Goal: Task Accomplishment & Management: Manage account settings

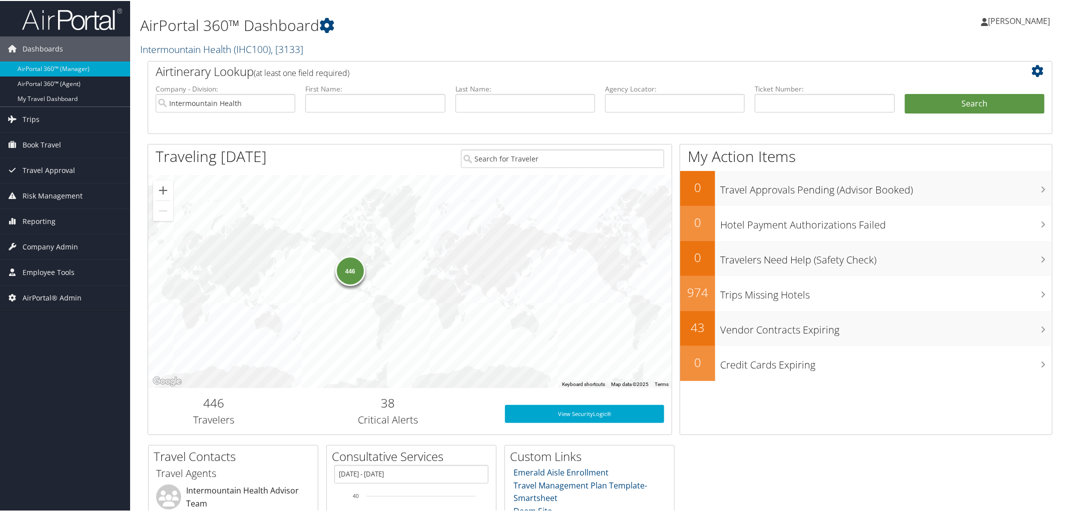
click at [210, 52] on link "Intermountain Health ( IHC100 ) , [ 3133 ]" at bounding box center [221, 49] width 163 height 14
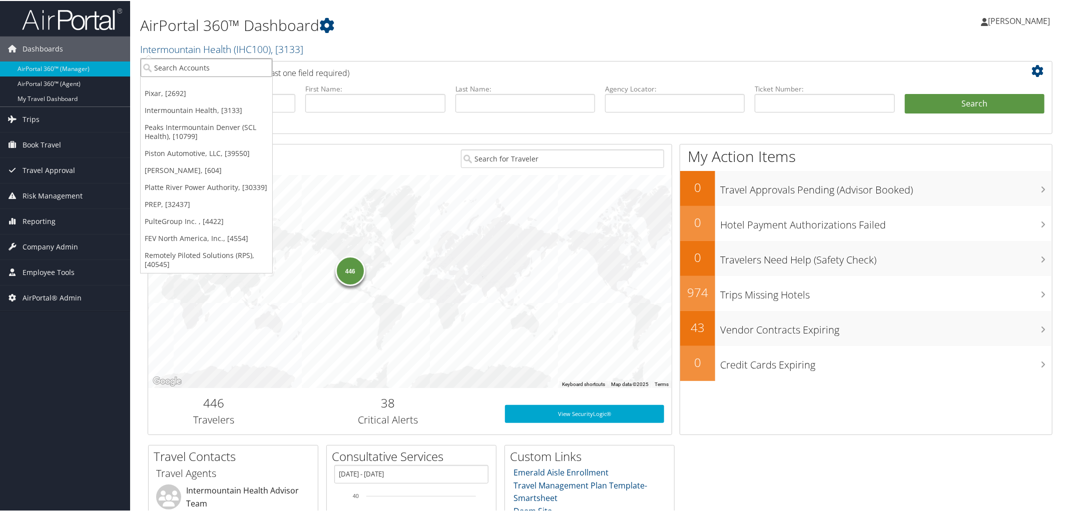
click at [210, 59] on input "search" at bounding box center [207, 67] width 132 height 19
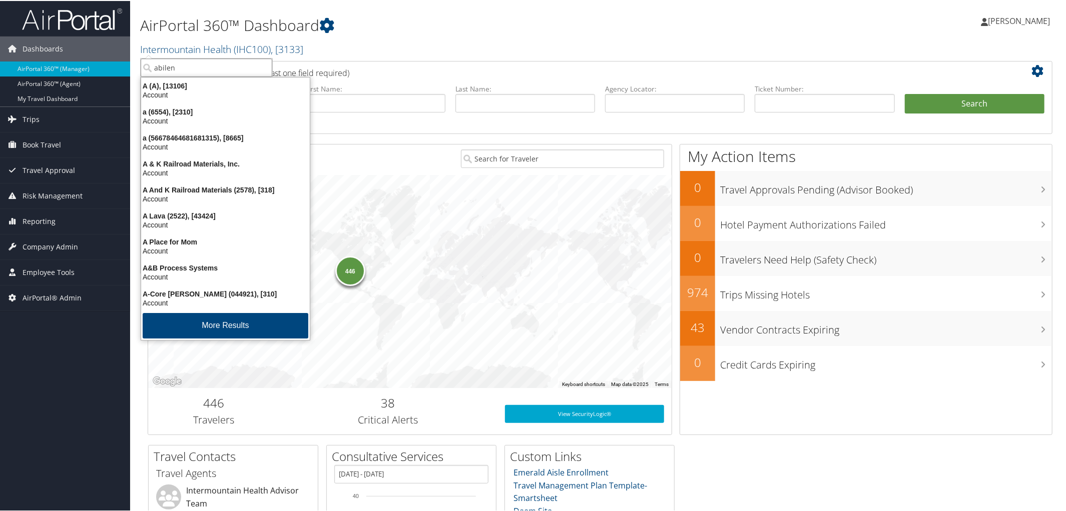
type input "abilene"
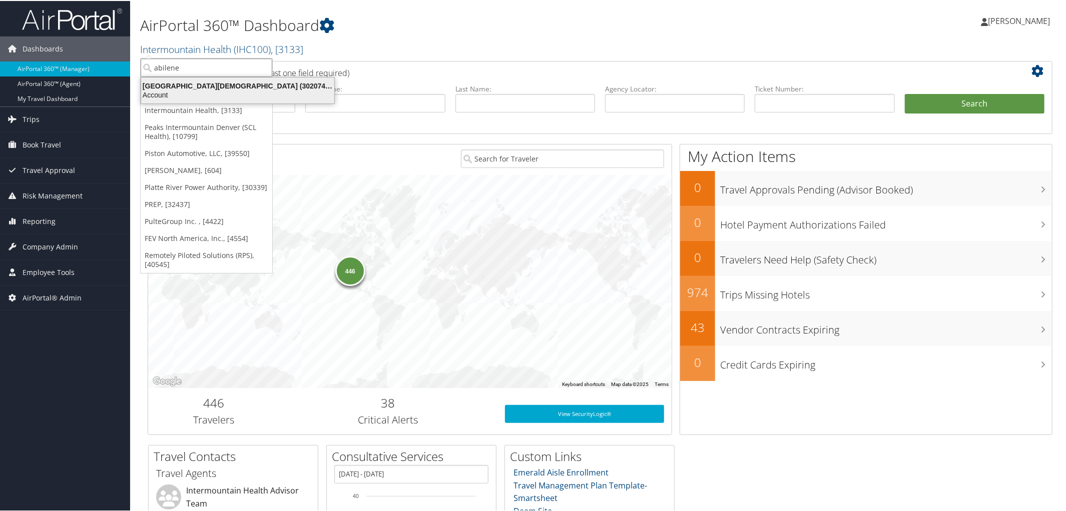
click at [218, 86] on div "Abilene Christian University (302074), [45966]" at bounding box center [237, 85] width 205 height 9
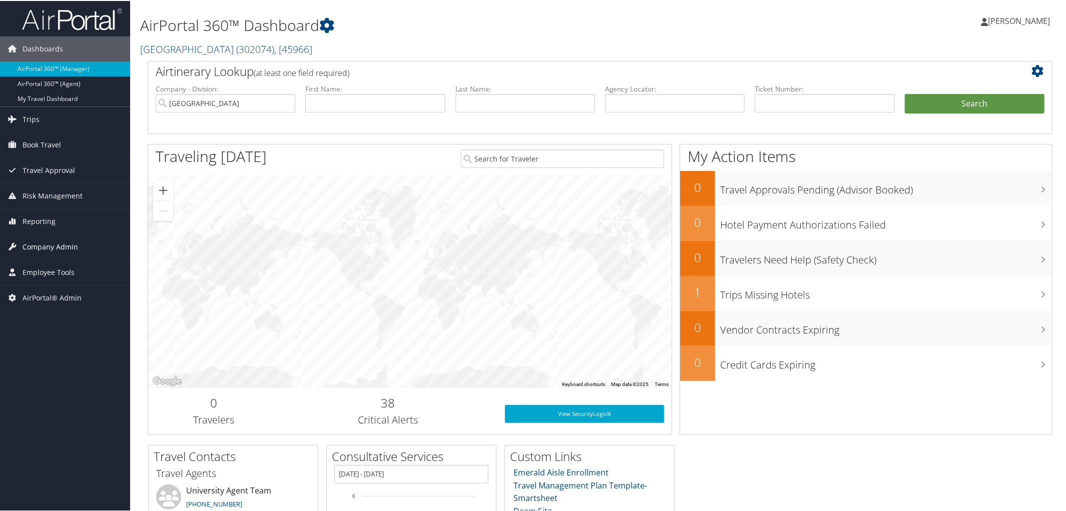
click at [58, 246] on span "Company Admin" at bounding box center [51, 246] width 56 height 25
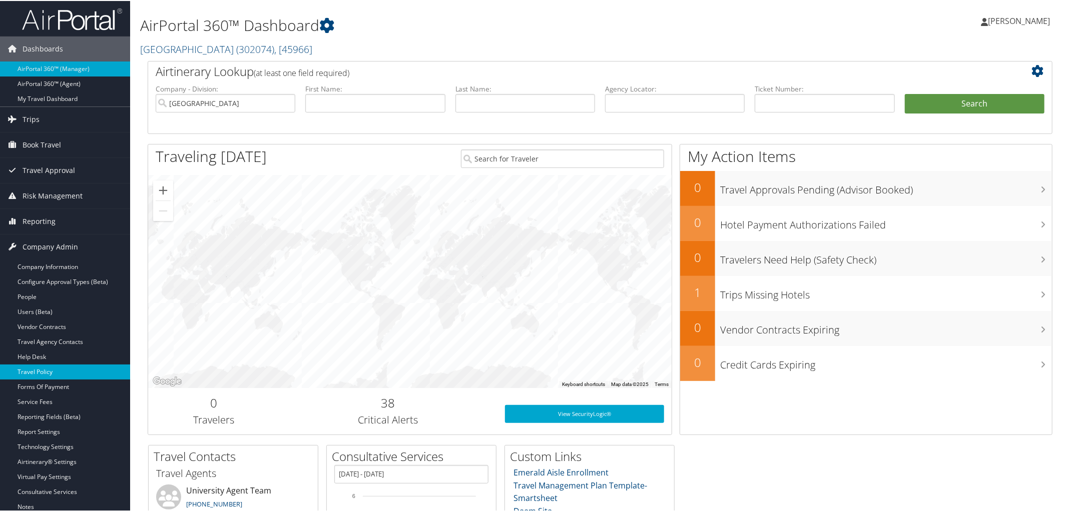
click at [51, 373] on link "Travel Policy" at bounding box center [65, 371] width 130 height 15
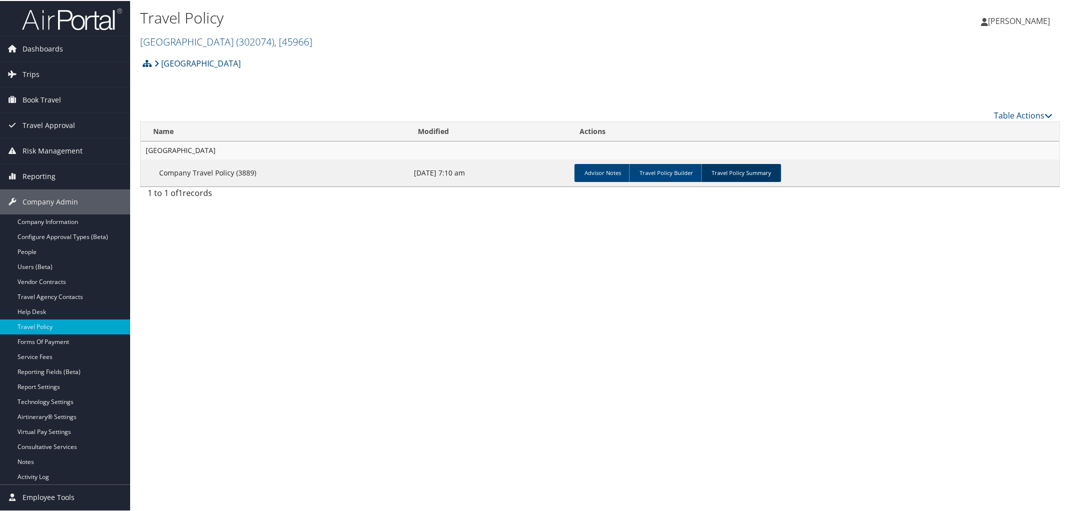
click at [737, 171] on link "Travel Policy Summary" at bounding box center [741, 172] width 80 height 18
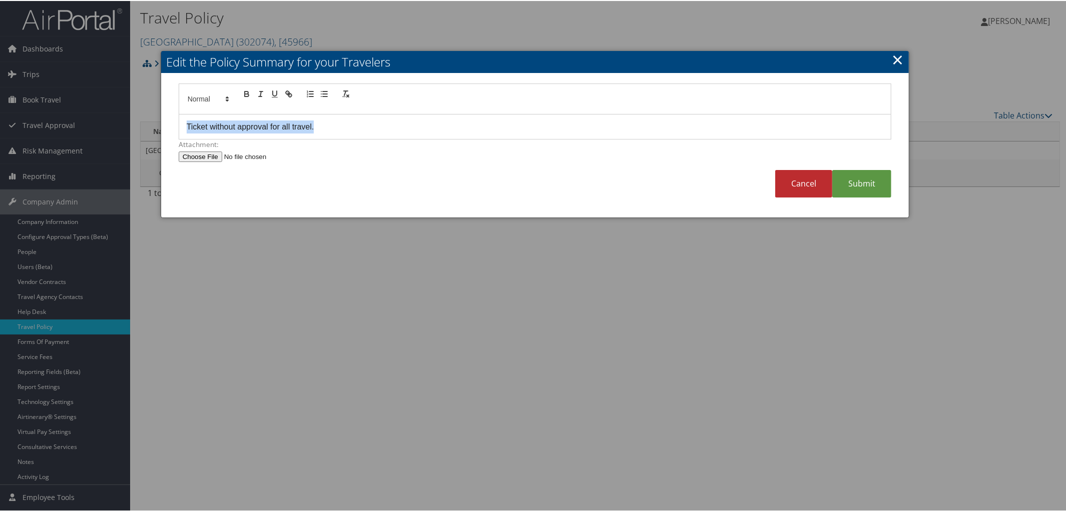
drag, startPoint x: 325, startPoint y: 132, endPoint x: 155, endPoint y: 131, distance: 170.6
click at [155, 131] on body "Menu Dashboards ► AirPortal 360™ (Manager) AirPortal 360™ (Agent) My Travel Das…" at bounding box center [535, 255] width 1070 height 511
click at [867, 180] on link "Submit" at bounding box center [861, 183] width 59 height 28
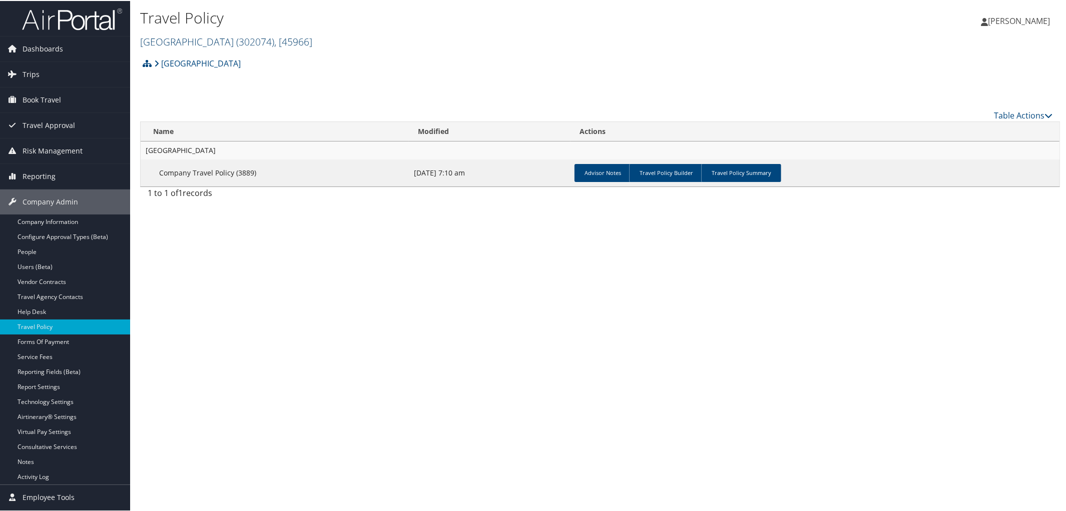
click at [236, 41] on link "[GEOGRAPHIC_DATA][DEMOGRAPHIC_DATA] ( 302074 ) , [ 45966 ]" at bounding box center [226, 41] width 172 height 14
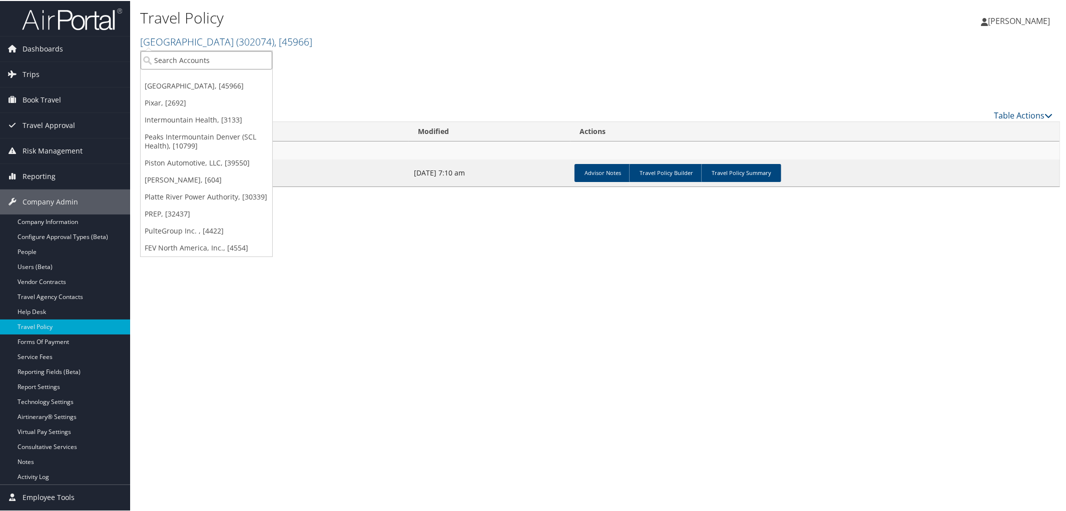
click at [228, 52] on input "search" at bounding box center [207, 59] width 132 height 19
type input "Frasier"
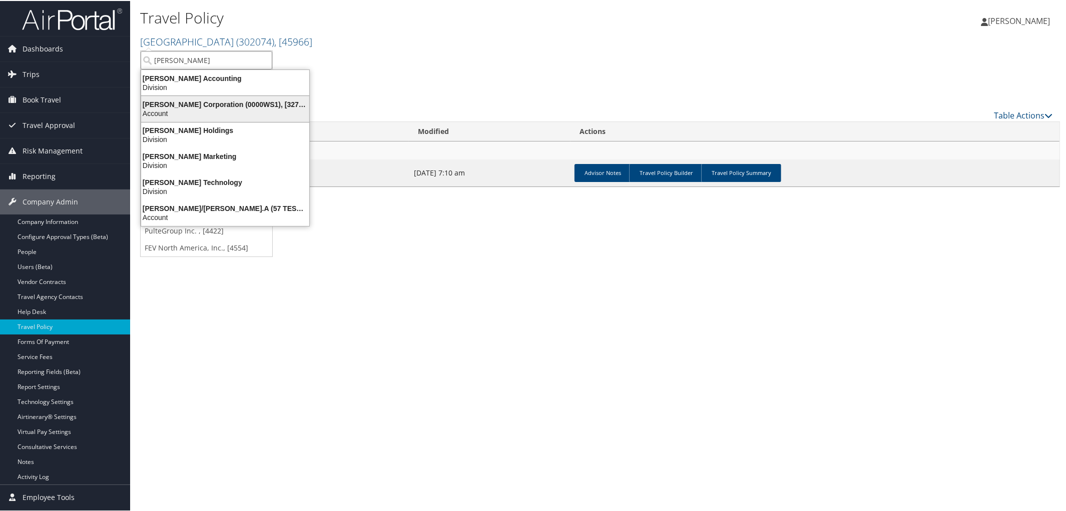
click at [219, 106] on div "Frasier Corporation (0000WS1), [32753]" at bounding box center [225, 103] width 180 height 9
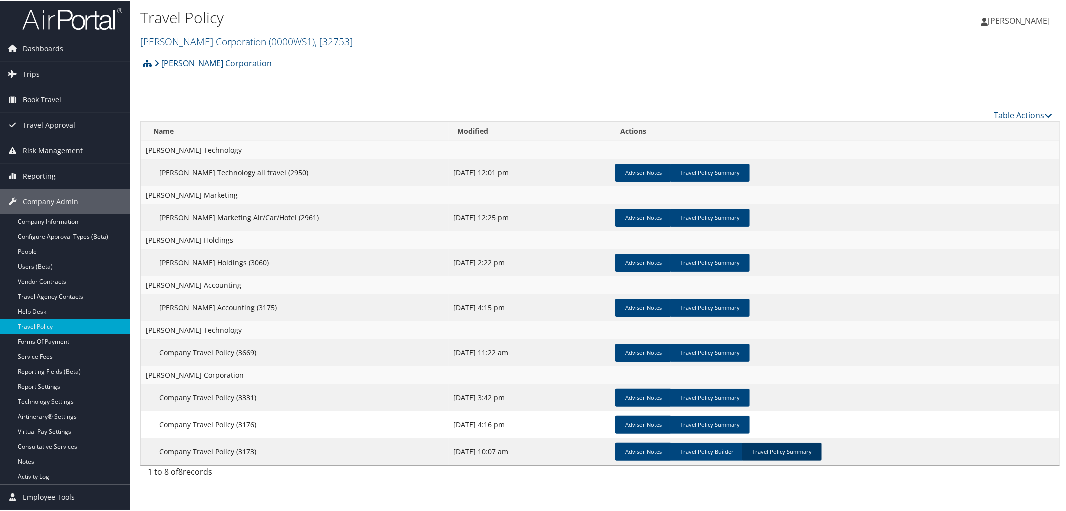
click at [766, 455] on link "Travel Policy Summary" at bounding box center [782, 451] width 80 height 18
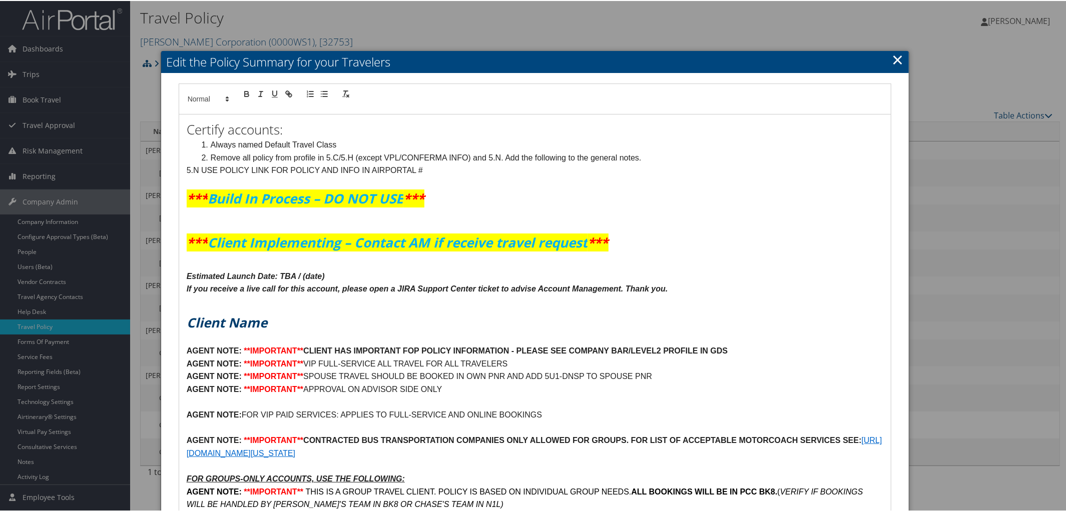
click at [723, 304] on h1 at bounding box center [535, 304] width 697 height 18
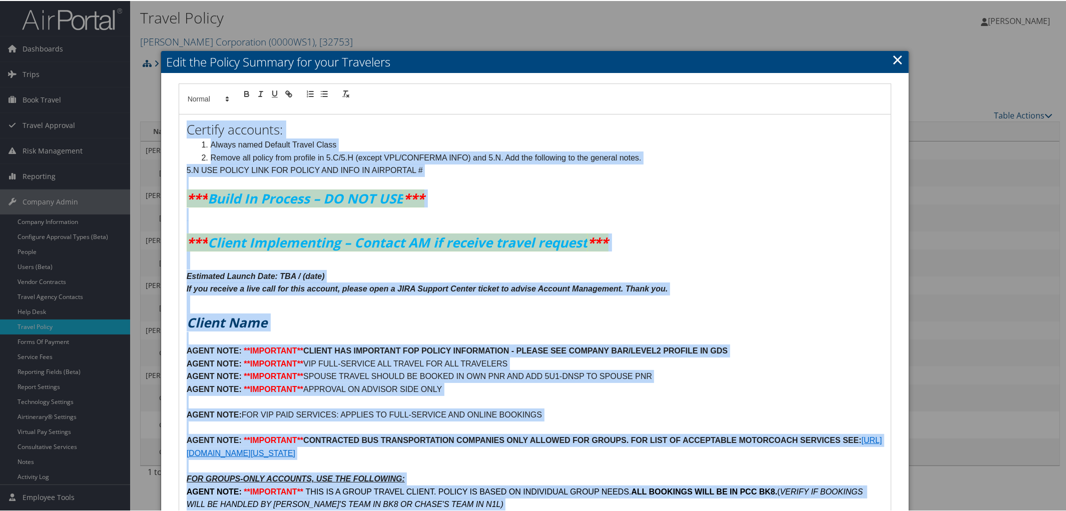
copy div "Loremip dolorsit: Ametco adipi Elitsed Doeius Tempo Incidi utl etdolo magn aliq…"
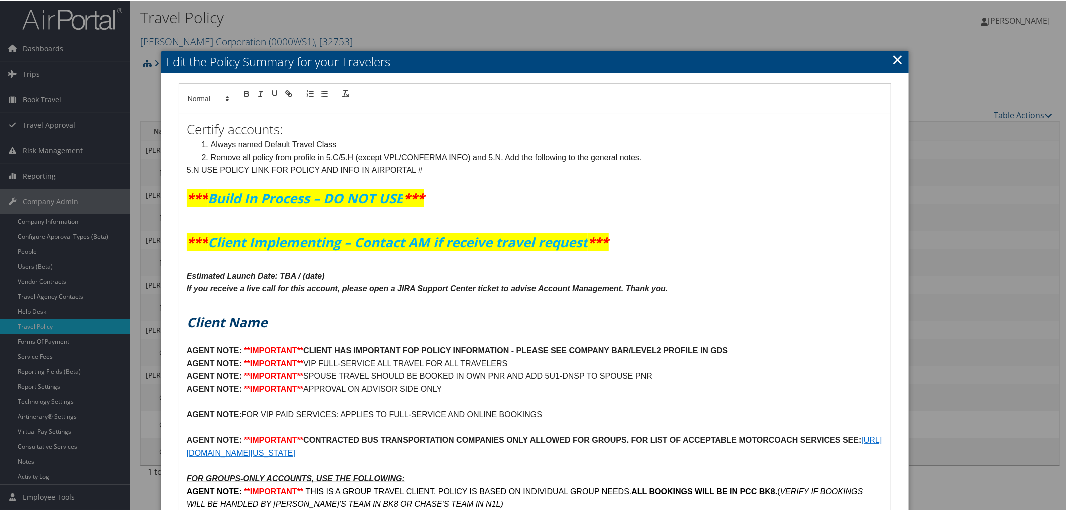
click at [897, 59] on link "×" at bounding box center [898, 59] width 12 height 20
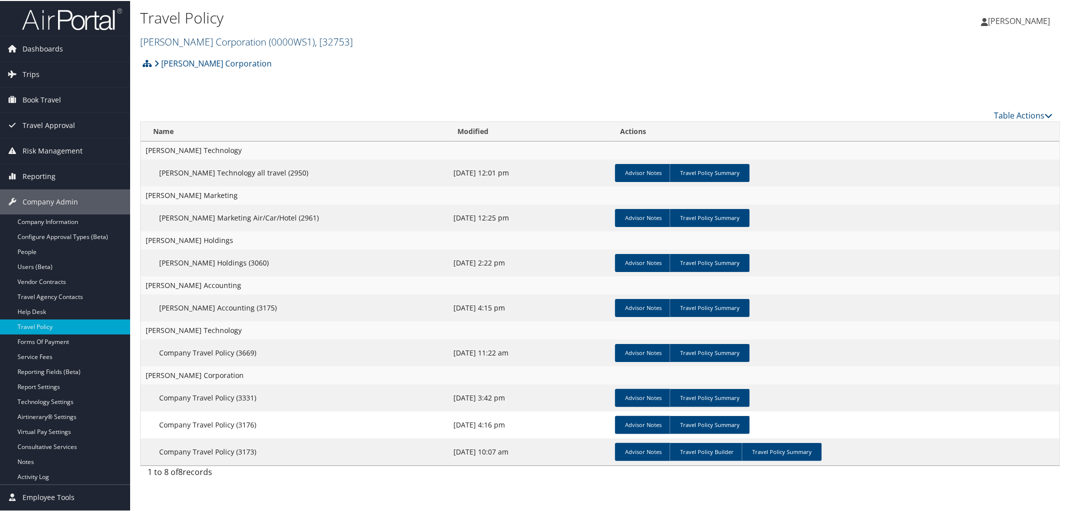
click at [204, 37] on link "Frasier Corporation ( 0000WS1 ) , [ 32753 ]" at bounding box center [246, 41] width 213 height 14
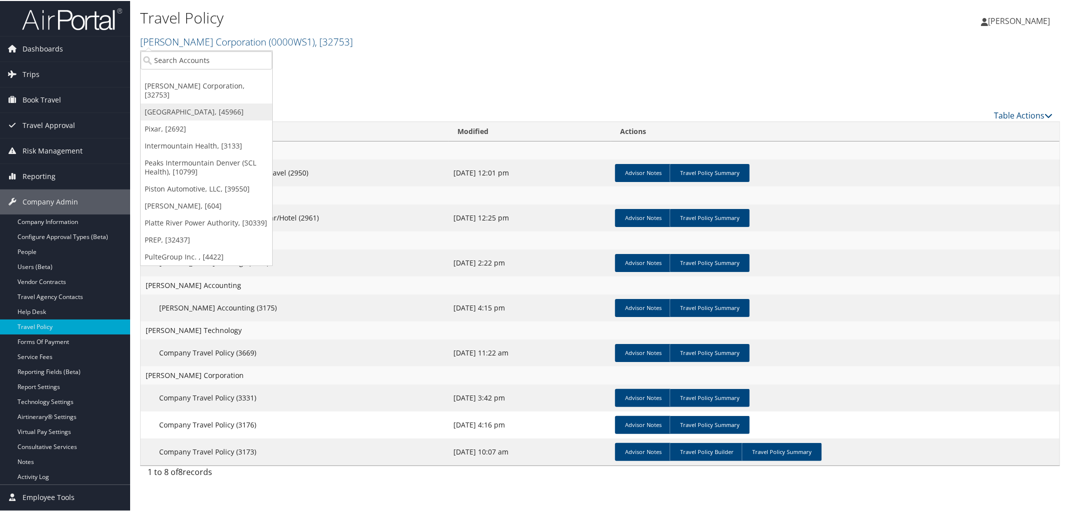
click at [202, 103] on link "[GEOGRAPHIC_DATA], [45966]" at bounding box center [207, 111] width 132 height 17
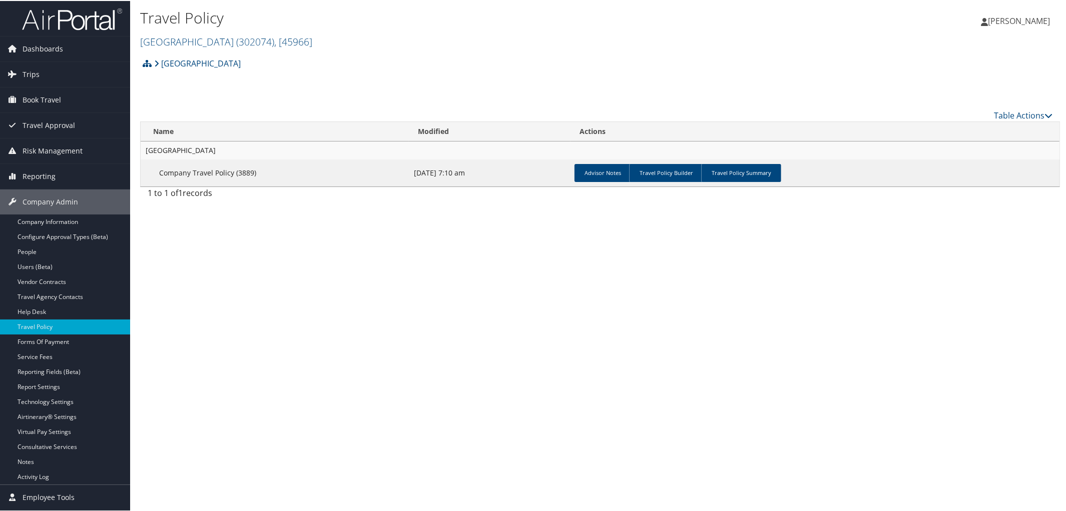
click at [746, 182] on td "Advisor Notes Travel Policy Builder Travel Policy Summary" at bounding box center [814, 172] width 489 height 27
click at [738, 174] on link "Travel Policy Summary" at bounding box center [741, 172] width 80 height 18
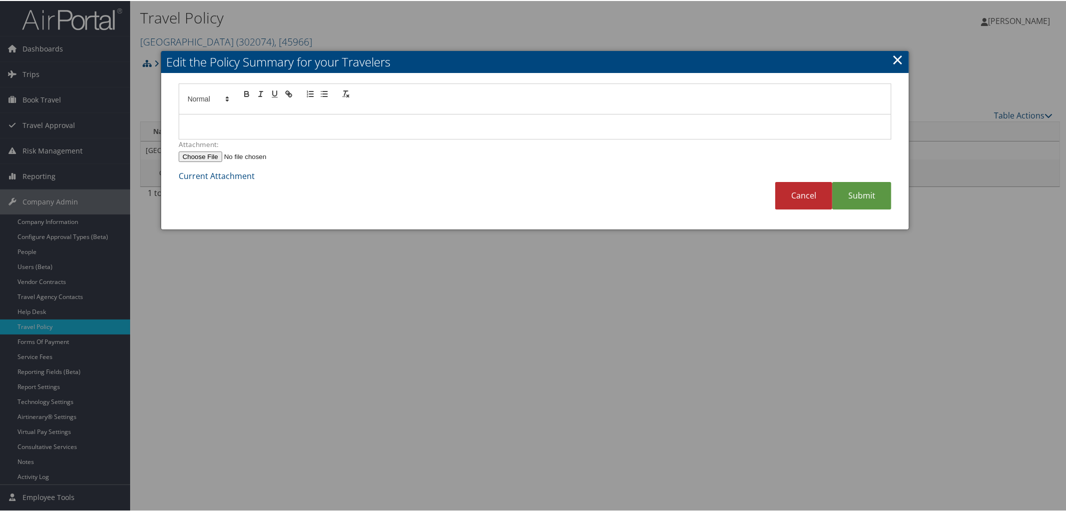
click at [193, 117] on div at bounding box center [535, 126] width 712 height 25
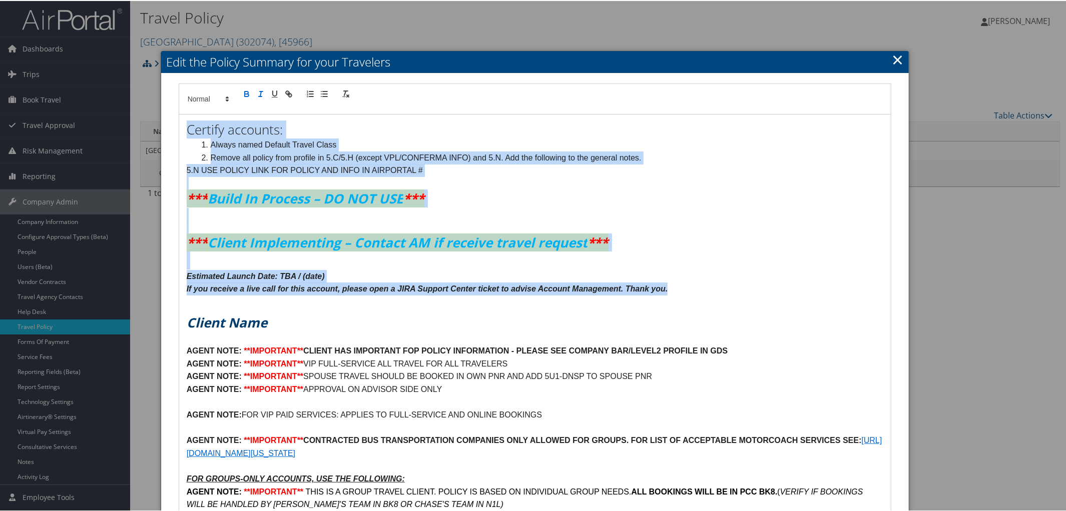
drag, startPoint x: 183, startPoint y: 129, endPoint x: 687, endPoint y: 286, distance: 527.5
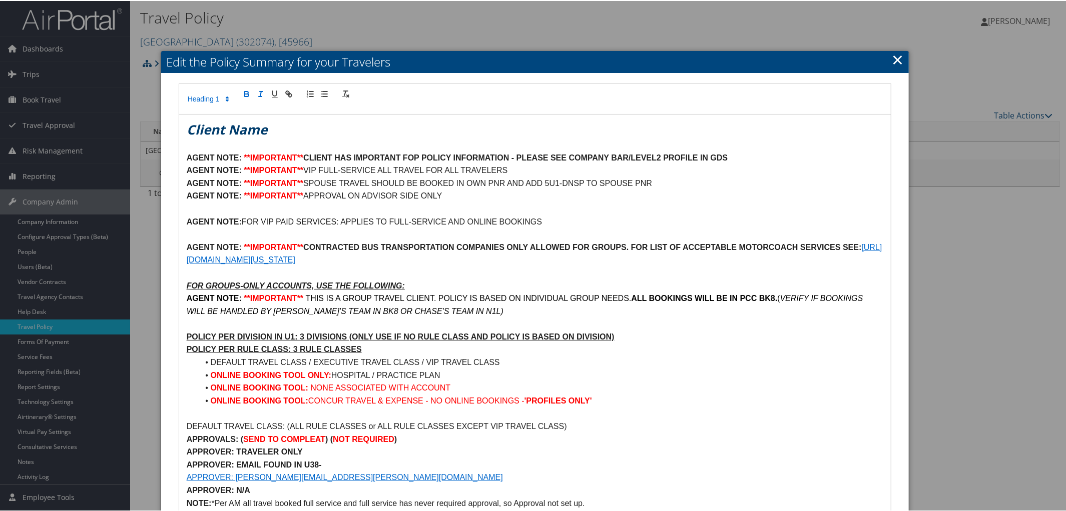
click at [277, 125] on h1 "Client Name" at bounding box center [535, 129] width 697 height 18
click at [193, 128] on em "CAbilene Christian University" at bounding box center [381, 129] width 389 height 18
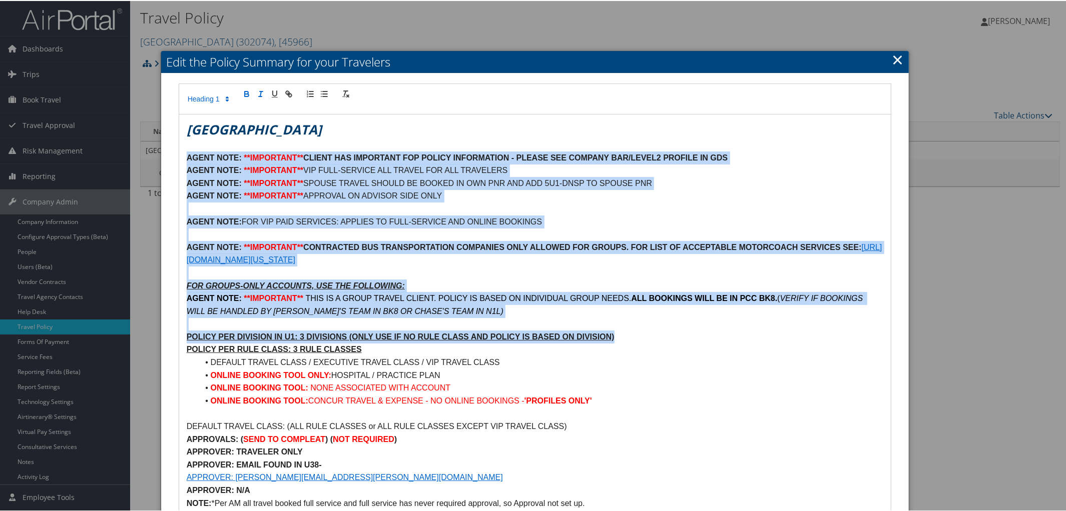
drag, startPoint x: 184, startPoint y: 162, endPoint x: 635, endPoint y: 330, distance: 481.2
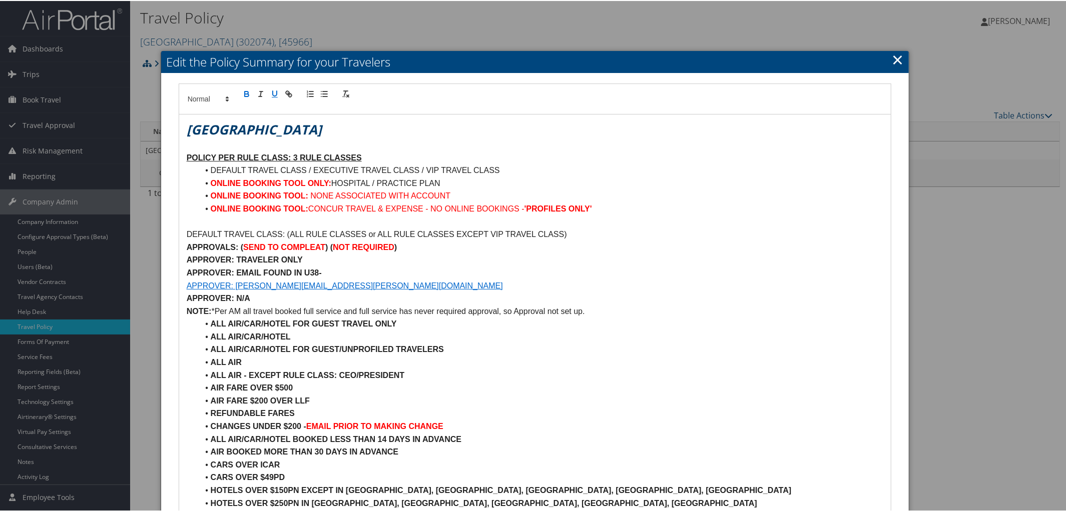
click at [298, 157] on u "POLICY PER RULE CLASS: 3 RULE CLASSES" at bounding box center [274, 157] width 175 height 9
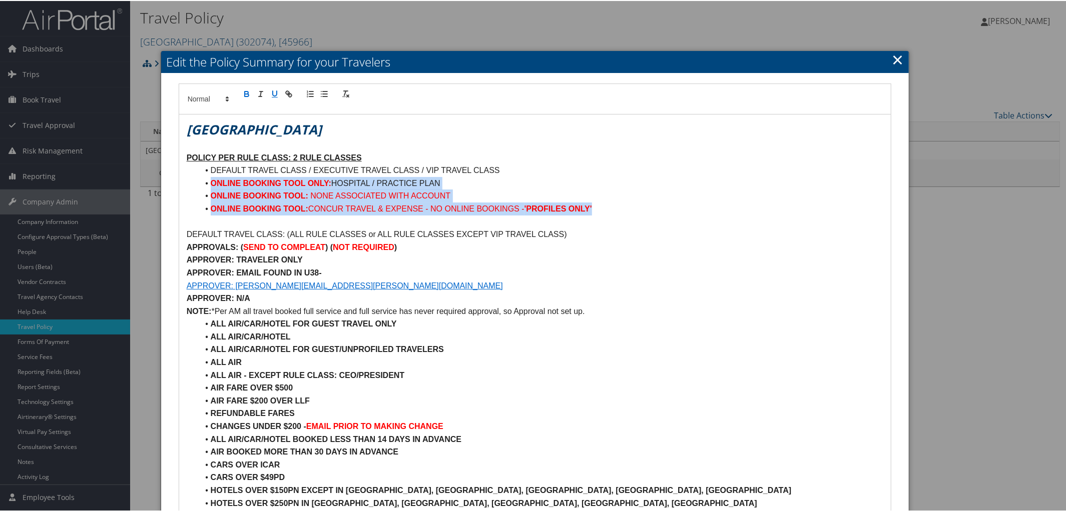
drag, startPoint x: 205, startPoint y: 185, endPoint x: 600, endPoint y: 209, distance: 396.0
click at [600, 209] on ul "DEFAULT TRAVEL CLASS / EXECUTIVE TRAVEL CLASS / VIP TRAVEL CLASS ONLINE BOOKING…" at bounding box center [535, 188] width 697 height 51
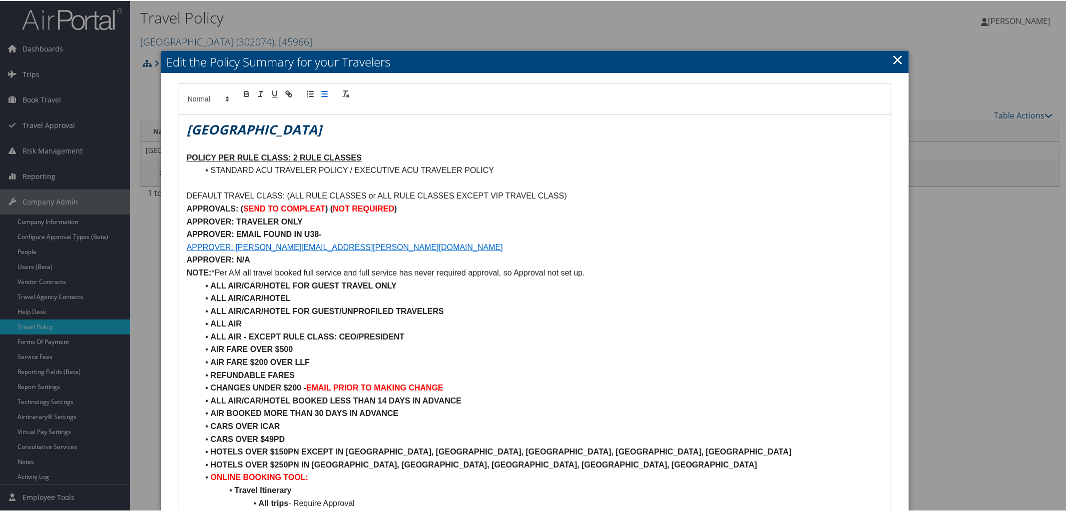
click at [572, 197] on p "DEFAULT TRAVEL CLASS: (ALL RULE CLASSES or ALL RULE CLASSES EXCEPT VIP TRAVEL C…" at bounding box center [535, 195] width 697 height 13
click at [281, 194] on p "DEFAULT TRAVEL CLASS:" at bounding box center [535, 195] width 697 height 13
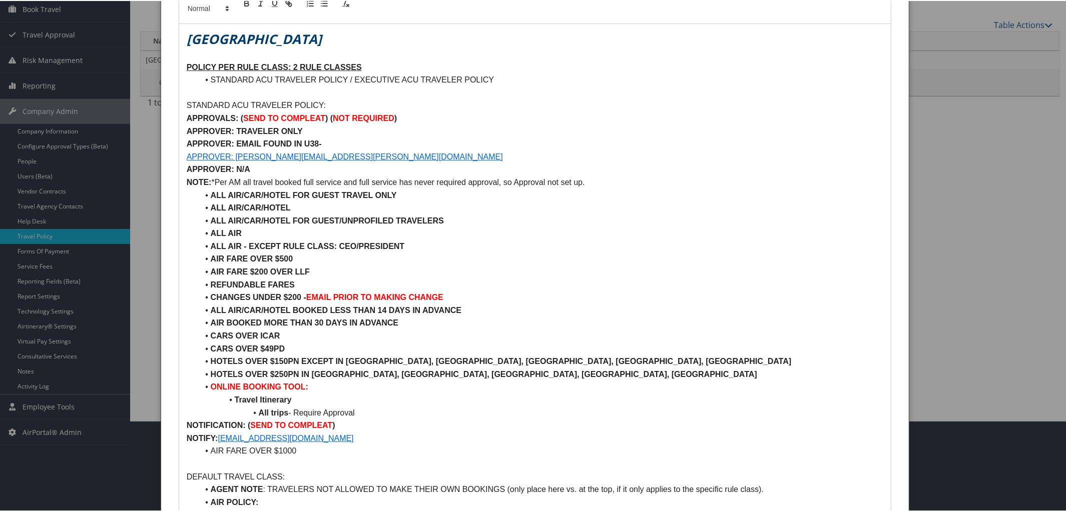
scroll to position [93, 0]
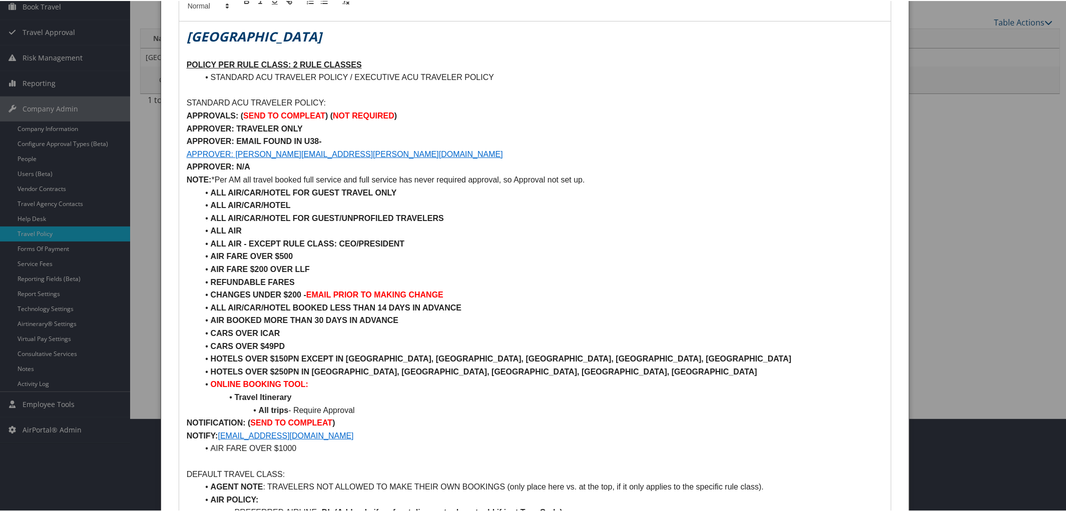
click at [279, 473] on p "DEFAULT TRAVEL CLASS:" at bounding box center [535, 473] width 697 height 13
click at [398, 122] on p "APPROVER: TRAVELER ONLY" at bounding box center [535, 128] width 697 height 13
click at [397, 114] on strong ")" at bounding box center [395, 115] width 3 height 9
click at [309, 127] on p "APPROVER: TRAVELER ONLY" at bounding box center [535, 128] width 697 height 13
drag, startPoint x: 237, startPoint y: 126, endPoint x: 362, endPoint y: 126, distance: 125.1
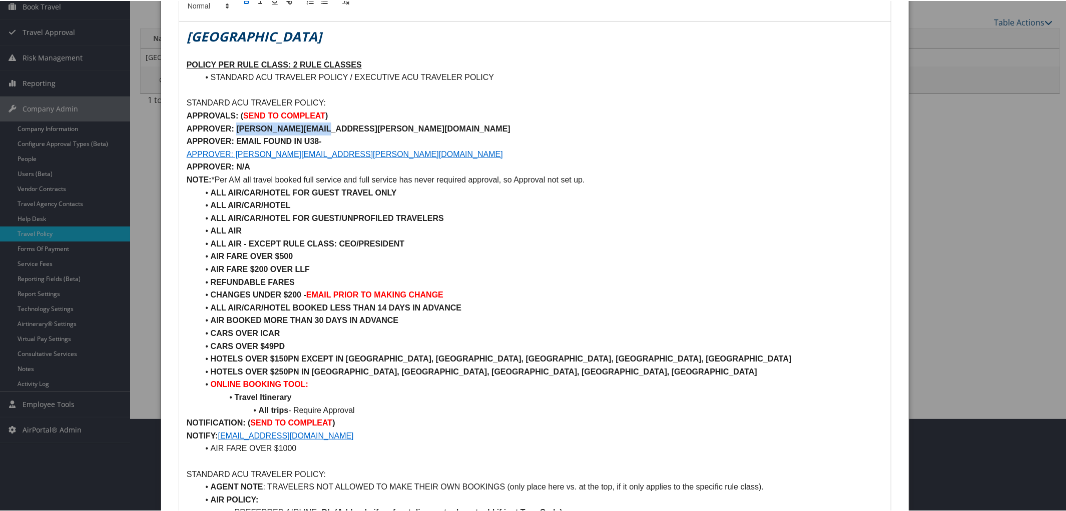
click at [362, 126] on p "APPROVER: SARA.PARKER@ACU.EDU" at bounding box center [535, 128] width 697 height 13
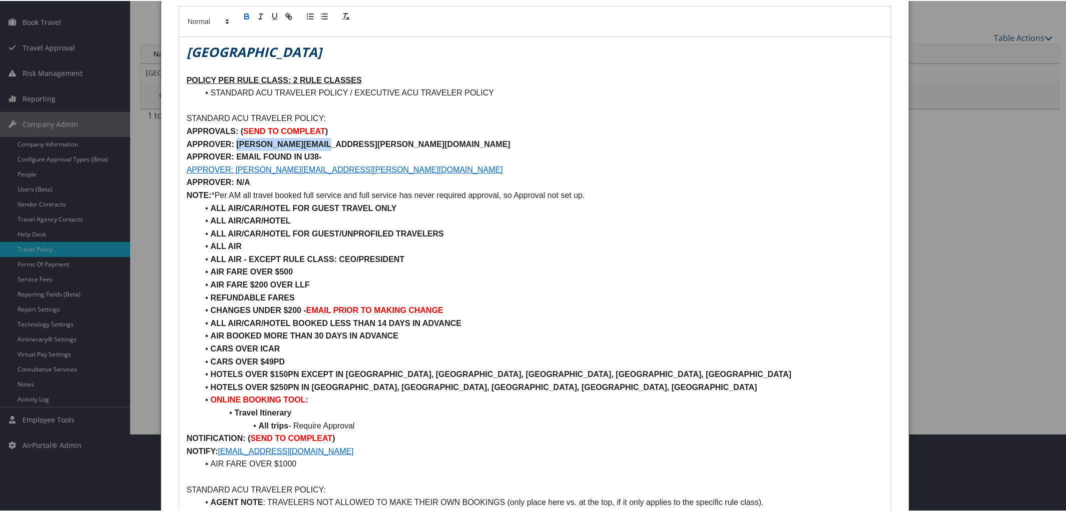
scroll to position [75, 0]
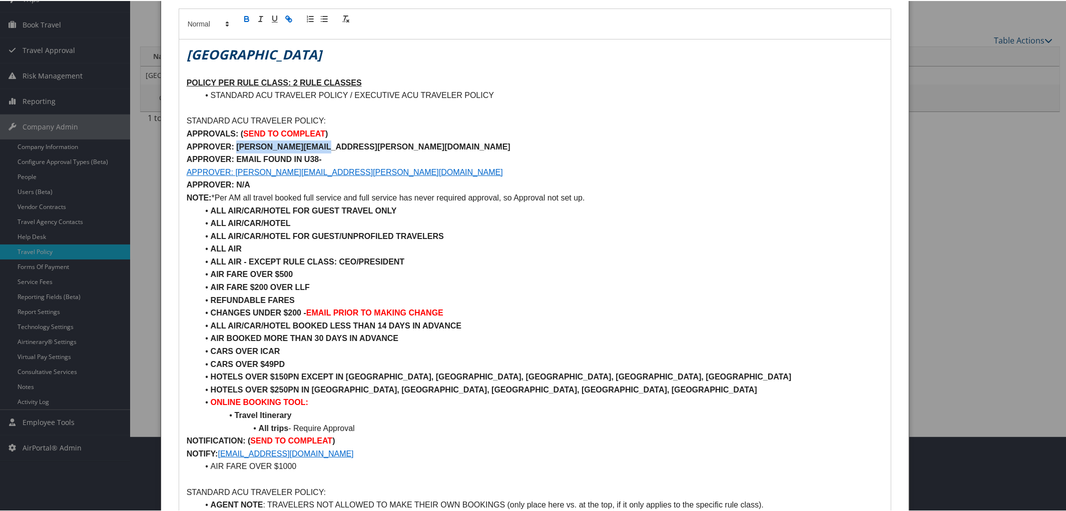
click at [290, 20] on icon "button" at bounding box center [290, 20] width 4 height 4
type input "mailto:SARA.PARKER@ACU.EDU"
click at [355, 166] on link at bounding box center [347, 165] width 23 height 8
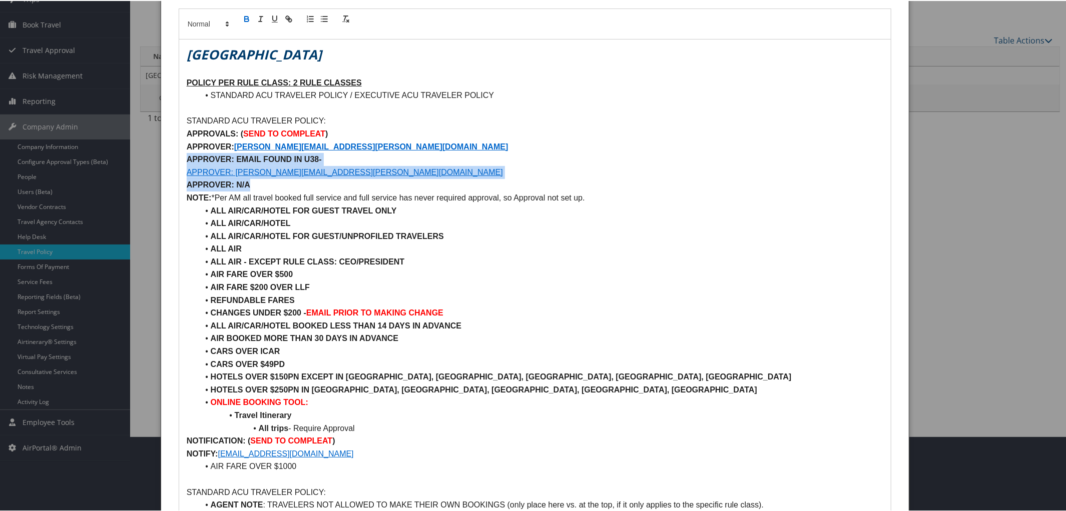
drag, startPoint x: 187, startPoint y: 158, endPoint x: 256, endPoint y: 183, distance: 73.8
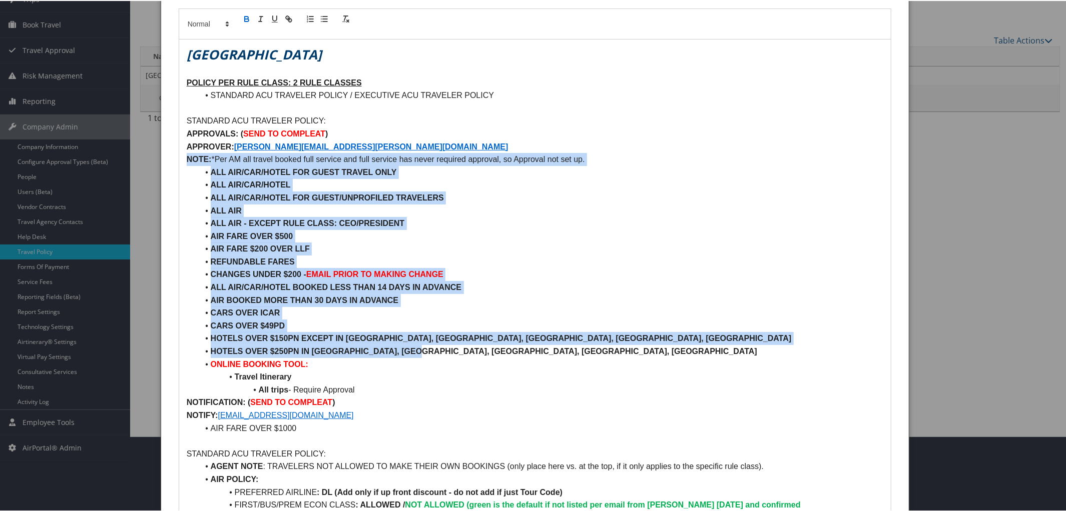
drag, startPoint x: 185, startPoint y: 156, endPoint x: 448, endPoint y: 346, distance: 324.7
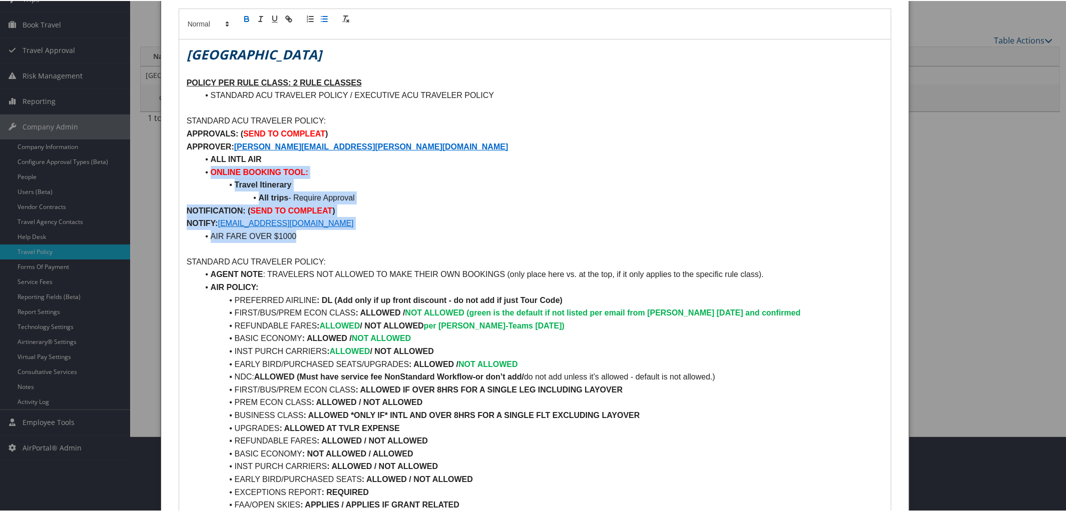
drag, startPoint x: 208, startPoint y: 169, endPoint x: 362, endPoint y: 237, distance: 168.5
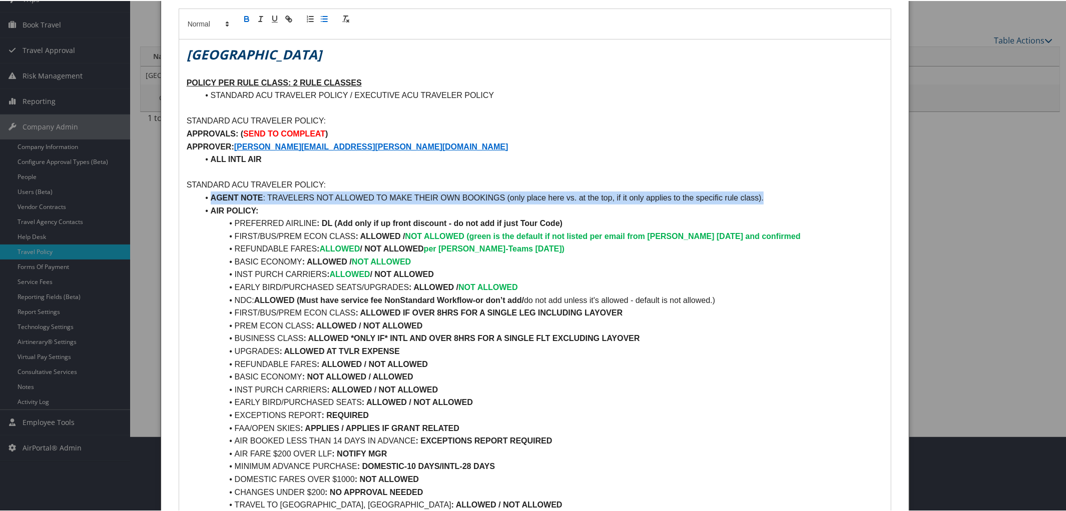
drag, startPoint x: 207, startPoint y: 195, endPoint x: 769, endPoint y: 192, distance: 562.0
click at [769, 192] on li "AGENT NOTE : TRAVELERS NOT ALLOWED TO MAKE THEIR OWN BOOKINGS (only place here …" at bounding box center [541, 197] width 685 height 13
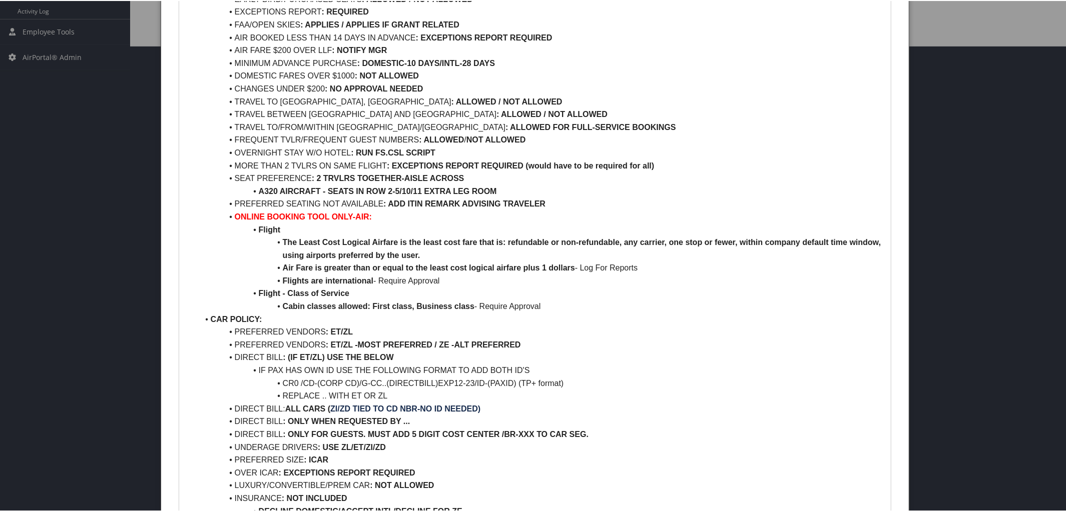
scroll to position [467, 0]
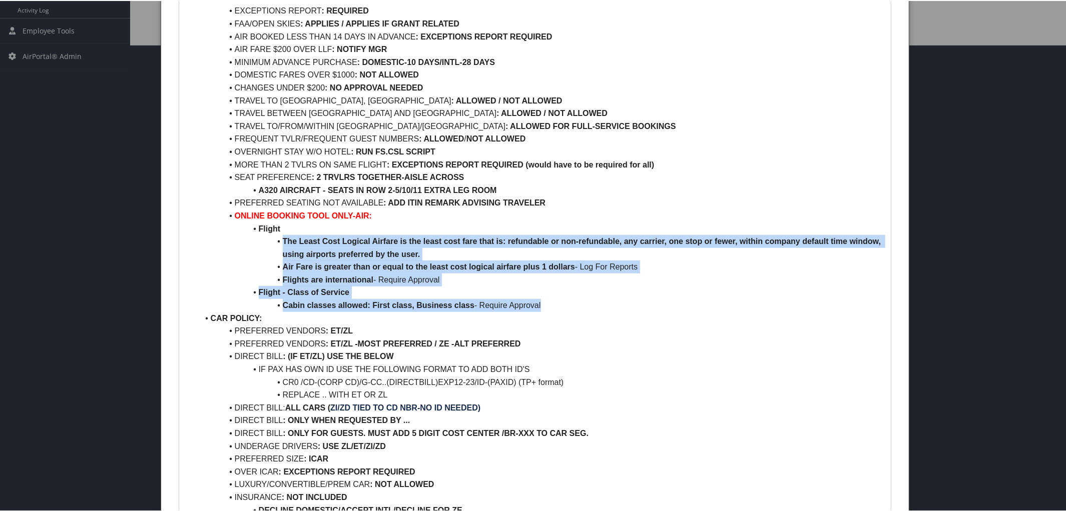
drag, startPoint x: 282, startPoint y: 239, endPoint x: 563, endPoint y: 301, distance: 287.5
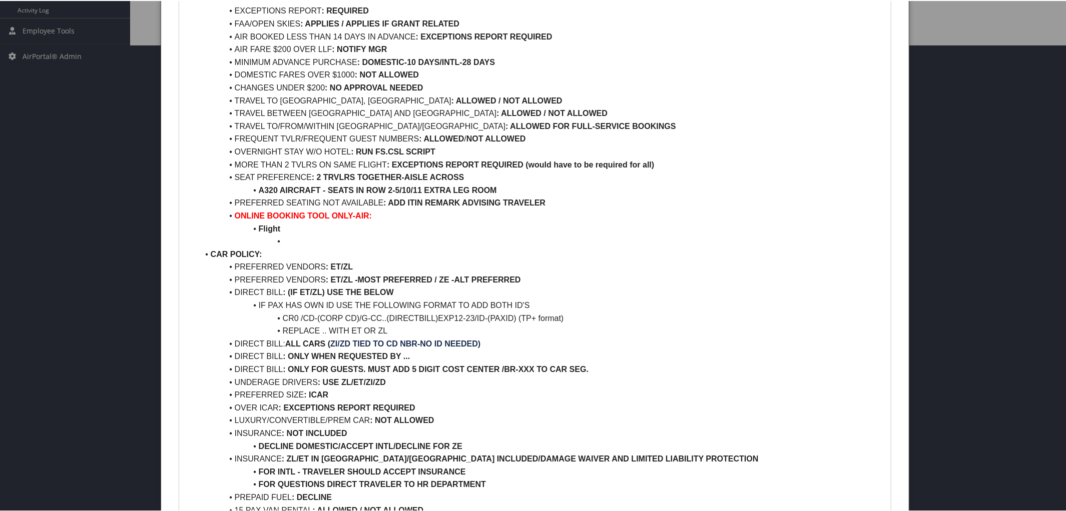
click at [563, 301] on li "IF PAX HAS OWN ID USE THE FOLLOWING FORMAT TO ADD BOTH ID'S" at bounding box center [541, 304] width 685 height 13
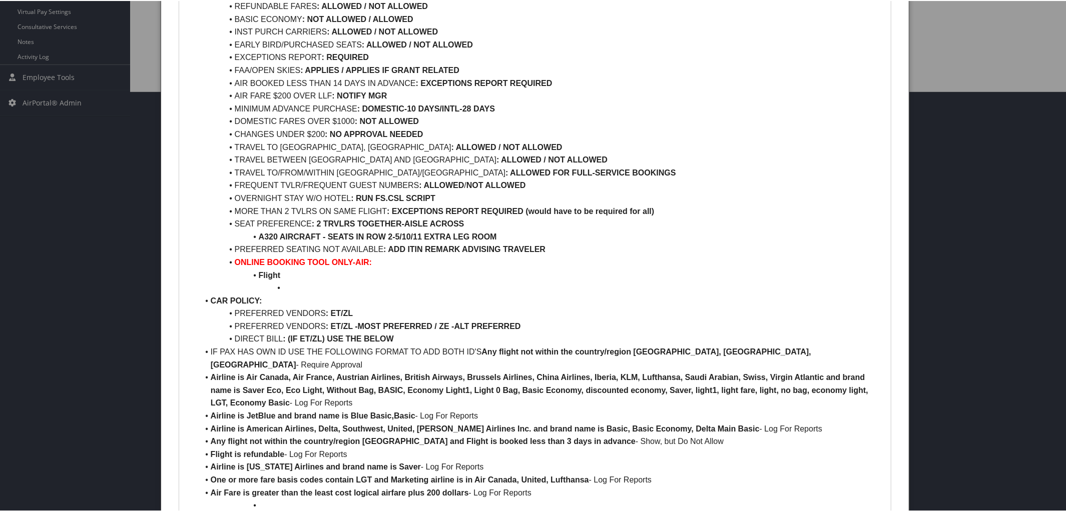
scroll to position [428, 0]
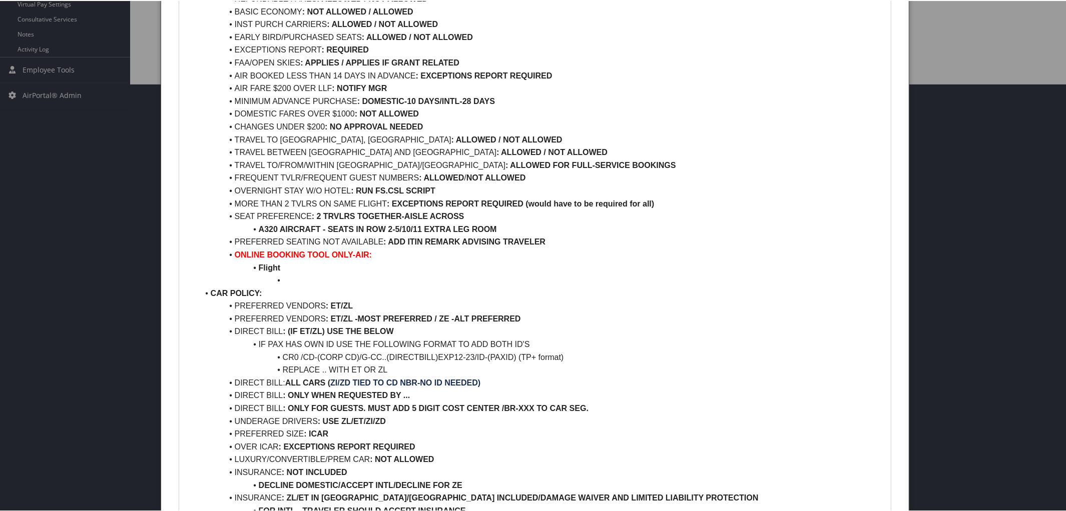
click at [291, 278] on li at bounding box center [541, 279] width 685 height 13
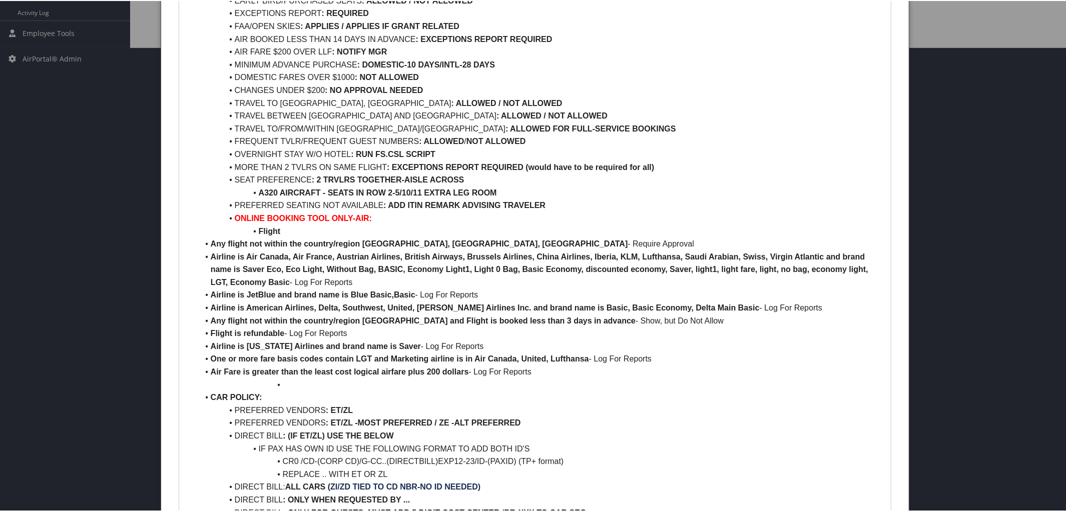
scroll to position [472, 0]
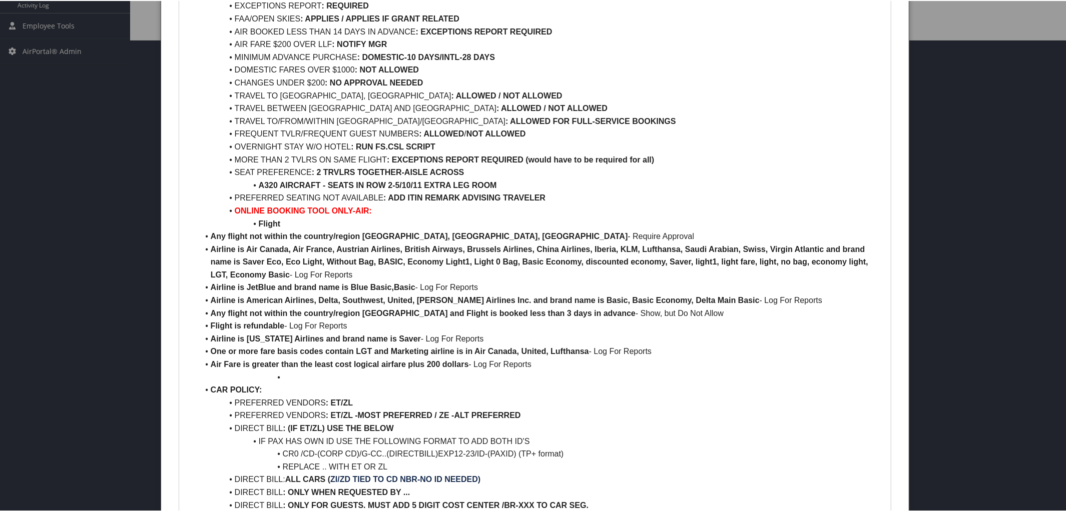
click at [205, 235] on li "Any flight not within the country/region Germany, United Kingdom, United States…" at bounding box center [541, 235] width 685 height 13
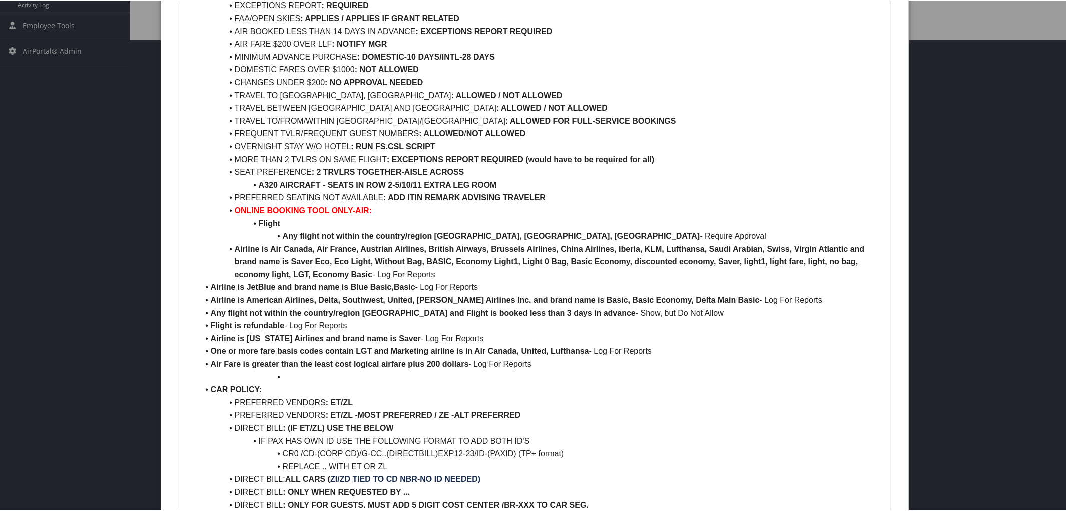
click at [208, 249] on li "Airline is Air Canada, Air France, Austrian Airlines, British Airways, Brussels…" at bounding box center [541, 261] width 685 height 39
click at [209, 285] on li "Airline is JetBlue and brand name is Blue Basic,Basic - Log For Reports" at bounding box center [541, 286] width 685 height 13
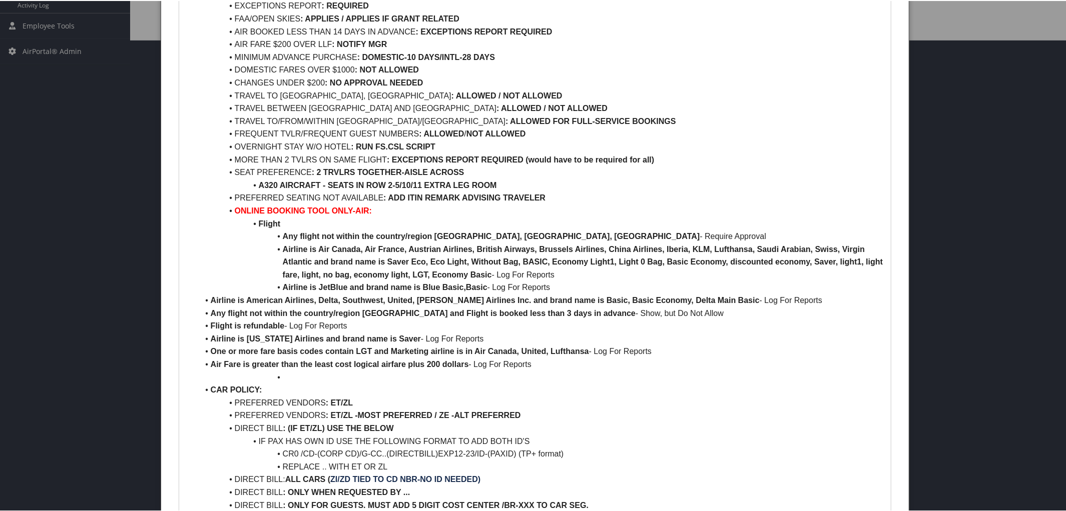
click at [211, 294] on li "Airline is American Airlines, Delta, Southwest, United, Porter Airlines Inc. an…" at bounding box center [541, 299] width 685 height 13
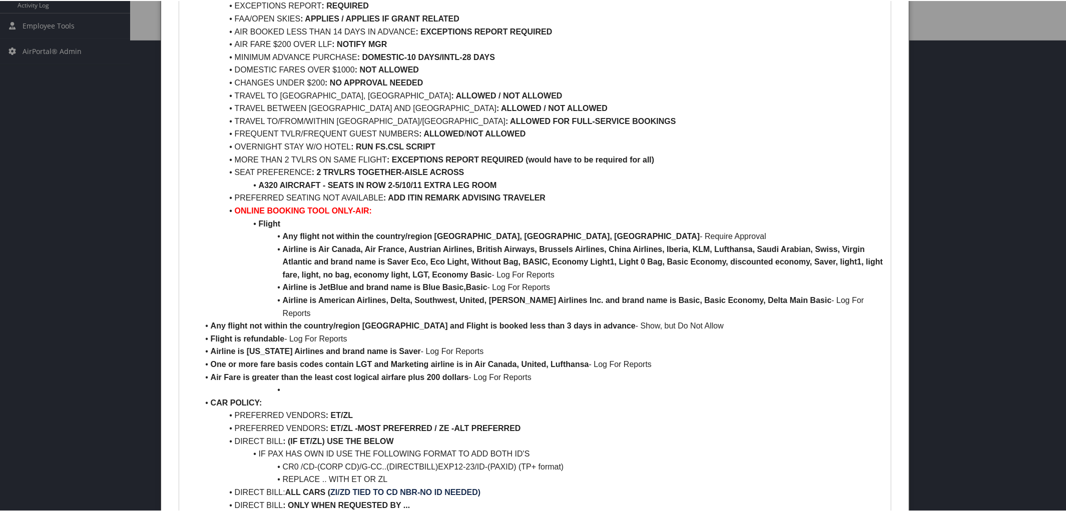
click at [212, 319] on li "Any flight not within the country/region United States of America and Flight is…" at bounding box center [541, 325] width 685 height 13
click at [211, 332] on li "Flight is refundable - Log For Reports" at bounding box center [541, 338] width 685 height 13
click at [209, 344] on li "Airline is Alaska Airlines and brand name is Saver - Log For Reports" at bounding box center [541, 350] width 685 height 13
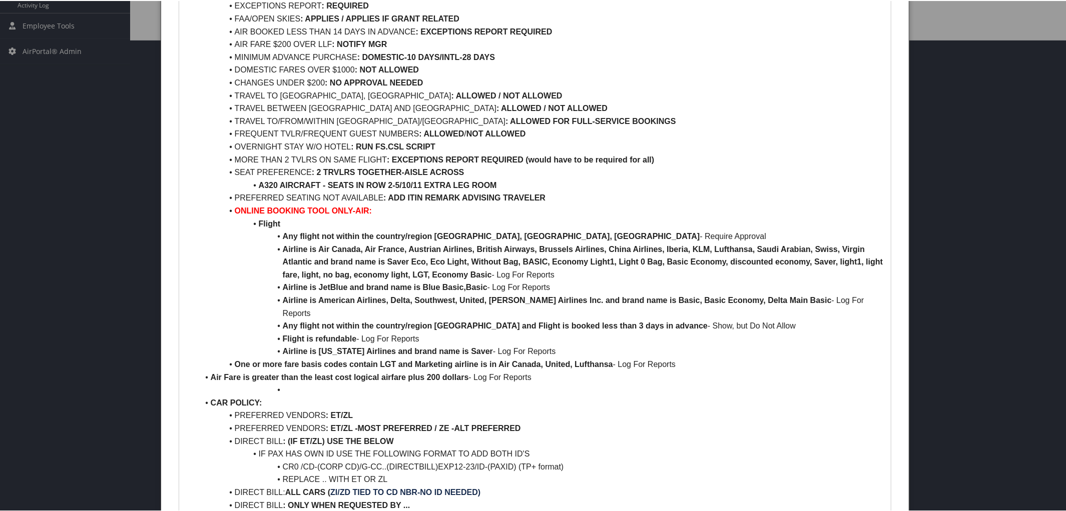
click at [206, 357] on li "One or more fare basis codes contain LGT and Marketing airline is in Air Canada…" at bounding box center [541, 363] width 685 height 13
click at [209, 370] on li "Air Fare is greater than the least cost logical airfare plus 200 dollars - Log …" at bounding box center [541, 376] width 685 height 13
click at [288, 383] on li at bounding box center [541, 389] width 685 height 13
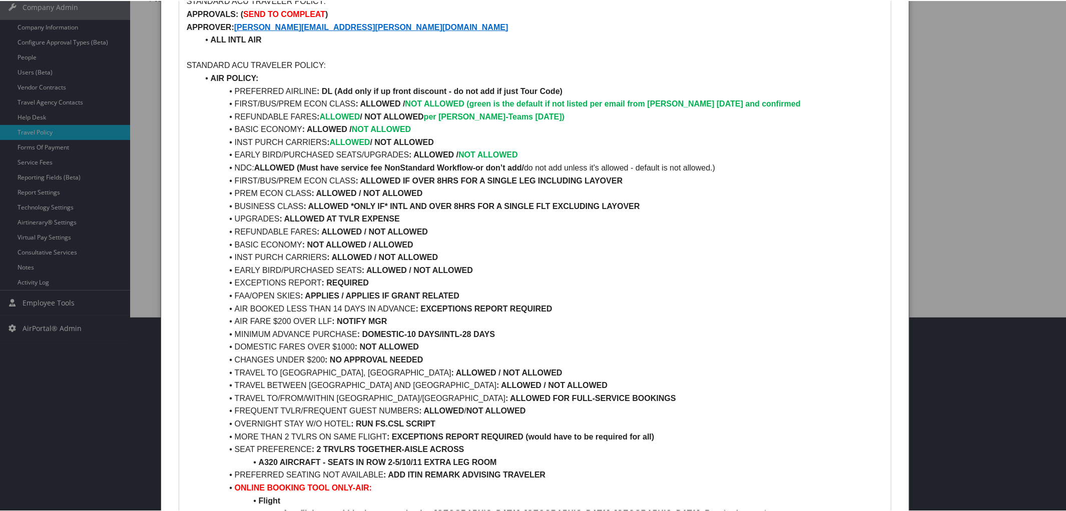
scroll to position [206, 0]
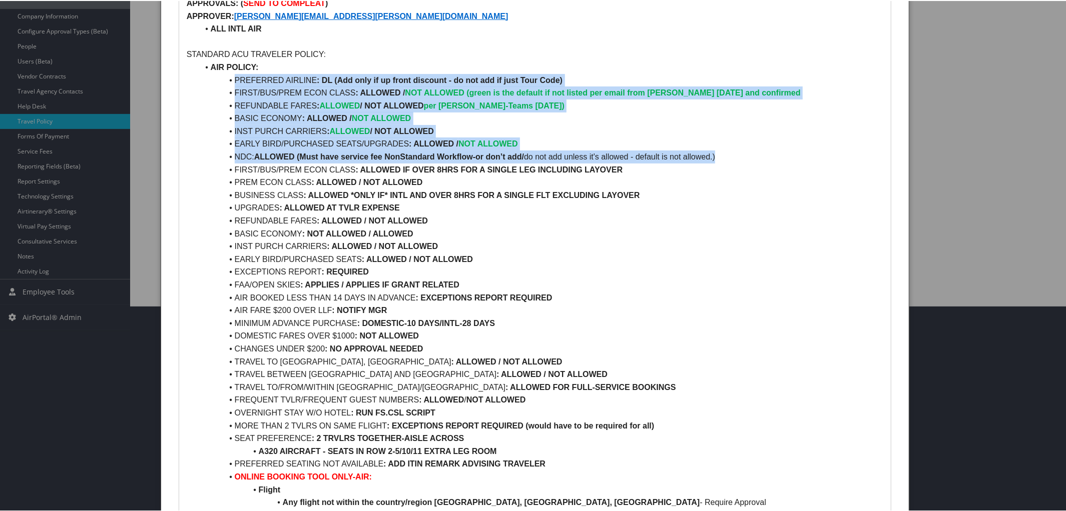
drag, startPoint x: 230, startPoint y: 77, endPoint x: 723, endPoint y: 155, distance: 499.6
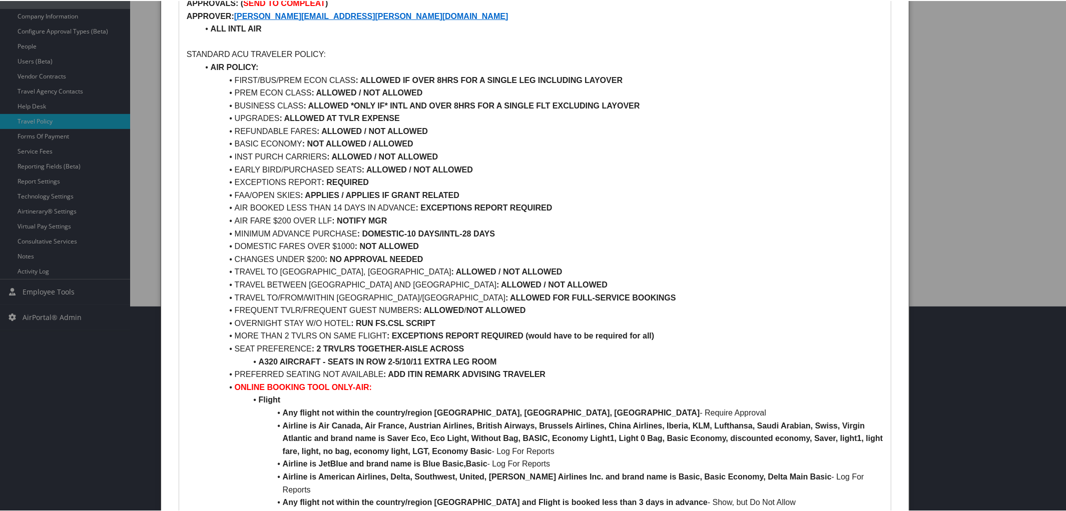
click at [358, 79] on strong ": ALLOWED IF OVER 8HRS FOR A SINGLE LEG INCLUDING LAYOVER" at bounding box center [489, 79] width 267 height 9
click at [649, 76] on li "FIRST/BUS/PREM ECON CLASS : NOT ALLOWED IF OVER 8HRS FOR A SINGLE LEG INCLUDING…" at bounding box center [541, 79] width 685 height 13
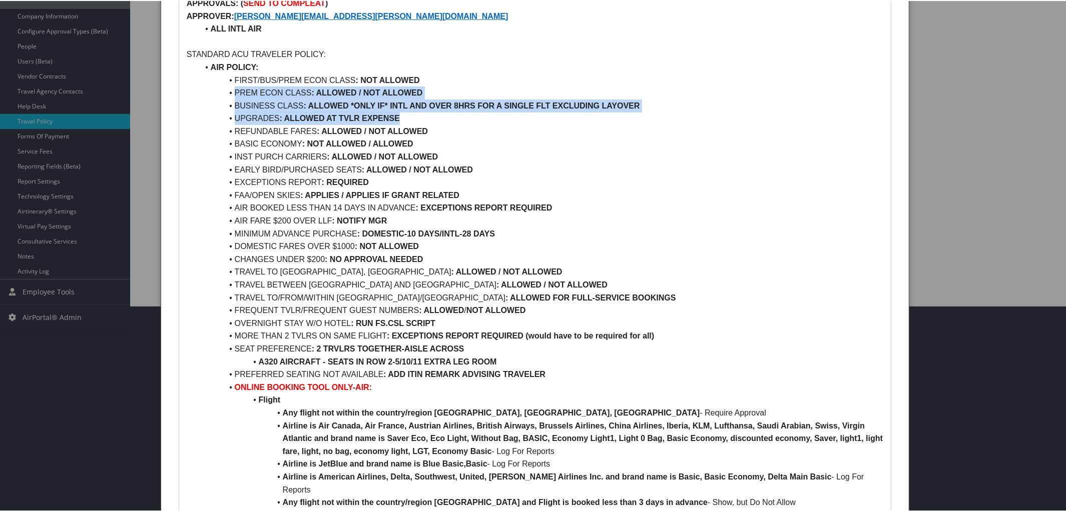
drag, startPoint x: 232, startPoint y: 93, endPoint x: 420, endPoint y: 118, distance: 189.3
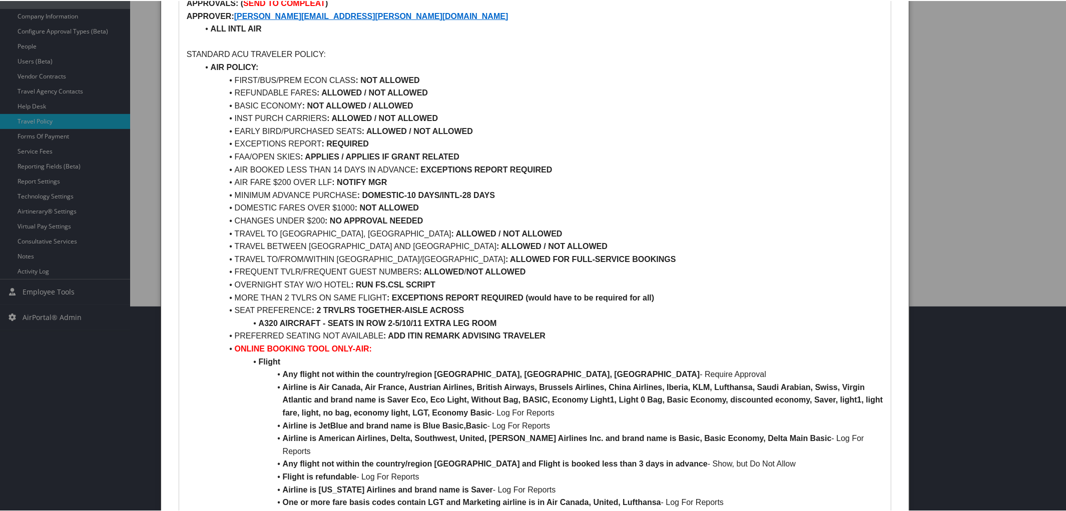
click at [441, 86] on li "REFUNDABLE FARES : ALLOWED / NOT ALLOWED" at bounding box center [541, 92] width 685 height 13
click at [416, 101] on li "BASIC ECONOMY : NOT ALLOWED / ALLOWED" at bounding box center [541, 105] width 685 height 13
click at [447, 116] on li "INST PURCH CARRIERS : ALLOWED / NOT ALLOWED" at bounding box center [541, 117] width 685 height 13
click at [412, 130] on strong ": ALLOWED / NOT ALLOWED" at bounding box center [417, 130] width 111 height 9
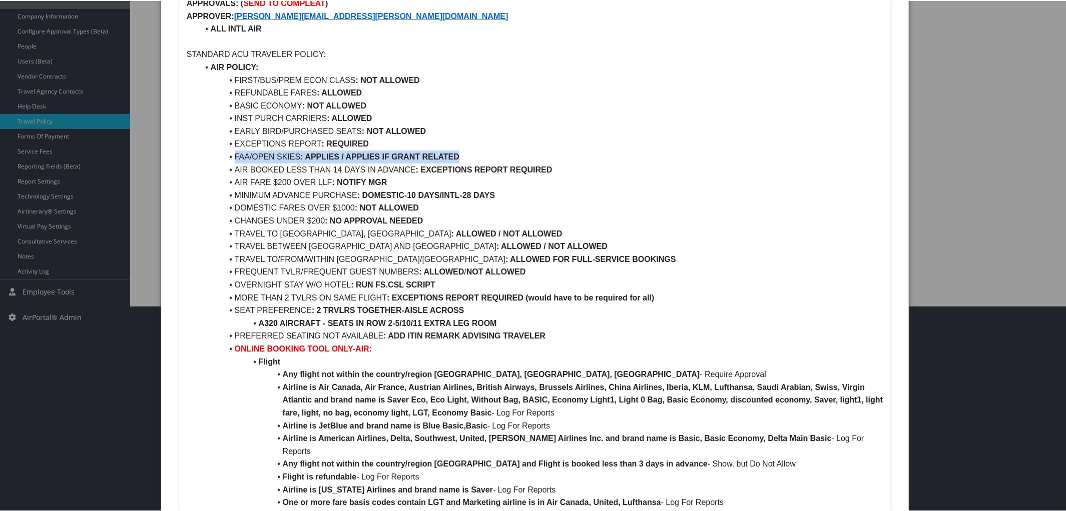
drag, startPoint x: 234, startPoint y: 155, endPoint x: 485, endPoint y: 153, distance: 251.2
click at [485, 153] on li "FAA/OPEN SKIES : APPLIES / APPLIES IF GRANT RELATED" at bounding box center [541, 156] width 685 height 13
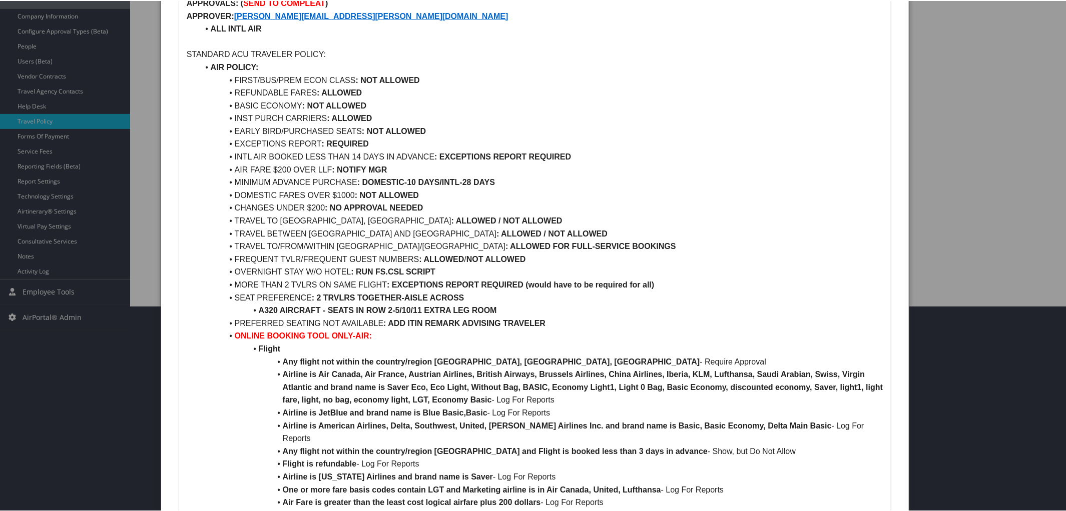
click at [359, 156] on li "INTL AIR BOOKED LESS THAN 14 DAYS IN ADVANCE : EXCEPTIONS REPORT REQUIRED" at bounding box center [541, 156] width 685 height 13
click at [575, 158] on li "INTL AIR BOOKED LESS THAN 3 DAYS IN ADVANCE : EXCEPTIONS REPORT REQUIRED" at bounding box center [541, 156] width 685 height 13
drag, startPoint x: 233, startPoint y: 170, endPoint x: 558, endPoint y: 319, distance: 357.6
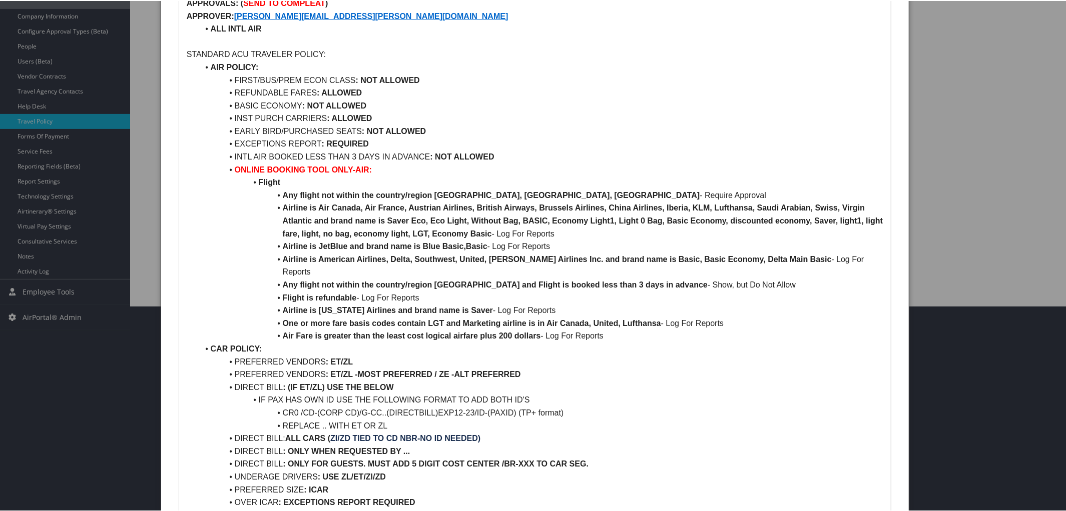
click at [324, 104] on strong ": NOT ALLOWED" at bounding box center [334, 105] width 64 height 9
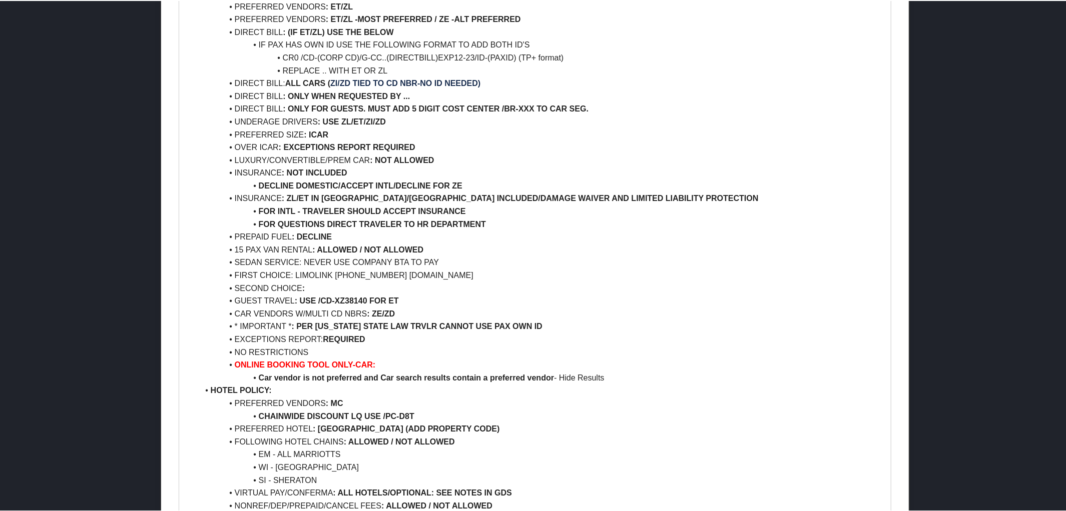
scroll to position [559, 0]
drag, startPoint x: 257, startPoint y: 363, endPoint x: 625, endPoint y: 366, distance: 368.3
click at [625, 372] on li "Car vendor is not preferred and Car search results contain a preferred vendor -…" at bounding box center [541, 378] width 685 height 13
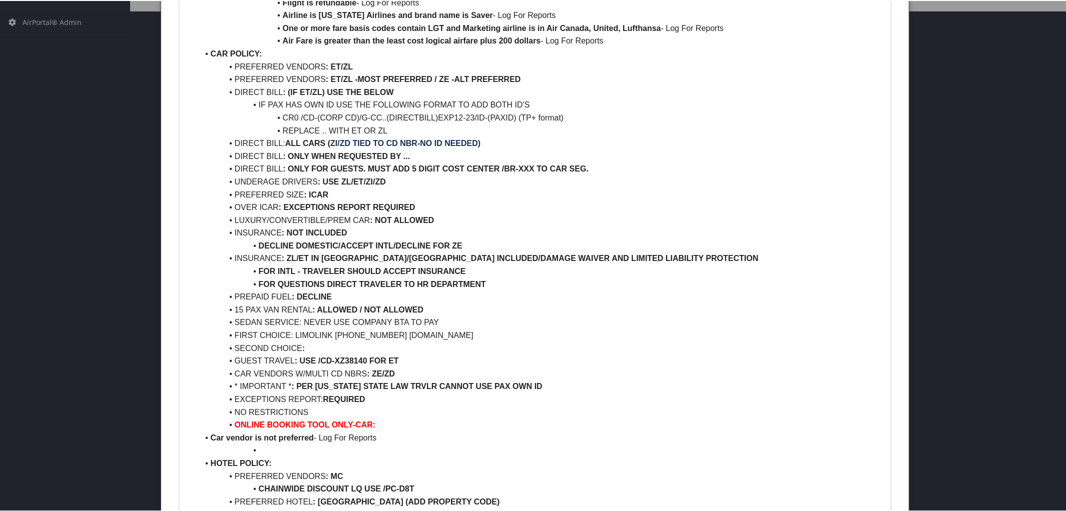
scroll to position [569, 0]
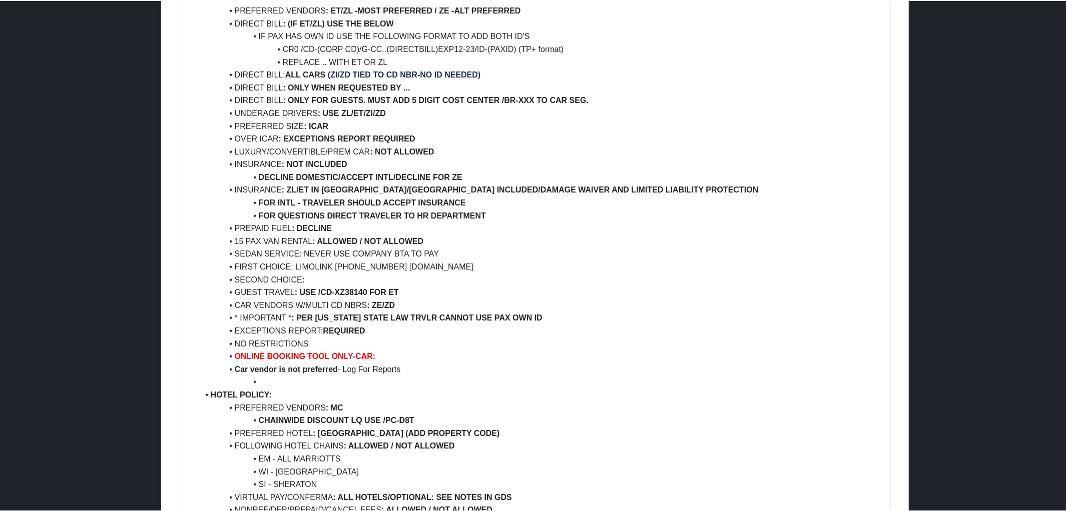
click at [210, 362] on li "Car vendor is not preferred - Log For Reports" at bounding box center [541, 368] width 685 height 13
click at [254, 375] on li at bounding box center [541, 381] width 685 height 13
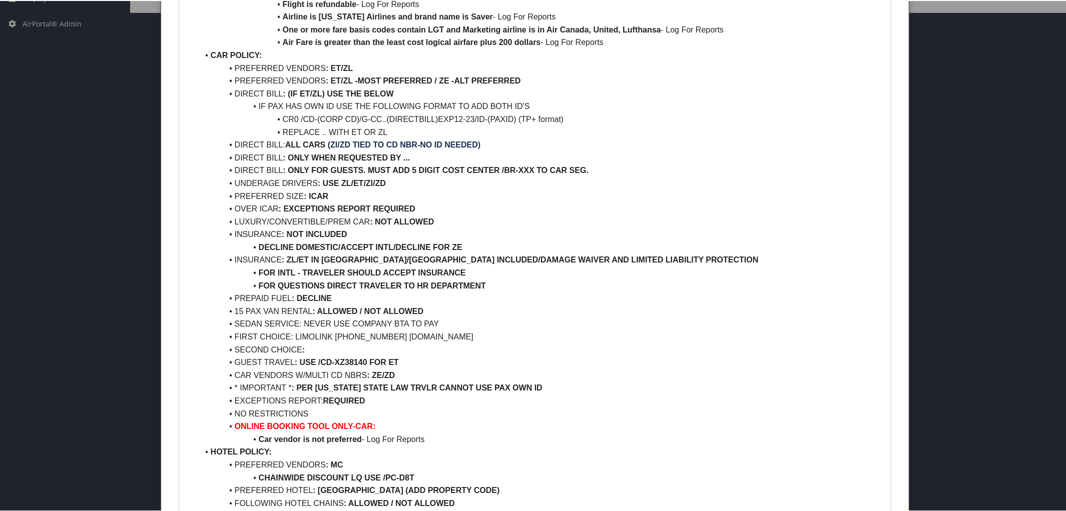
scroll to position [499, 0]
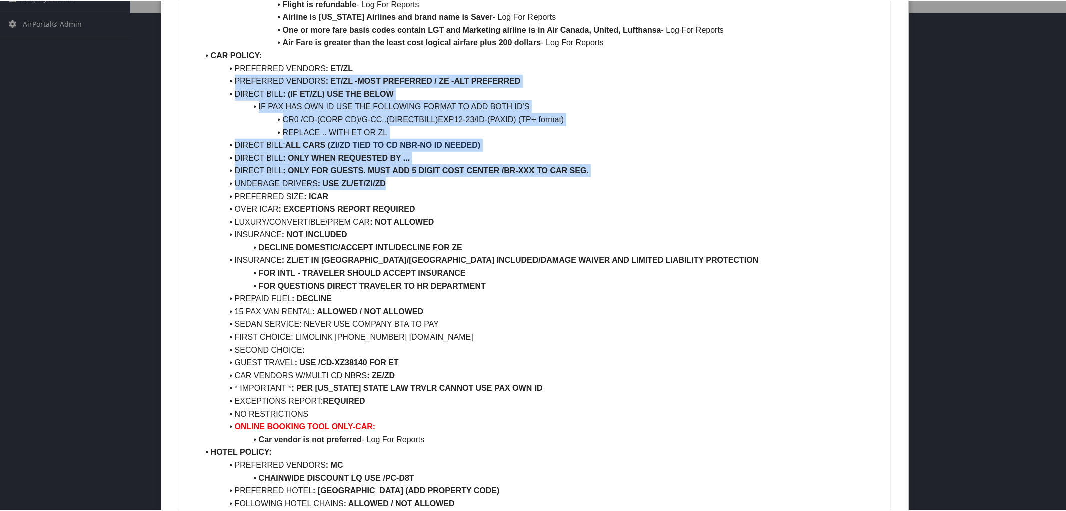
drag, startPoint x: 229, startPoint y: 68, endPoint x: 387, endPoint y: 170, distance: 188.5
click at [387, 170] on ul "AIR POLICY: FIRST/BUS/PREM ECON CLASS : NOT ALLOWED REFUNDABLE FARES : ALLOWED …" at bounding box center [535, 375] width 697 height 1217
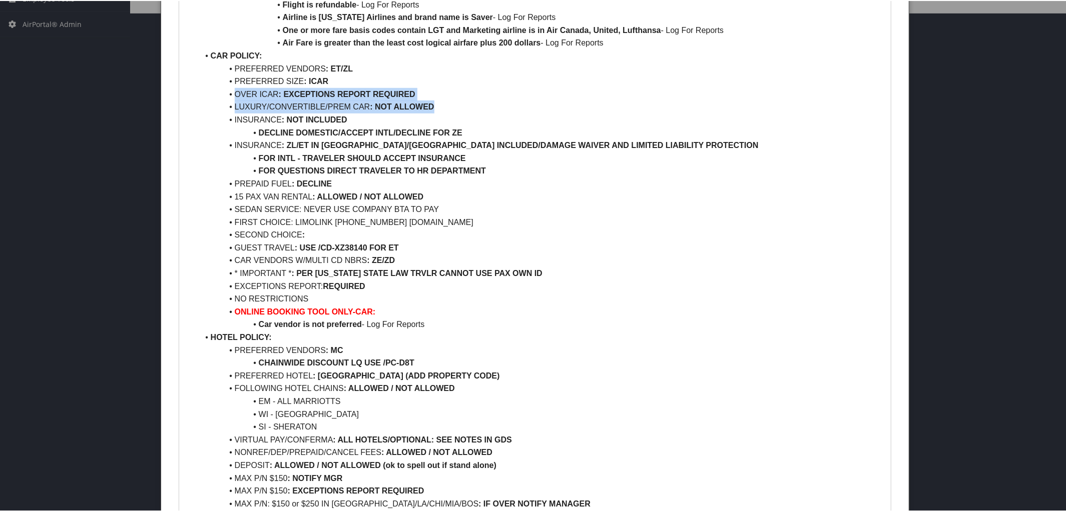
drag, startPoint x: 232, startPoint y: 77, endPoint x: 460, endPoint y: 95, distance: 229.4
click at [460, 95] on ul "AIR POLICY: FIRST/BUS/PREM ECON CLASS : NOT ALLOWED REFUNDABLE FARES : ALLOWED …" at bounding box center [535, 317] width 697 height 1101
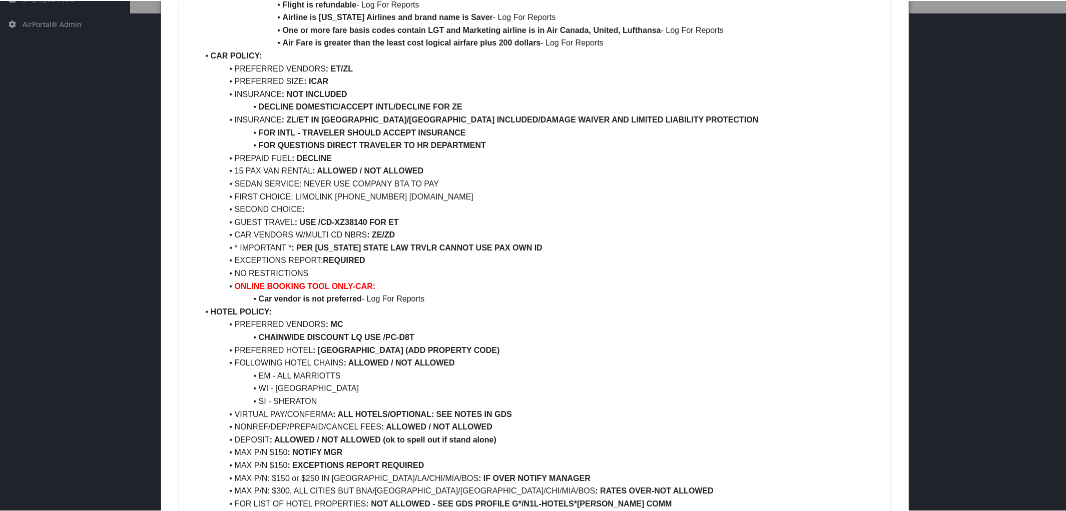
click at [304, 89] on strong ": NOT INCLUDED" at bounding box center [315, 93] width 66 height 9
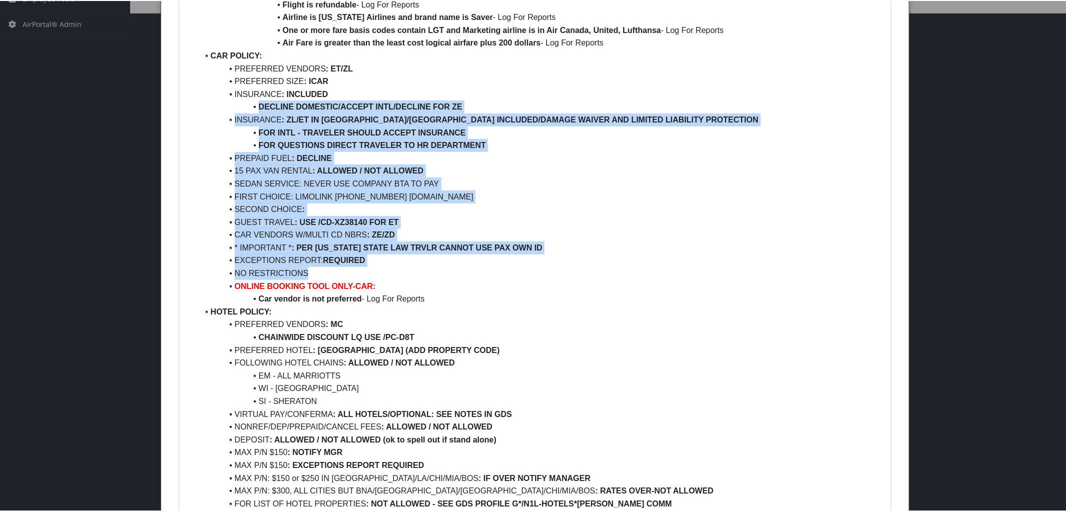
drag, startPoint x: 227, startPoint y: 95, endPoint x: 395, endPoint y: 259, distance: 235.0
click at [395, 259] on ul "AIR POLICY: FIRST/BUS/PREM ECON CLASS : NOT ALLOWED REFUNDABLE FARES : ALLOWED …" at bounding box center [535, 305] width 697 height 1076
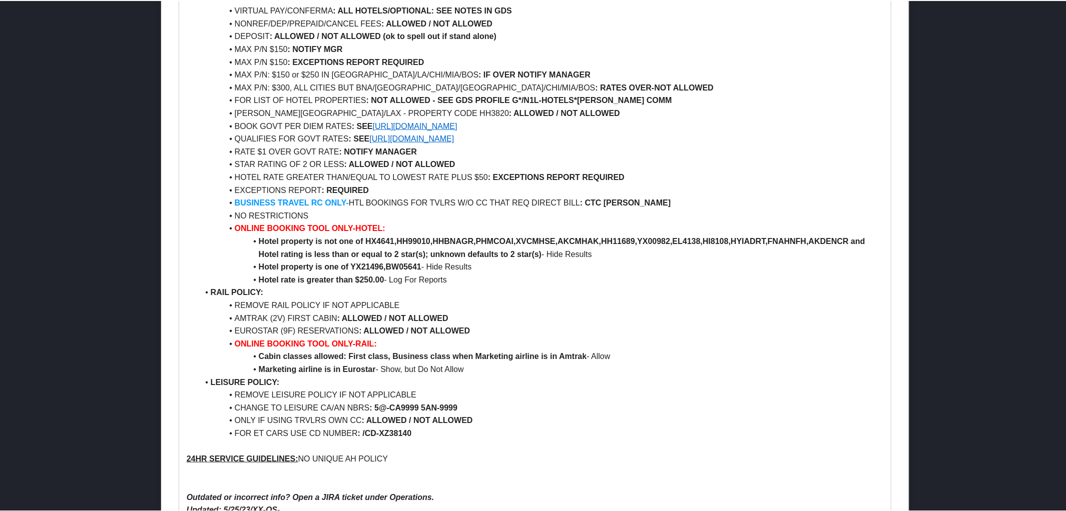
scroll to position [724, 0]
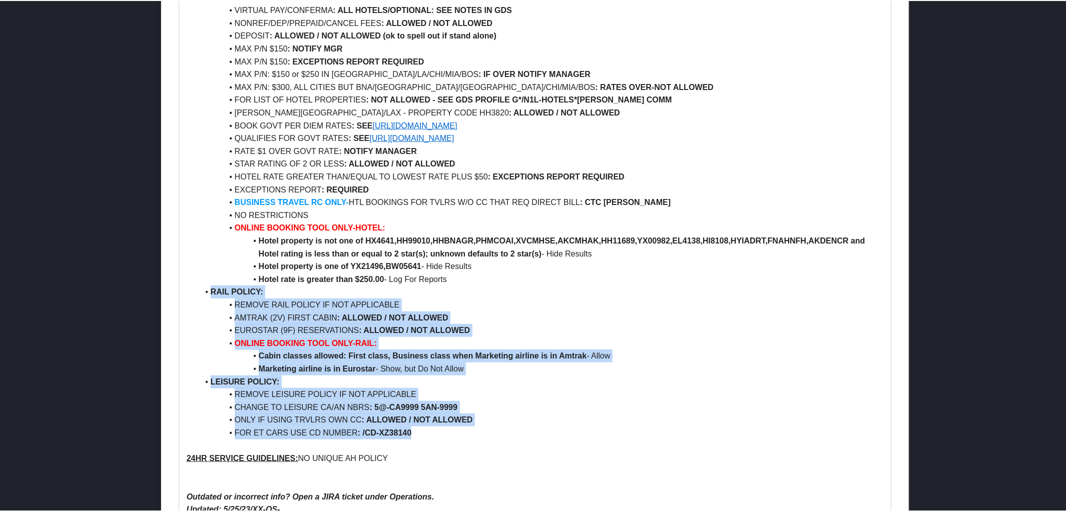
drag, startPoint x: 206, startPoint y: 277, endPoint x: 424, endPoint y: 416, distance: 259.2
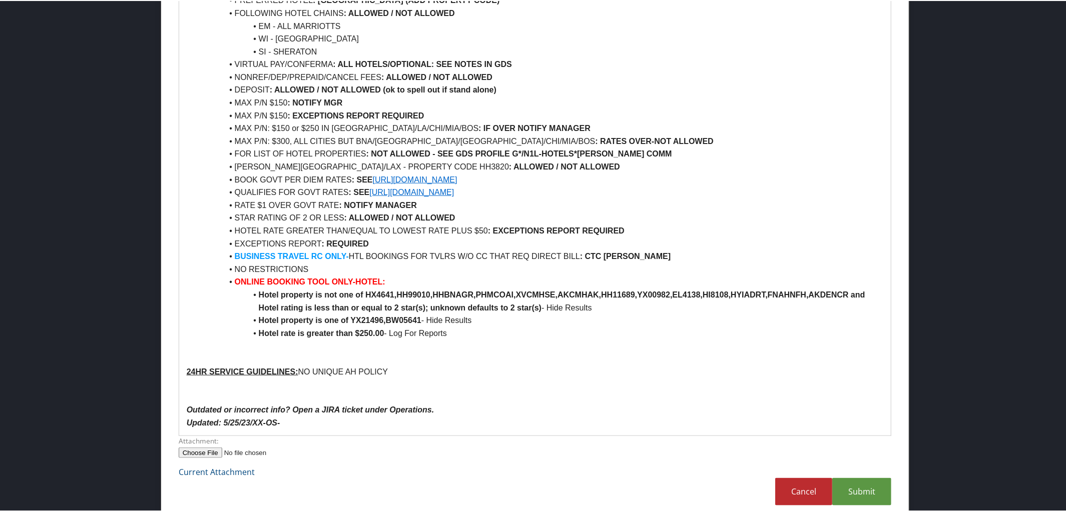
scroll to position [657, 0]
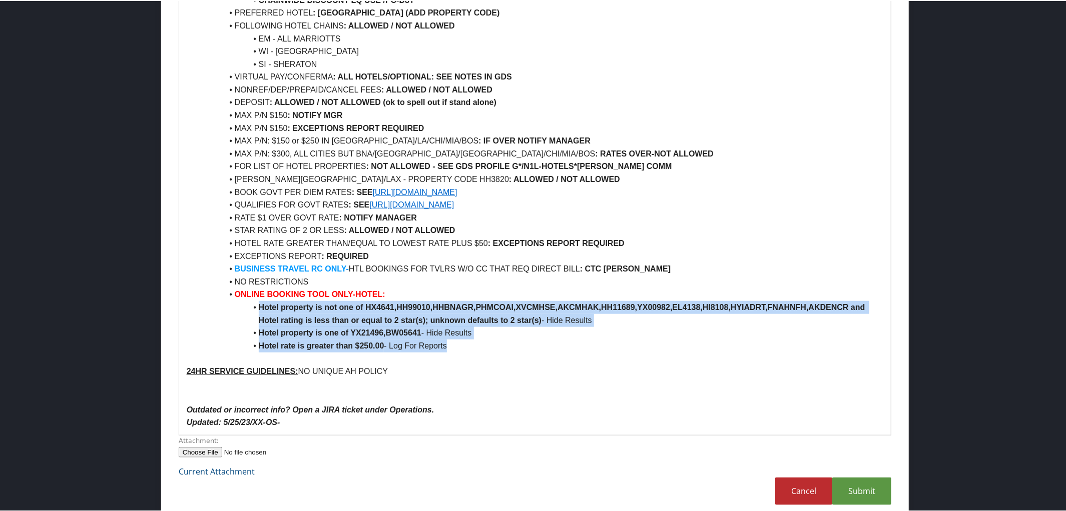
drag, startPoint x: 255, startPoint y: 296, endPoint x: 471, endPoint y: 335, distance: 219.8
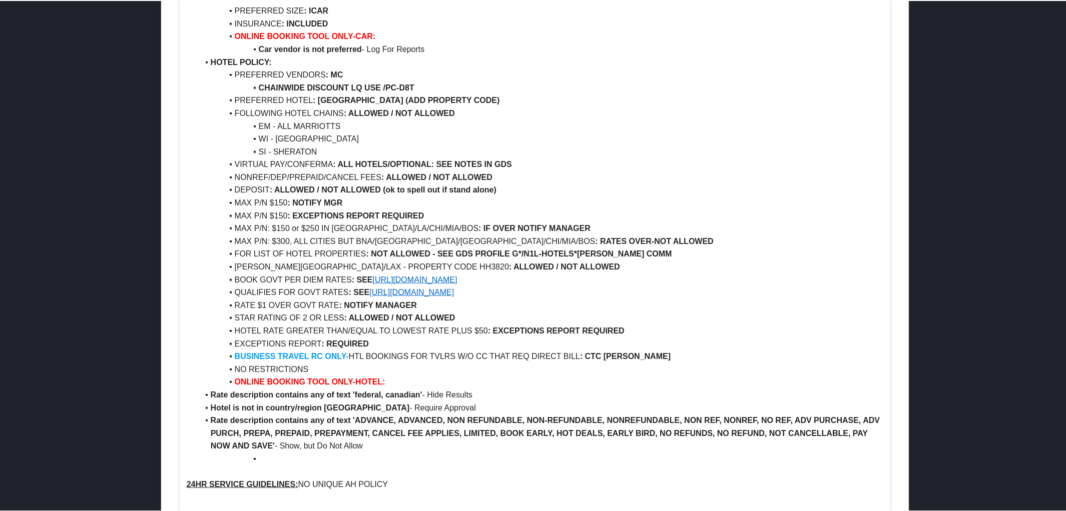
scroll to position [649, 0]
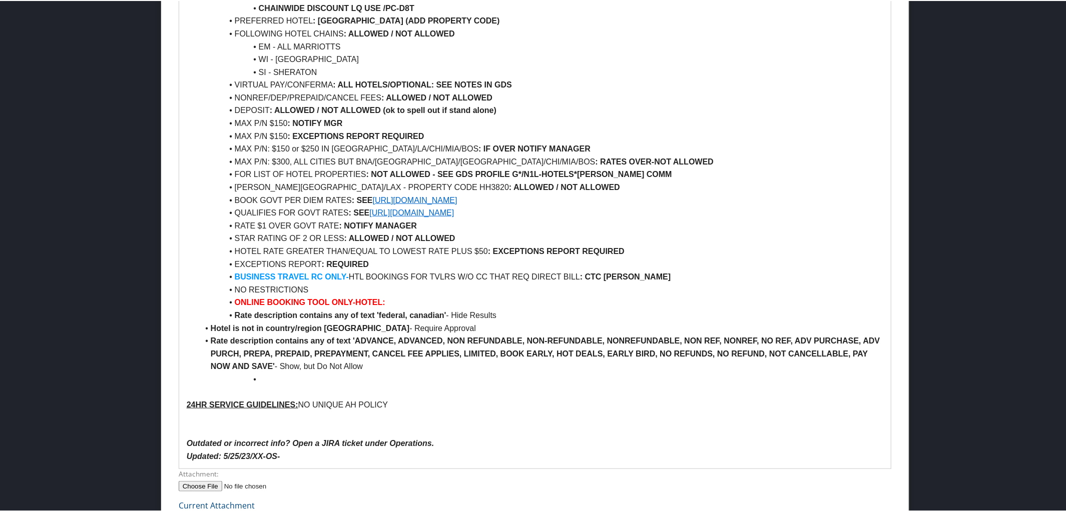
click at [210, 308] on li "Rate description contains any of text 'federal, canadian' - Hide Results" at bounding box center [541, 314] width 685 height 13
click at [210, 321] on li "Hotel is not in country/region United States of America - Require Approval" at bounding box center [541, 327] width 685 height 13
click at [210, 334] on li "Rate description contains any of text 'ADVANCE, ADVANCED, NON REFUNDABLE, NON-R…" at bounding box center [541, 353] width 685 height 39
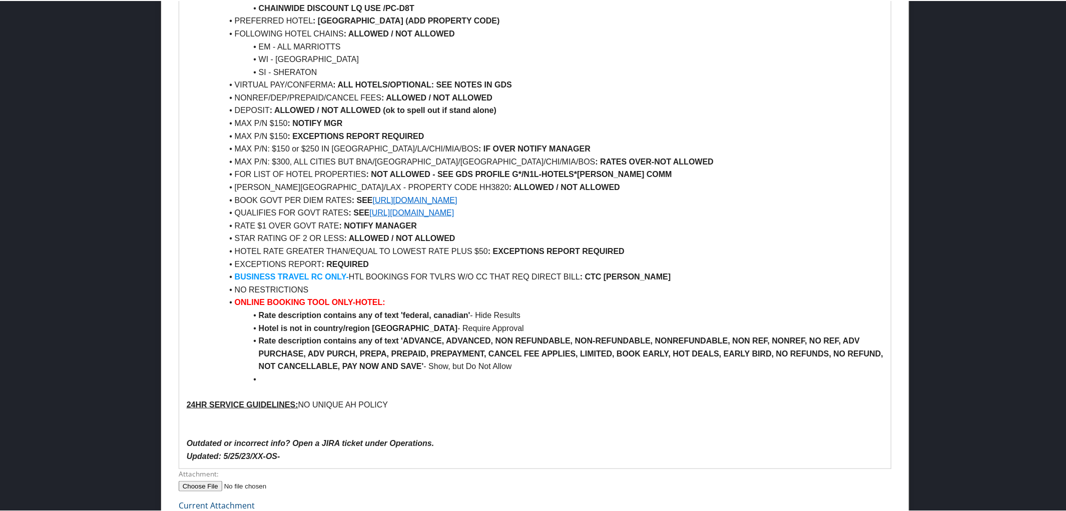
click at [270, 372] on li at bounding box center [541, 378] width 685 height 13
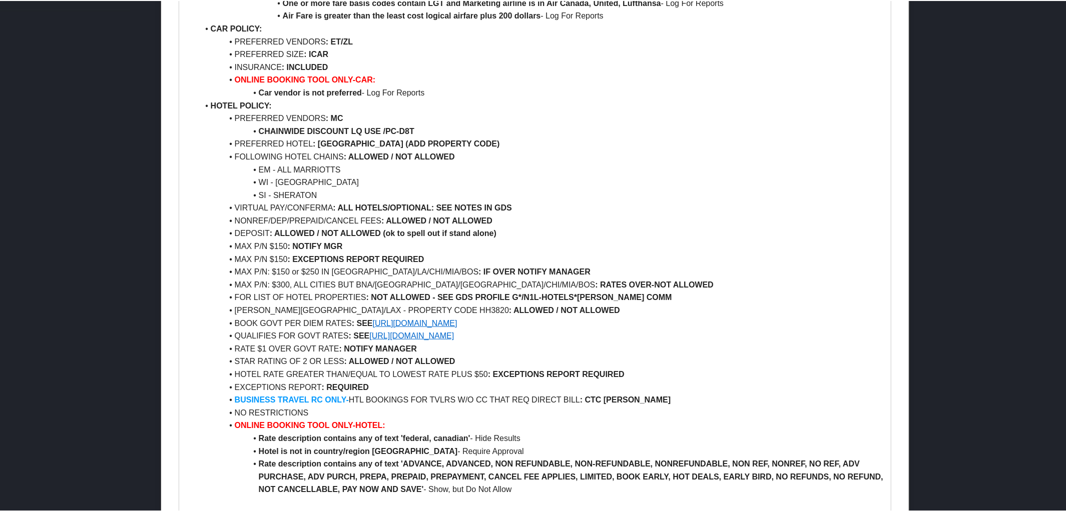
scroll to position [525, 0]
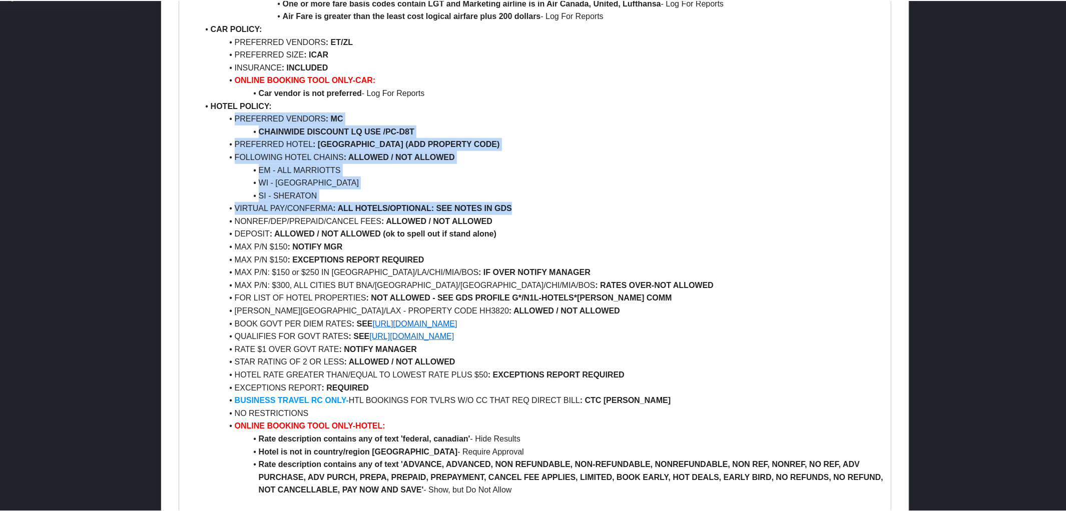
drag, startPoint x: 230, startPoint y: 107, endPoint x: 542, endPoint y: 196, distance: 324.6
click at [542, 196] on ul "AIR POLICY: FIRST/BUS/PREM ECON CLASS : NOT ALLOWED REFUNDABLE FARES : ALLOWED …" at bounding box center [535, 118] width 697 height 756
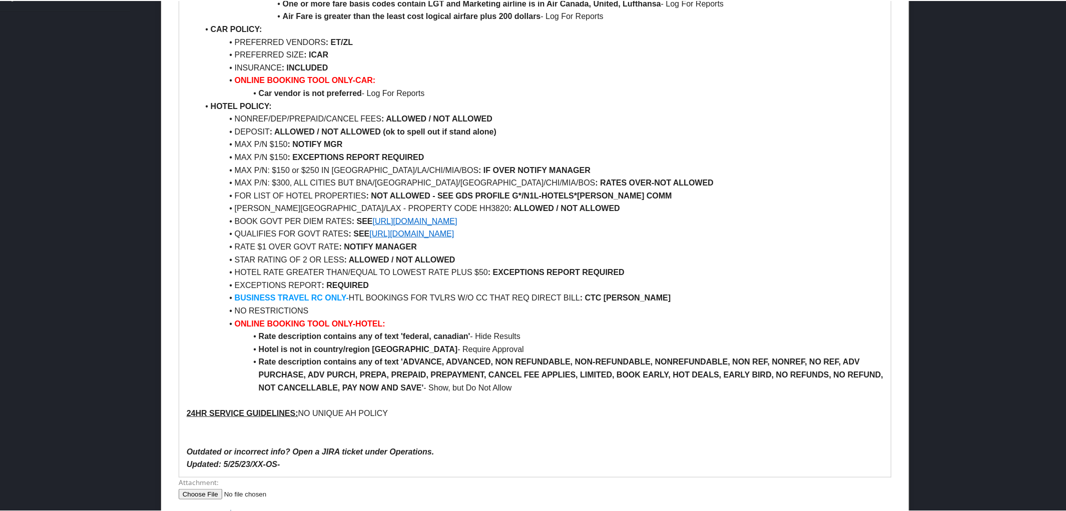
click at [286, 112] on li "NONREF/DEP/PREPAID/CANCEL FEES : ALLOWED / NOT ALLOWED" at bounding box center [541, 118] width 685 height 13
drag, startPoint x: 365, startPoint y: 105, endPoint x: 413, endPoint y: 108, distance: 48.1
click at [413, 114] on strong ": ALLOWED / NOT ALLOWED" at bounding box center [418, 118] width 111 height 9
drag, startPoint x: 317, startPoint y: 115, endPoint x: 505, endPoint y: 120, distance: 188.7
click at [505, 125] on li "DEPOSIT : ALLOWED / NOT ALLOWED (ok to spell out if stand alone)" at bounding box center [541, 131] width 685 height 13
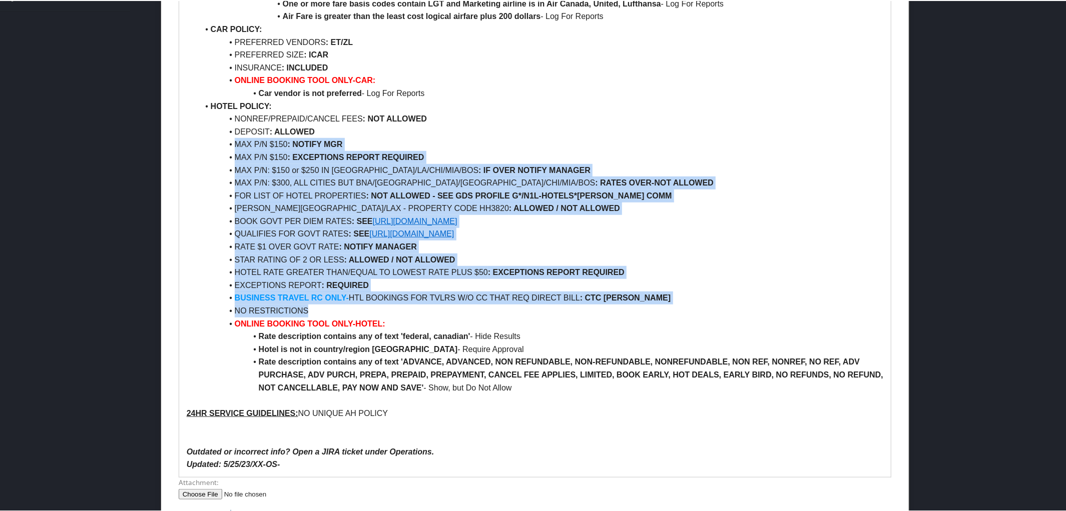
drag, startPoint x: 230, startPoint y: 132, endPoint x: 399, endPoint y: 293, distance: 234.3
click at [399, 293] on ul "AIR POLICY: FIRST/BUS/PREM ECON CLASS : NOT ALLOWED REFUNDABLE FARES : ALLOWED …" at bounding box center [535, 66] width 697 height 653
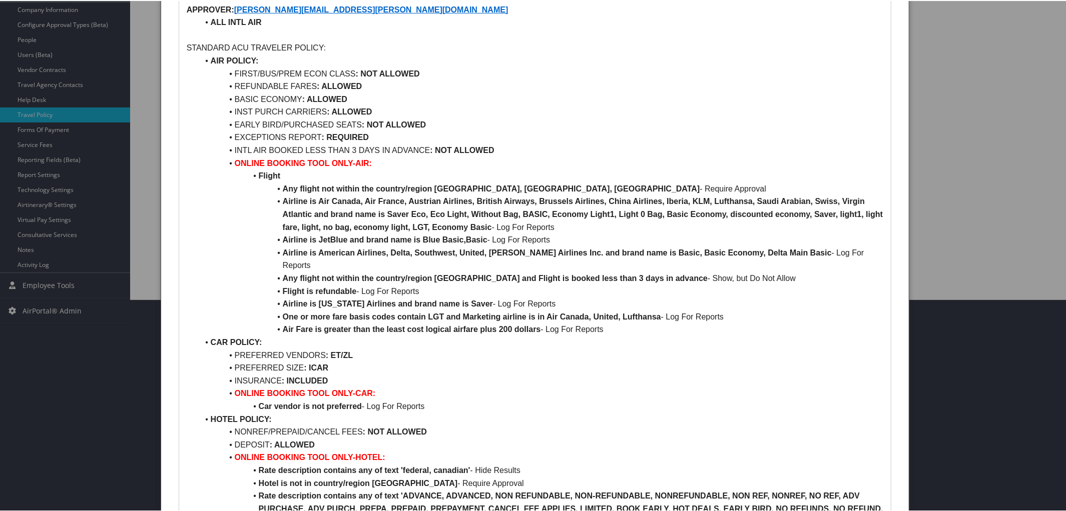
scroll to position [0, 0]
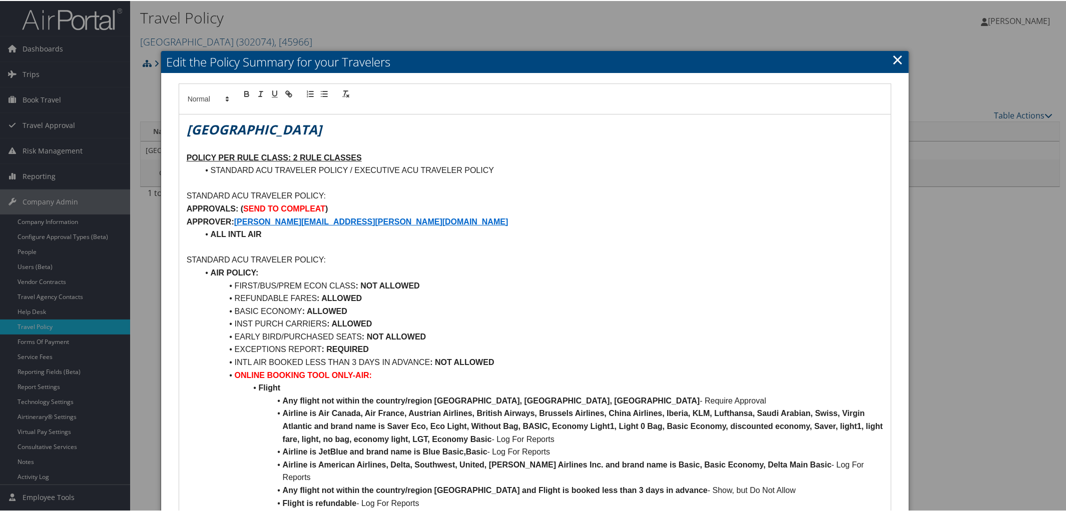
click at [263, 238] on li "ALL INTL AIR" at bounding box center [541, 233] width 685 height 13
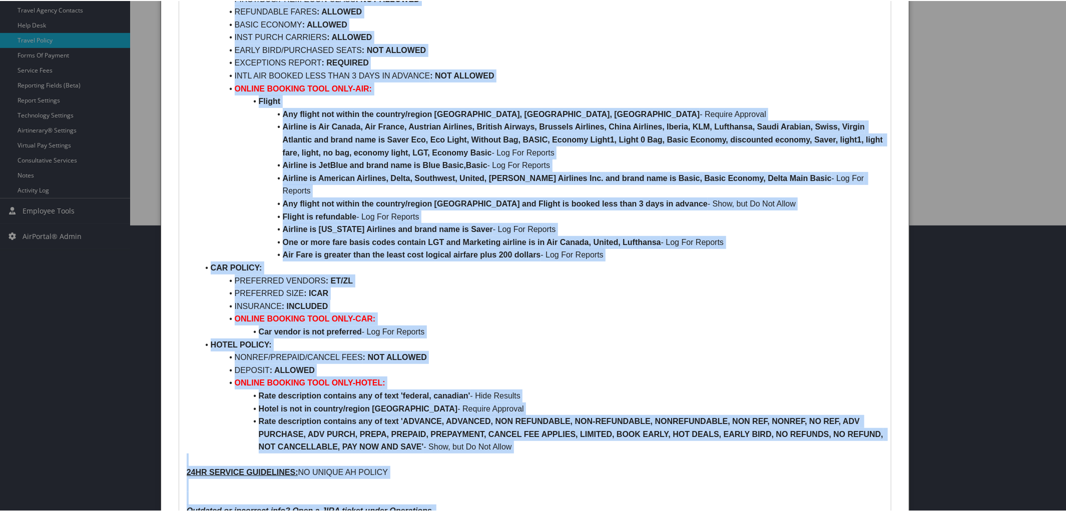
scroll to position [307, 0]
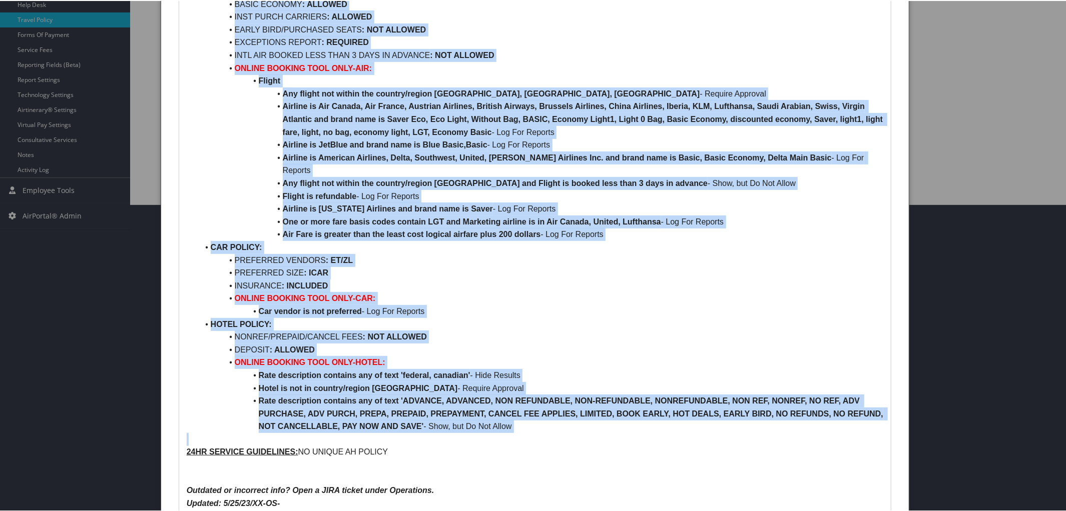
drag, startPoint x: 185, startPoint y: 56, endPoint x: 583, endPoint y: 426, distance: 544.2
click at [583, 426] on div "Abilene Christian University POLICY PER RULE CLASS: 2 RULE CLASSES STANDARD ACU…" at bounding box center [535, 160] width 712 height 709
copy div "STANDARD ACU TRAVELER POLICY: APPROVALS: ( SEND TO COMPLEAT ) APPROVER: SARA.PA…"
click at [196, 418] on ul "AIR POLICY: FIRST/BUS/PREM ECON CLASS : NOT ALLOWED REFUNDABLE FARES : ALLOWED …" at bounding box center [535, 195] width 697 height 474
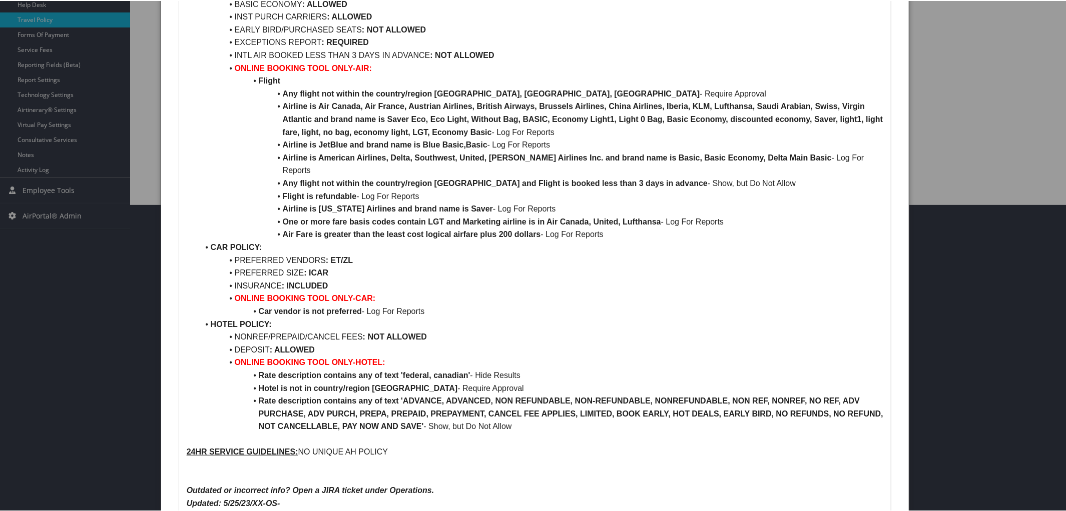
click at [188, 432] on p at bounding box center [535, 438] width 697 height 13
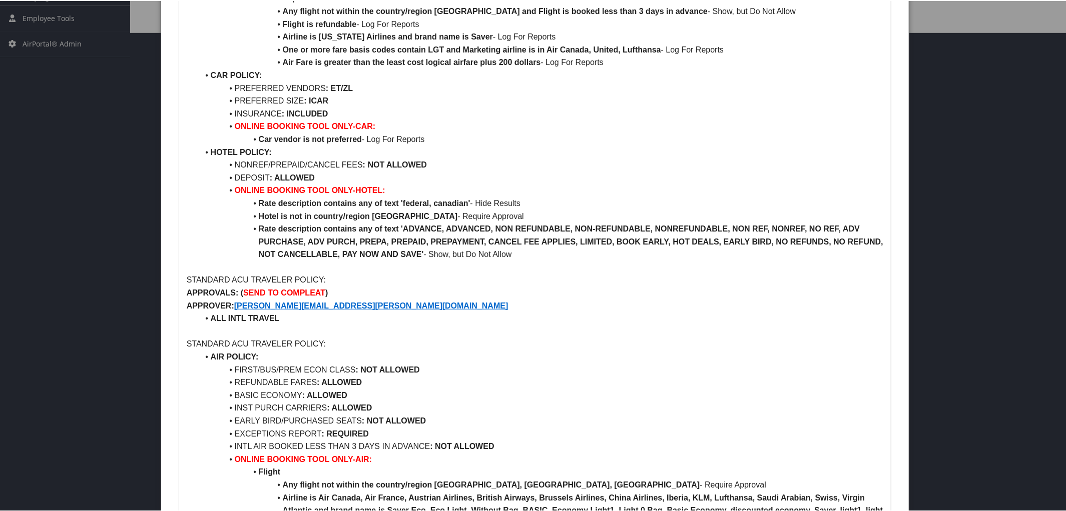
scroll to position [490, 0]
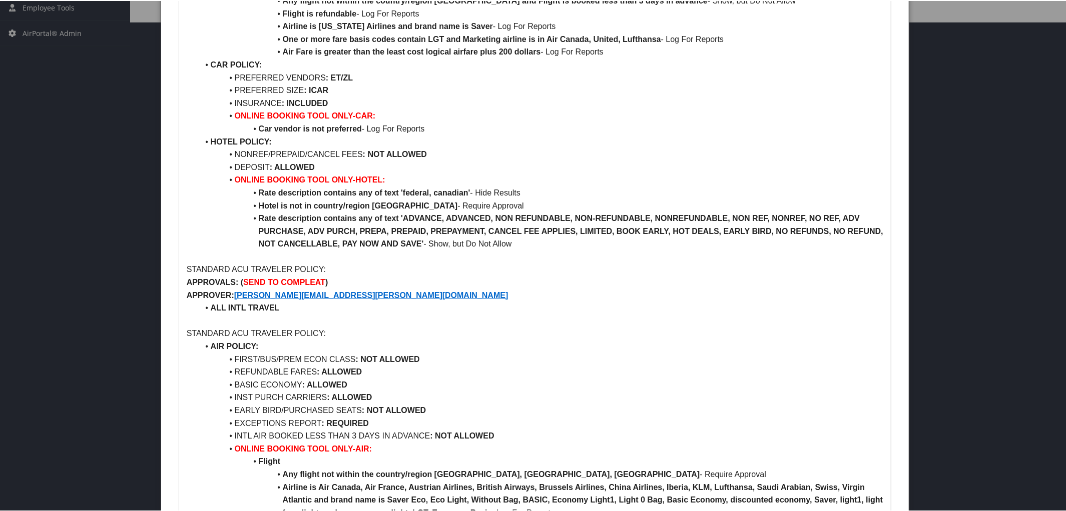
click at [229, 262] on p "STANDARD ACU TRAVELER POLICY:" at bounding box center [535, 268] width 697 height 13
click at [323, 277] on strong "SEND TO COMPLEAT" at bounding box center [284, 281] width 82 height 9
click at [247, 277] on strong "SNOT REQUIRED" at bounding box center [276, 281] width 67 height 9
click at [342, 288] on p "APPROVER: SARA.PARKER@ACU.EDU" at bounding box center [535, 294] width 697 height 13
drag, startPoint x: 208, startPoint y: 294, endPoint x: 291, endPoint y: 295, distance: 83.1
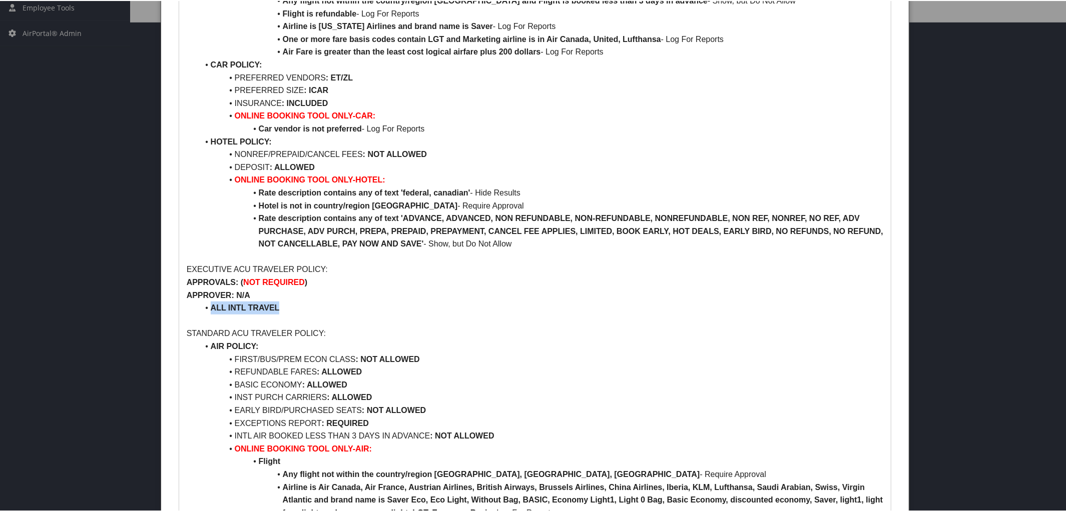
click at [291, 301] on li "ALL INTL TRAVEL" at bounding box center [541, 307] width 685 height 13
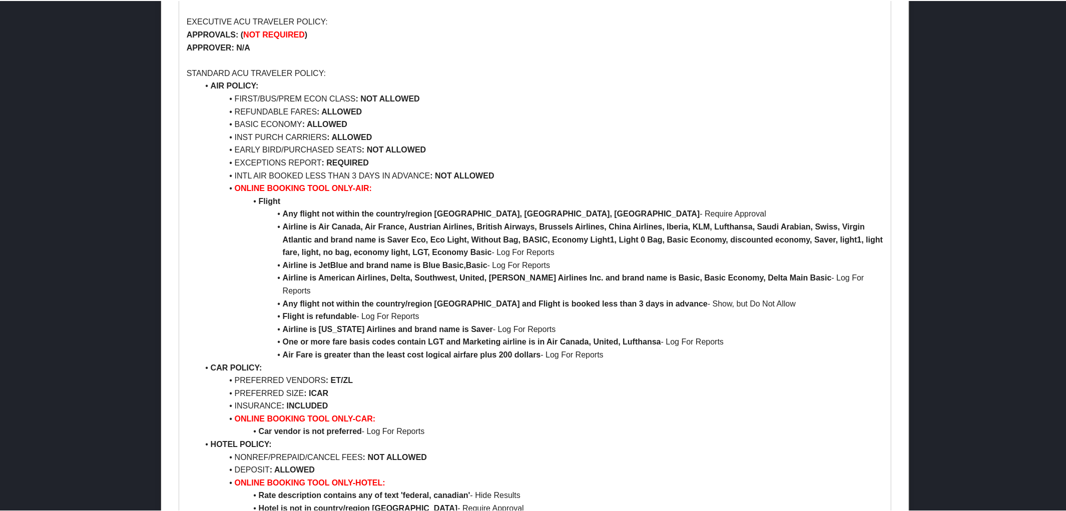
scroll to position [740, 0]
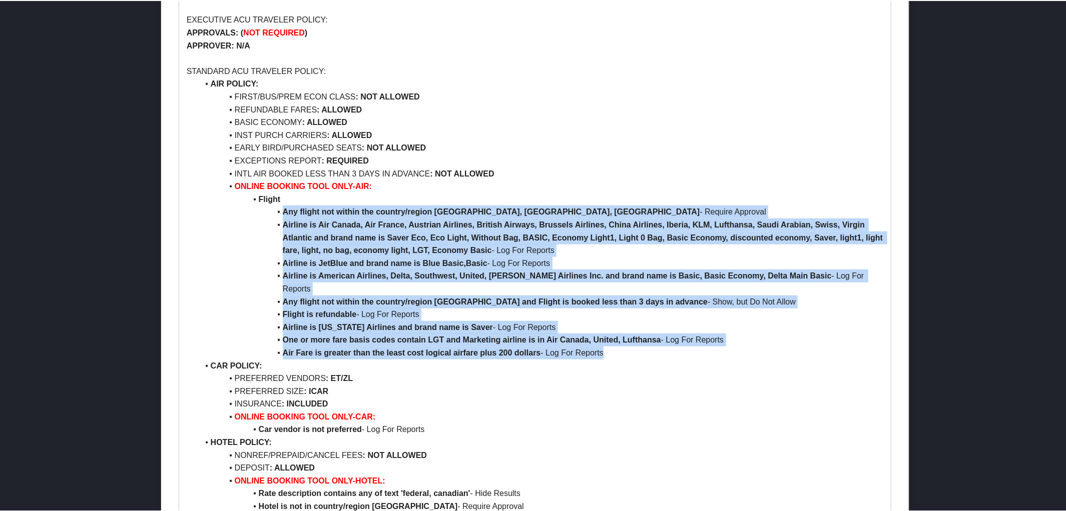
drag, startPoint x: 279, startPoint y: 200, endPoint x: 619, endPoint y: 327, distance: 362.5
click at [619, 327] on ul "AIR POLICY: FIRST/BUS/PREM ECON CLASS : NOT ALLOWED REFUNDABLE FARES : ALLOWED …" at bounding box center [535, 314] width 697 height 474
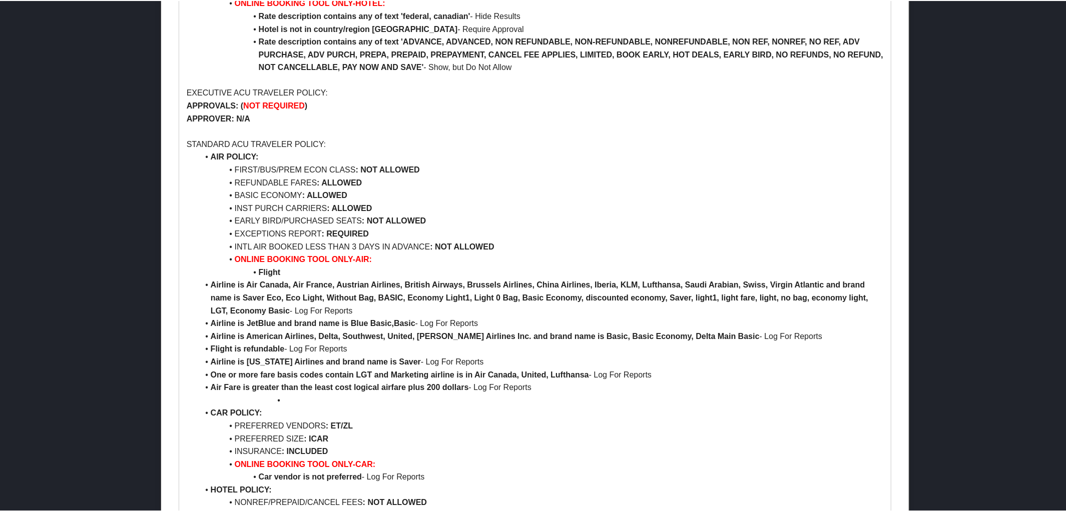
scroll to position [667, 0]
drag, startPoint x: 233, startPoint y: 231, endPoint x: 515, endPoint y: 233, distance: 281.7
click at [515, 239] on li "INTL AIR BOOKED LESS THAN 3 DAYS IN ADVANCE : NOT ALLOWED" at bounding box center [541, 245] width 685 height 13
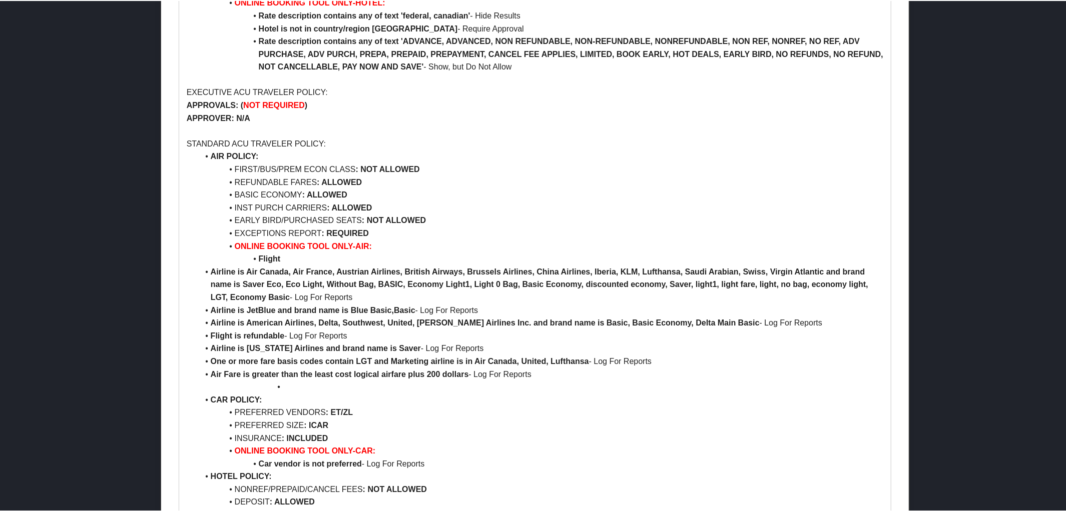
click at [211, 267] on strong "Airline is Air Canada, Air France, Austrian Airlines, British Airways, Brussels…" at bounding box center [541, 284] width 660 height 34
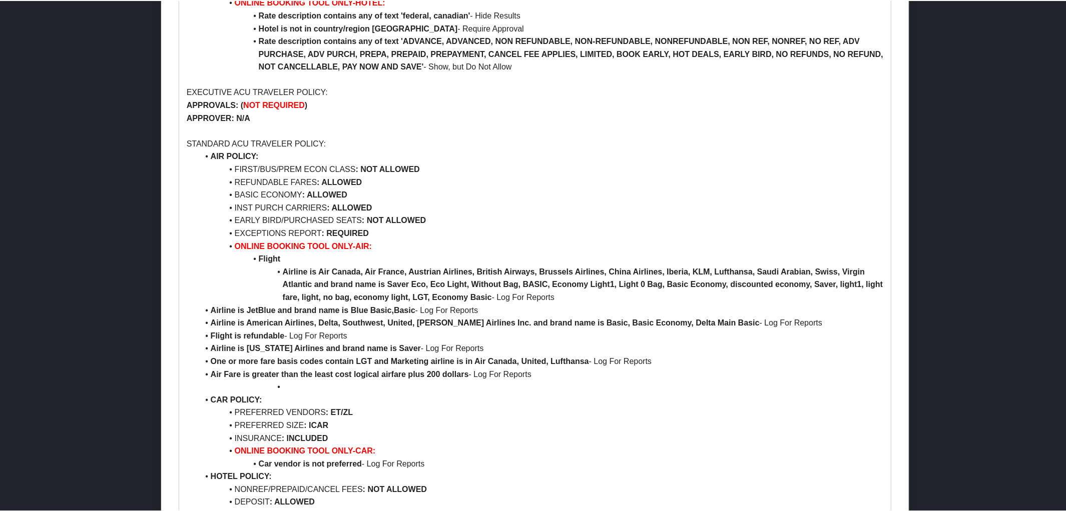
click at [209, 303] on li "Airline is JetBlue and brand name is Blue Basic,Basic - Log For Reports" at bounding box center [541, 309] width 685 height 13
click at [213, 318] on strong "Airline is American Airlines, Delta, Southwest, United, Porter Airlines Inc. an…" at bounding box center [485, 322] width 549 height 9
click at [209, 316] on li "Airline is American Airlines, Delta, Southwest, United, Porter Airlines Inc. an…" at bounding box center [541, 322] width 685 height 13
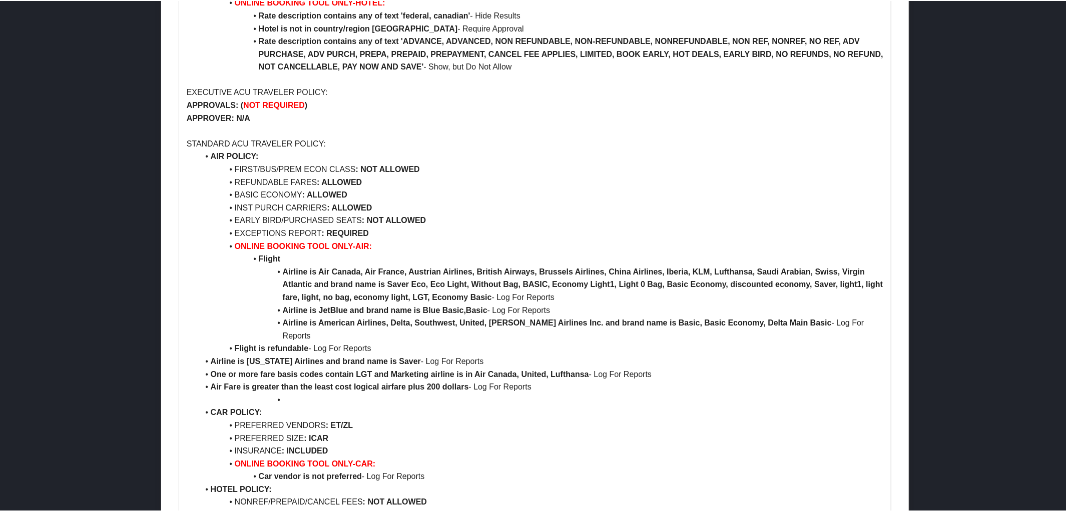
click at [209, 341] on li "Flight is refundable - Log For Reports" at bounding box center [541, 347] width 685 height 13
click at [209, 354] on li "Airline is Alaska Airlines and brand name is Saver - Log For Reports" at bounding box center [541, 360] width 685 height 13
click at [211, 369] on strong "One or more fare basis codes contain LGT and Marketing airline is in Air Canada…" at bounding box center [400, 373] width 378 height 9
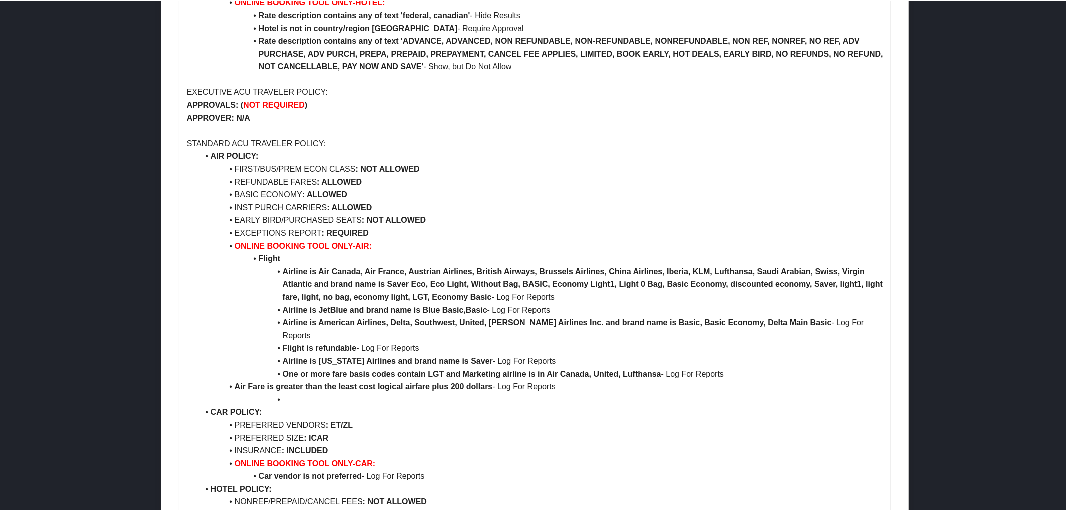
click at [211, 380] on li "Air Fare is greater than the least cost logical airfare plus 200 dollars - Log …" at bounding box center [541, 386] width 685 height 13
click at [282, 393] on li at bounding box center [541, 399] width 685 height 13
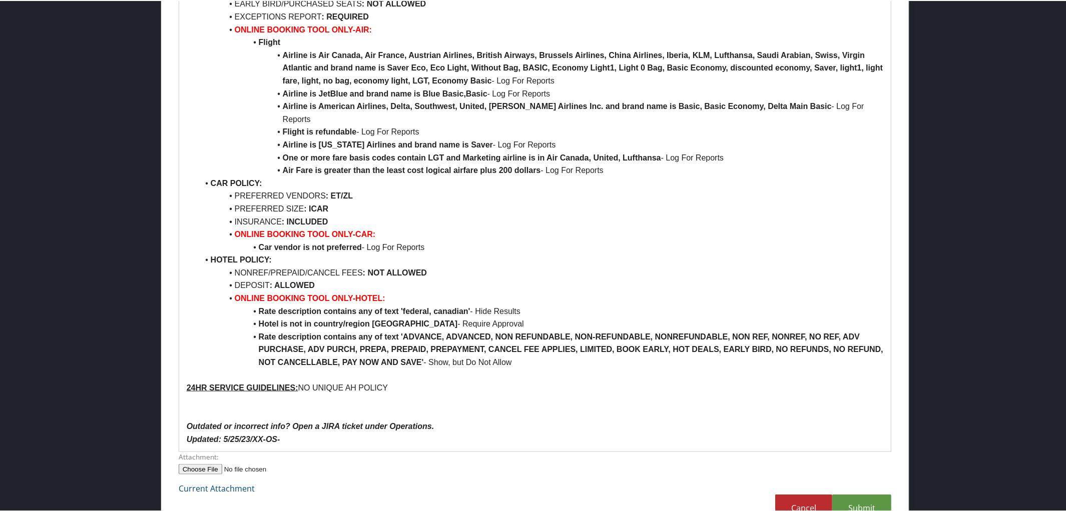
scroll to position [884, 0]
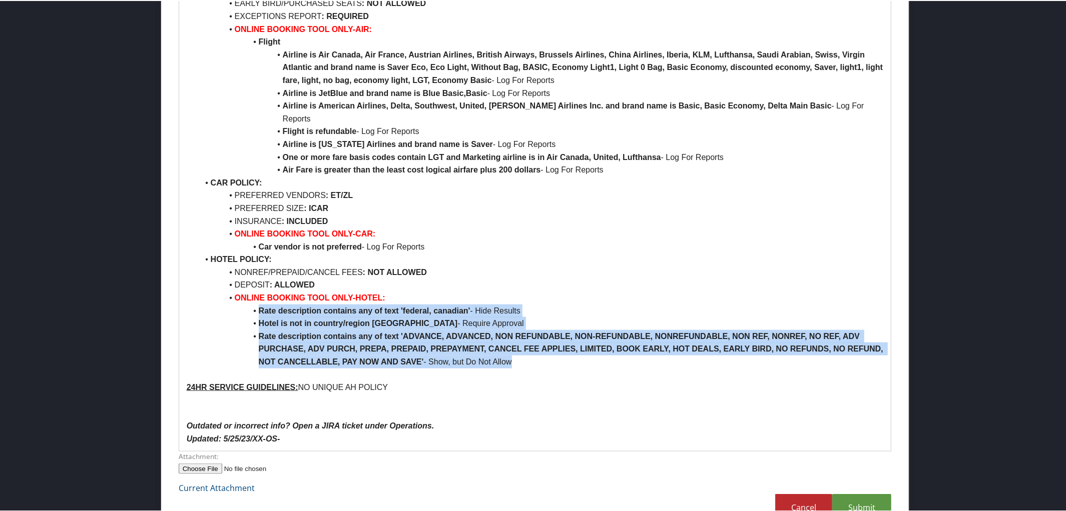
drag, startPoint x: 257, startPoint y: 286, endPoint x: 585, endPoint y: 333, distance: 331.6
click at [585, 333] on ul "AIR POLICY: FIRST/BUS/PREM ECON CLASS : NOT ALLOWED REFUNDABLE FARES : ALLOWED …" at bounding box center [535, 149] width 697 height 435
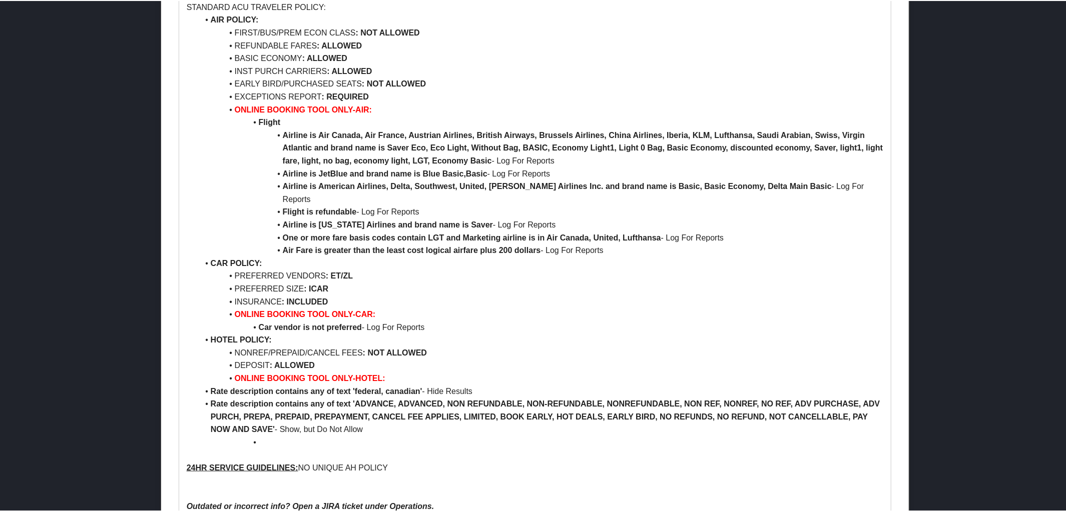
scroll to position [809, 0]
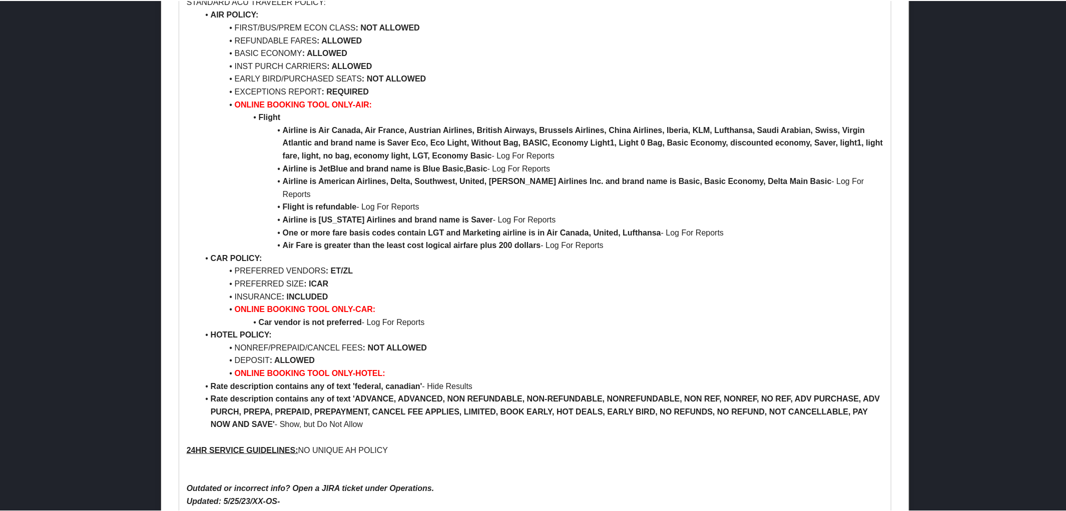
click at [211, 381] on strong "Rate description contains any of text 'federal, canadian'" at bounding box center [317, 385] width 212 height 9
click at [210, 392] on li "Rate description contains any of text 'ADVANCE, ADVANCED, NON REFUNDABLE, NON-R…" at bounding box center [541, 411] width 685 height 39
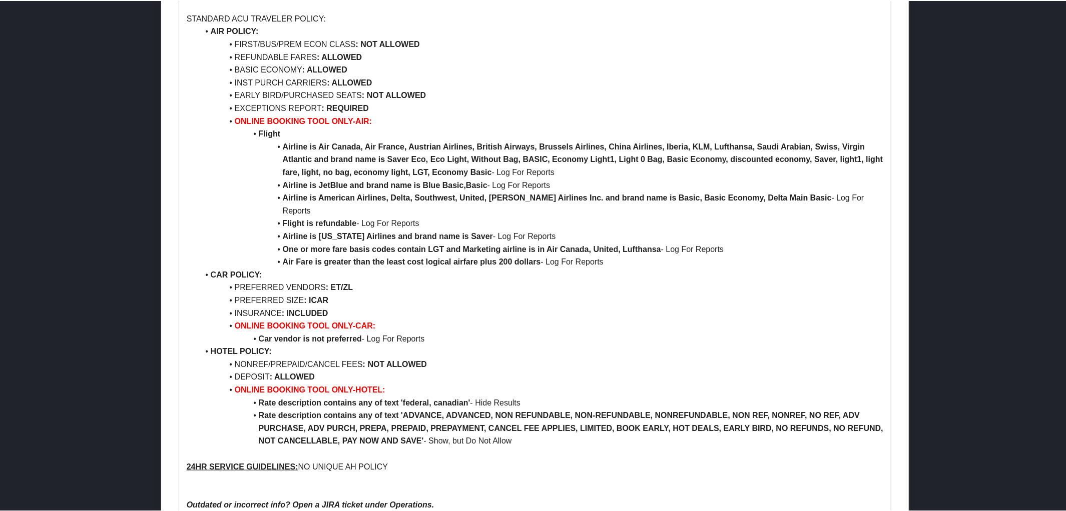
scroll to position [791, 0]
drag, startPoint x: 233, startPoint y: 274, endPoint x: 337, endPoint y: 271, distance: 104.1
click at [337, 295] on li "PREFERRED SIZE : ICAR" at bounding box center [541, 301] width 685 height 13
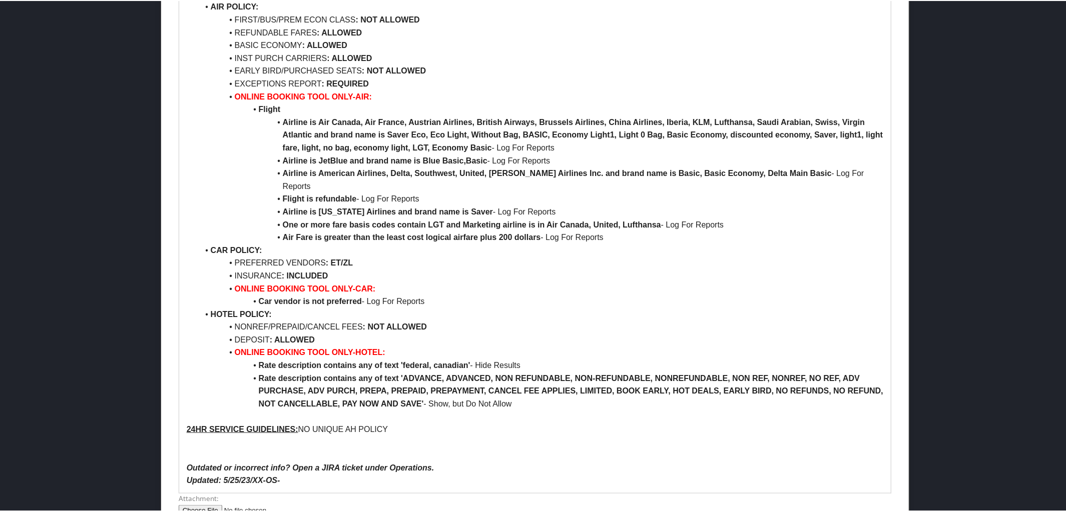
scroll to position [862, 0]
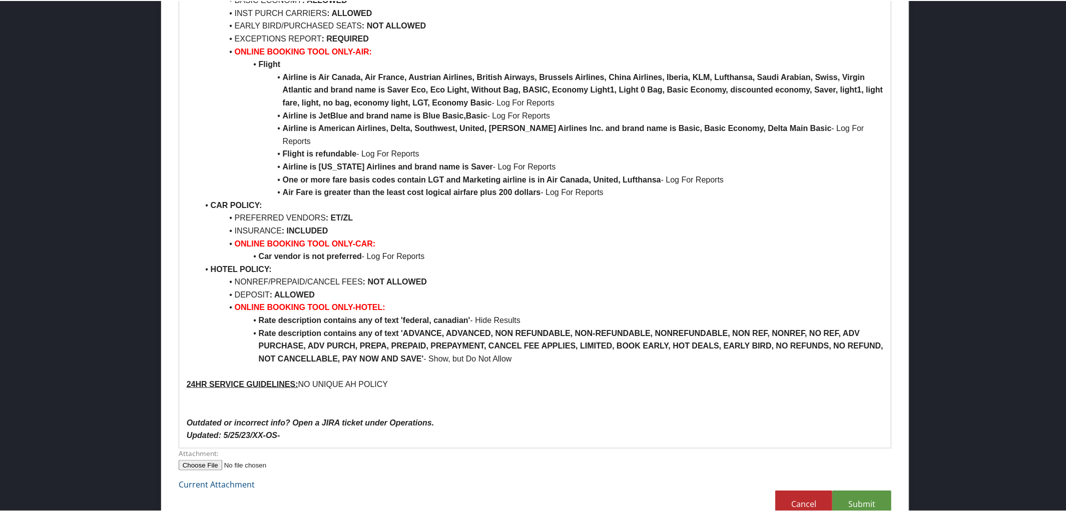
click at [291, 428] on p "Updated: 5/25/23/XX-OS-" at bounding box center [535, 434] width 697 height 13
click at [869, 490] on link "Submit" at bounding box center [861, 504] width 59 height 28
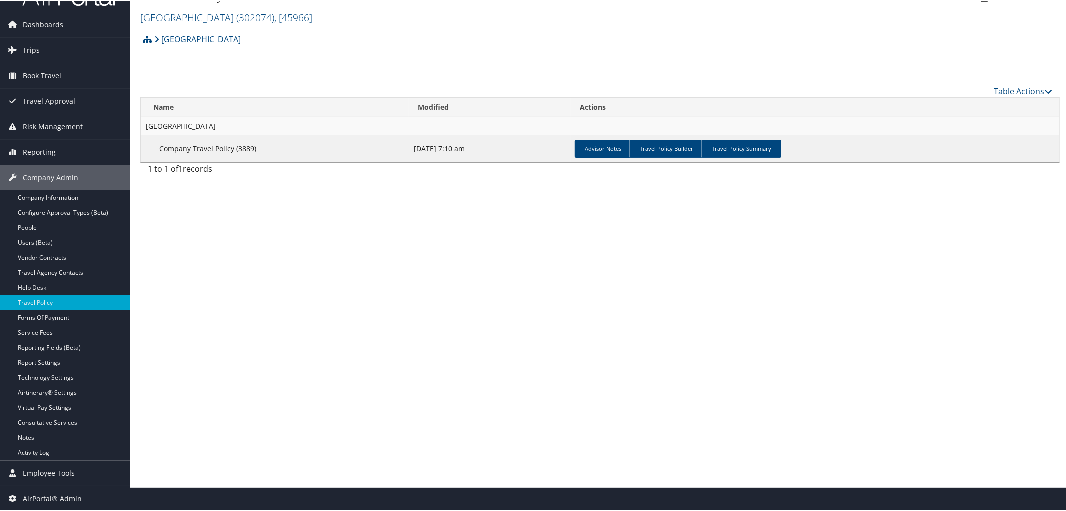
scroll to position [24, 0]
click at [654, 151] on link "Travel Policy Builder" at bounding box center [666, 149] width 74 height 18
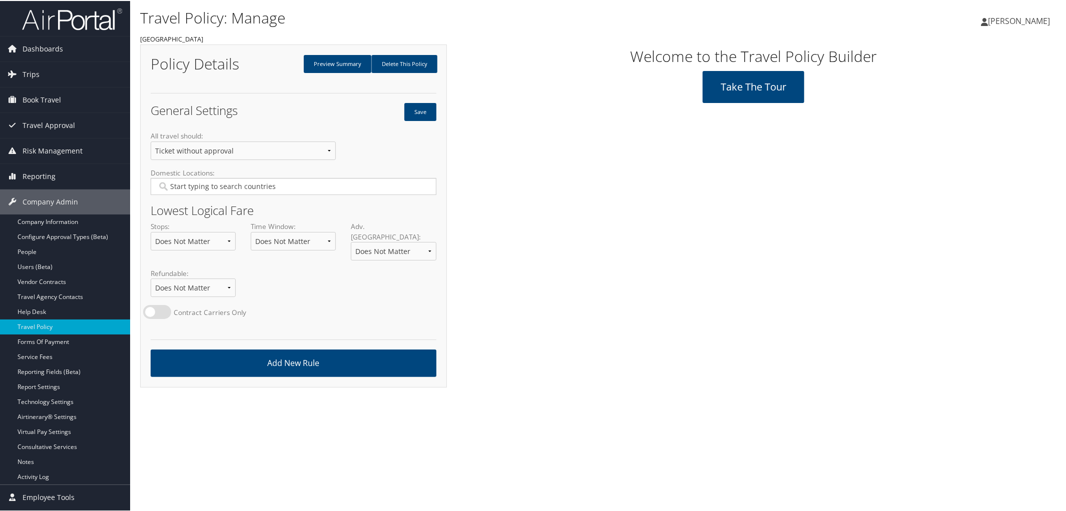
click at [294, 184] on input "Domestic Locations:" at bounding box center [293, 186] width 272 height 10
type input "UNI"
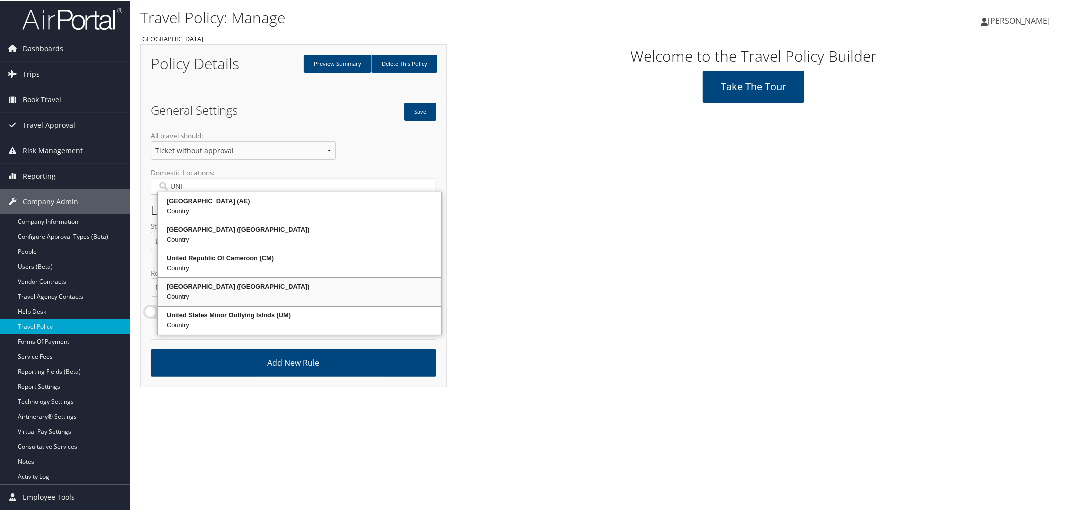
click at [224, 285] on div "United States (US)" at bounding box center [299, 286] width 281 height 10
type input "2278"
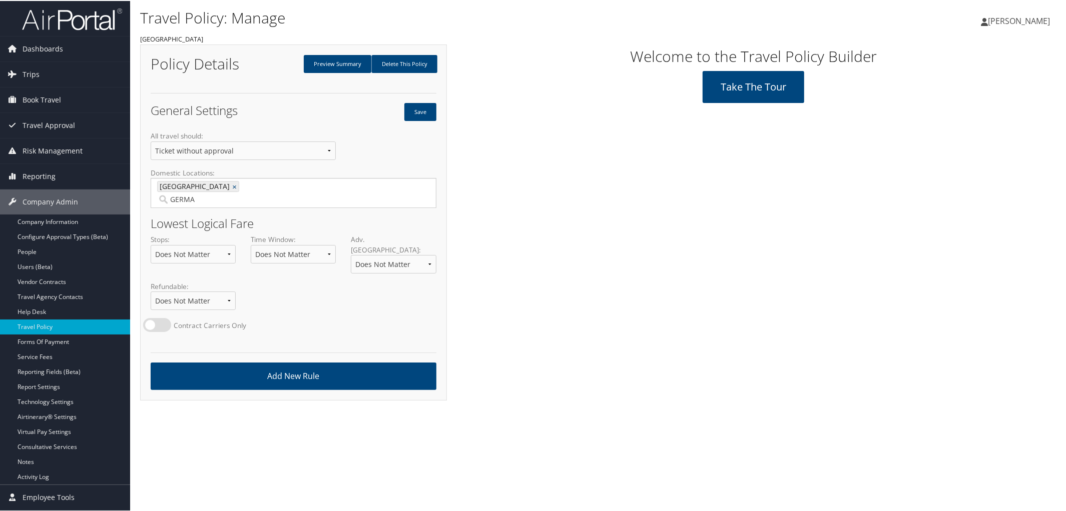
type input "GERMAN"
click at [238, 202] on div "Germany (DE)" at bounding box center [358, 201] width 281 height 10
type input "2278, 2290"
type input "UNITED KING"
click at [303, 197] on div "United Kingdom (GB)" at bounding box center [402, 201] width 281 height 10
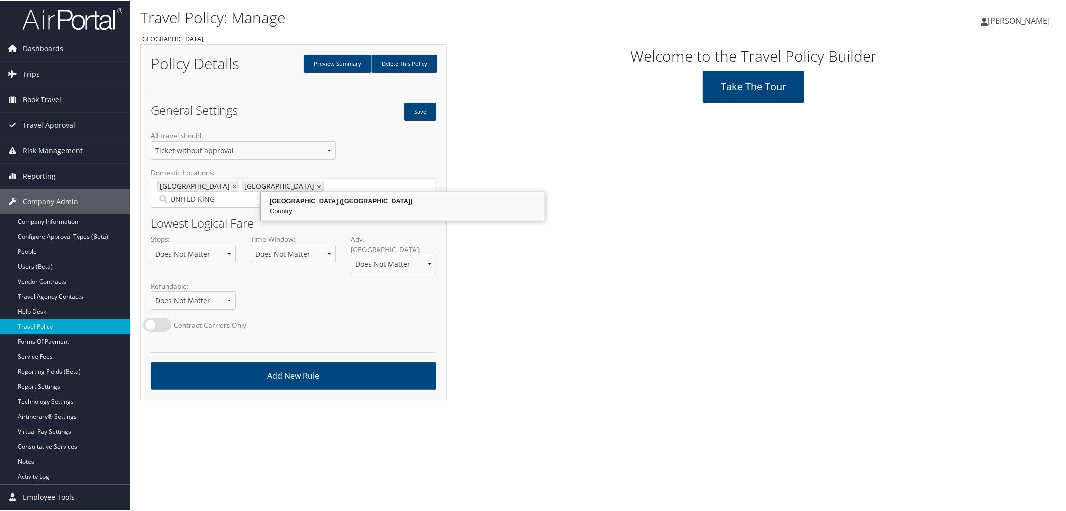
type input "2278, 2290, 2328"
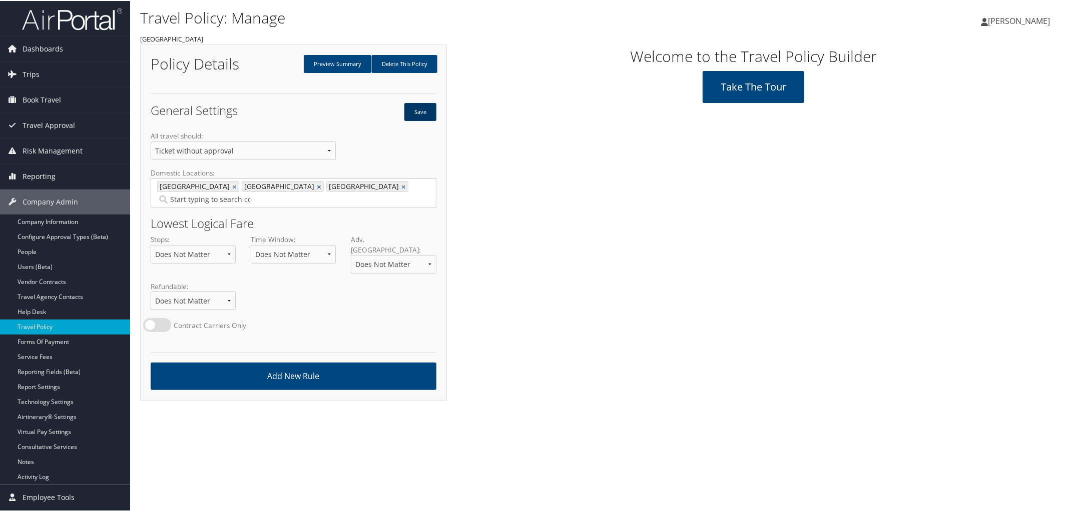
click at [417, 114] on button "Save" at bounding box center [420, 111] width 32 height 18
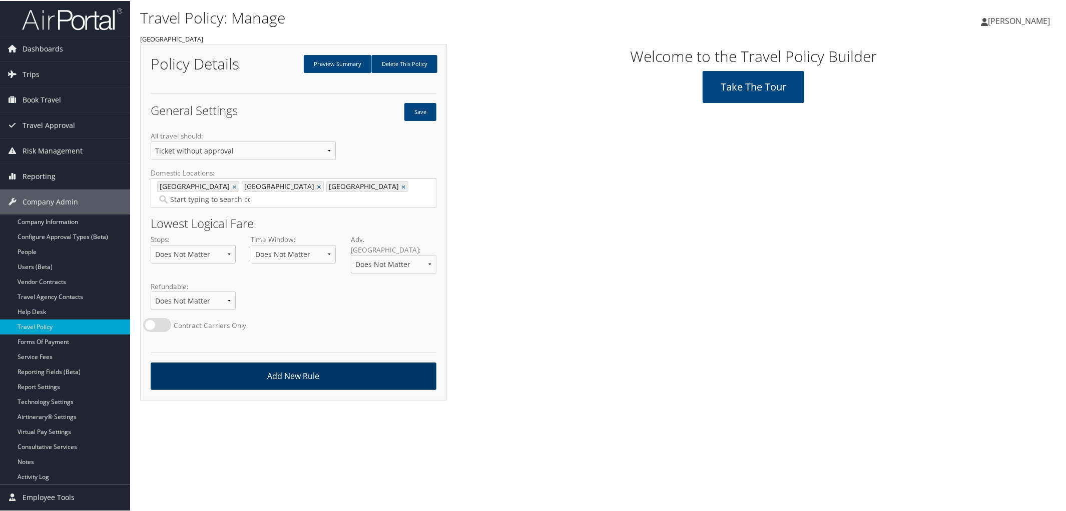
click at [327, 362] on link "Add New Rule" at bounding box center [294, 376] width 286 height 28
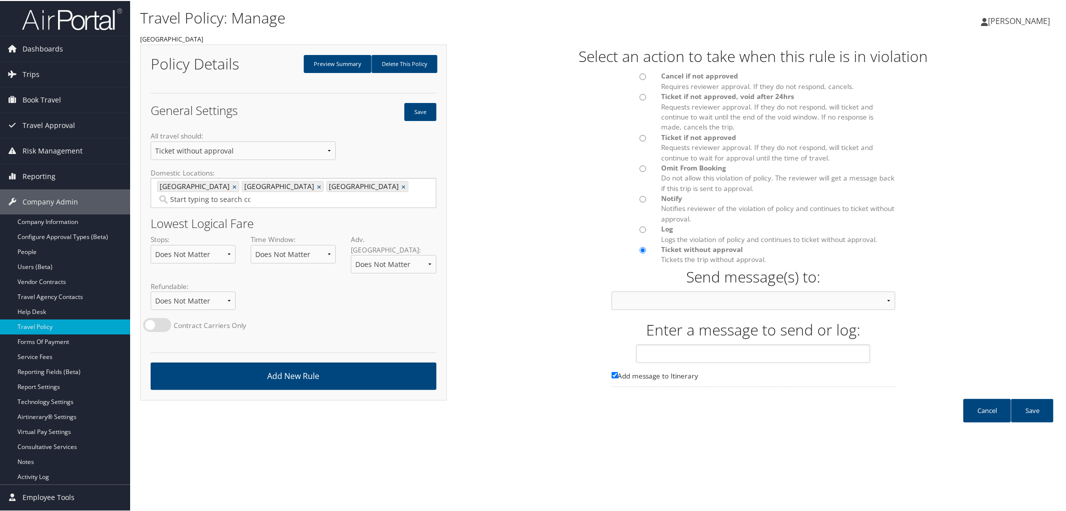
click at [641, 76] on input "Cancel if not approved Requires reviewer approval. If they do not respond, canc…" at bounding box center [643, 76] width 7 height 7
radio input "true"
click at [886, 300] on select "Approver then Traveler Traveler & Approver Person Calling In Traveler Only Appr…" at bounding box center [754, 300] width 284 height 19
select select "21"
click at [612, 291] on select "Approver then Traveler Traveler & Approver Person Calling In Traveler Only Appr…" at bounding box center [754, 300] width 284 height 19
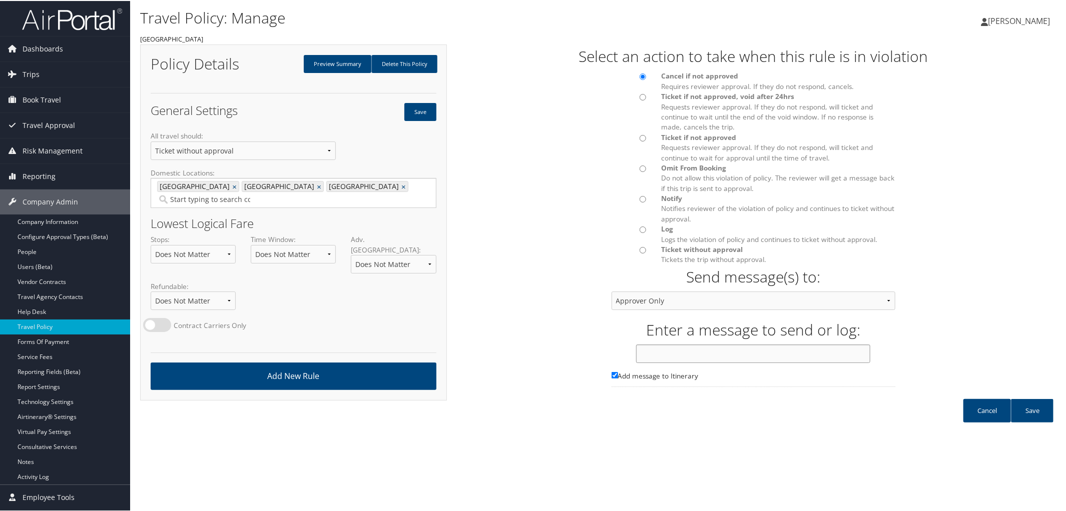
click at [712, 354] on input "text" at bounding box center [753, 353] width 234 height 19
type input "Approval Required for All Intl Air Travel Based on Rule Class"
click at [1023, 415] on link "Save" at bounding box center [1032, 410] width 43 height 24
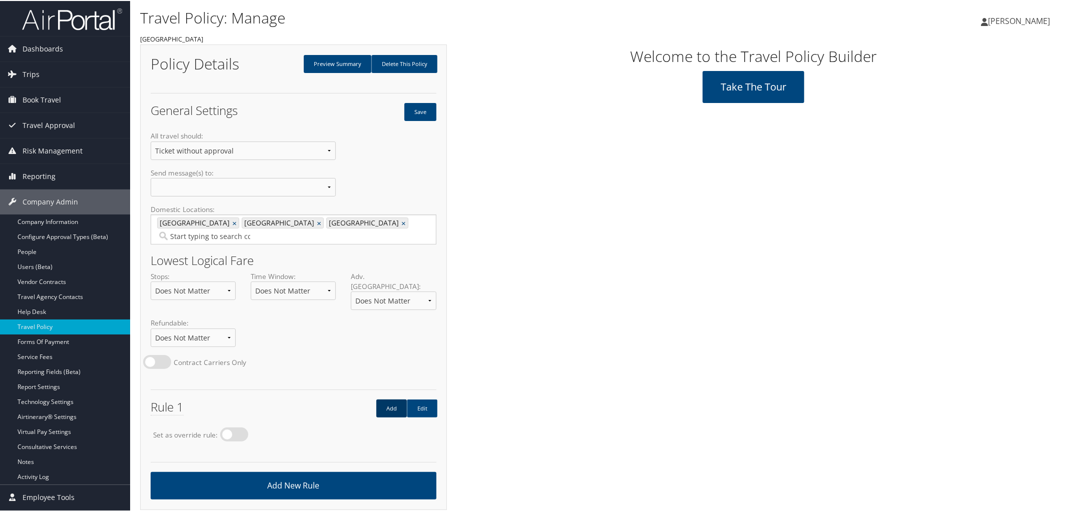
click at [391, 399] on link "Add" at bounding box center [391, 408] width 31 height 18
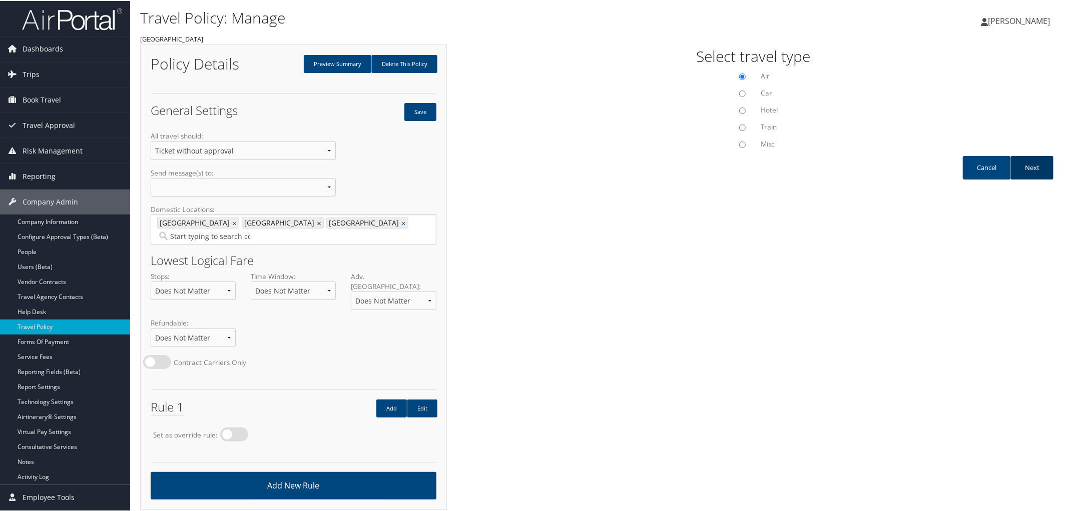
click at [1029, 162] on link "Next" at bounding box center [1031, 167] width 43 height 24
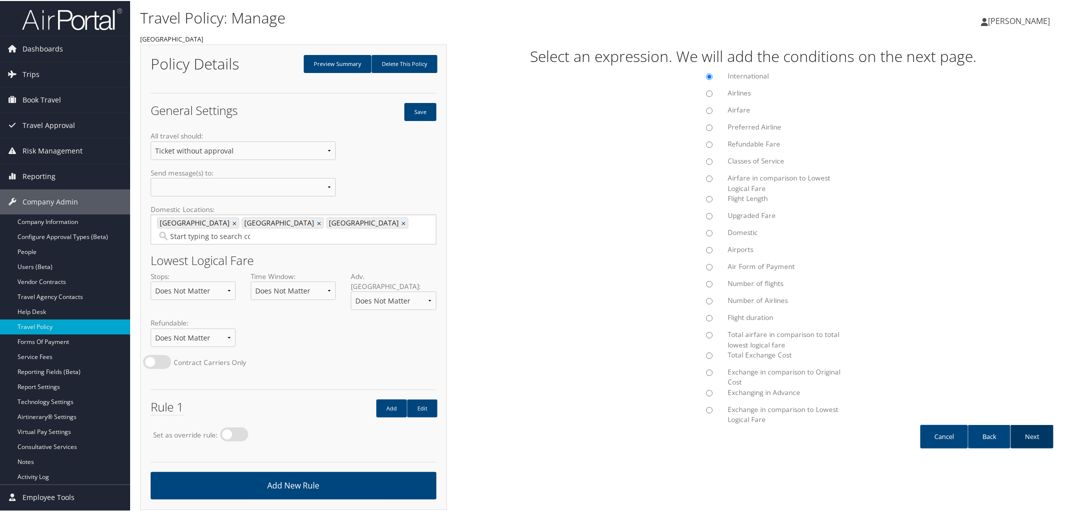
click at [1037, 437] on link "Next" at bounding box center [1031, 436] width 43 height 24
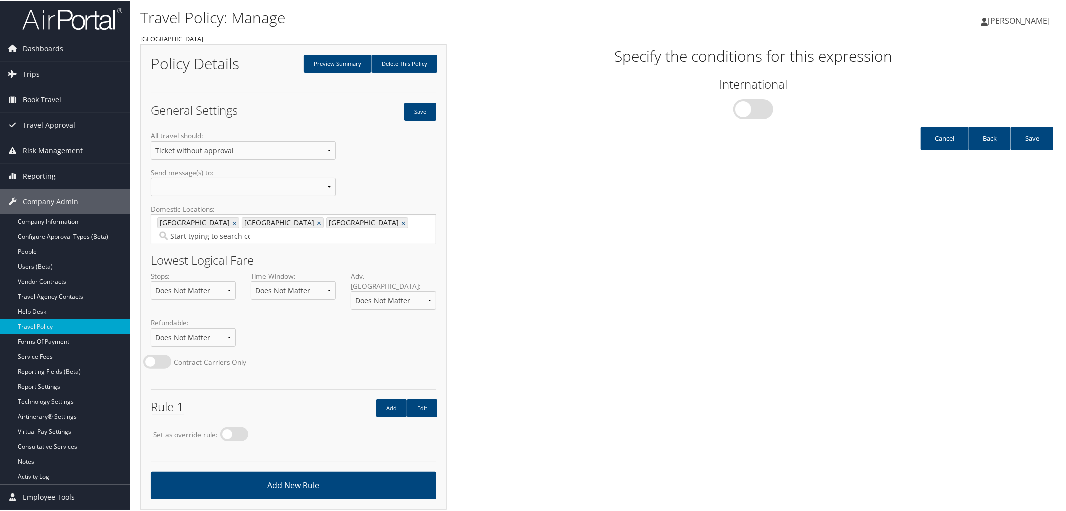
click at [762, 107] on label "Yes" at bounding box center [753, 109] width 40 height 20
click at [670, 107] on input "Yes" at bounding box center [667, 105] width 7 height 7
checkbox input "true"
click at [1023, 138] on link "Save" at bounding box center [1032, 138] width 43 height 24
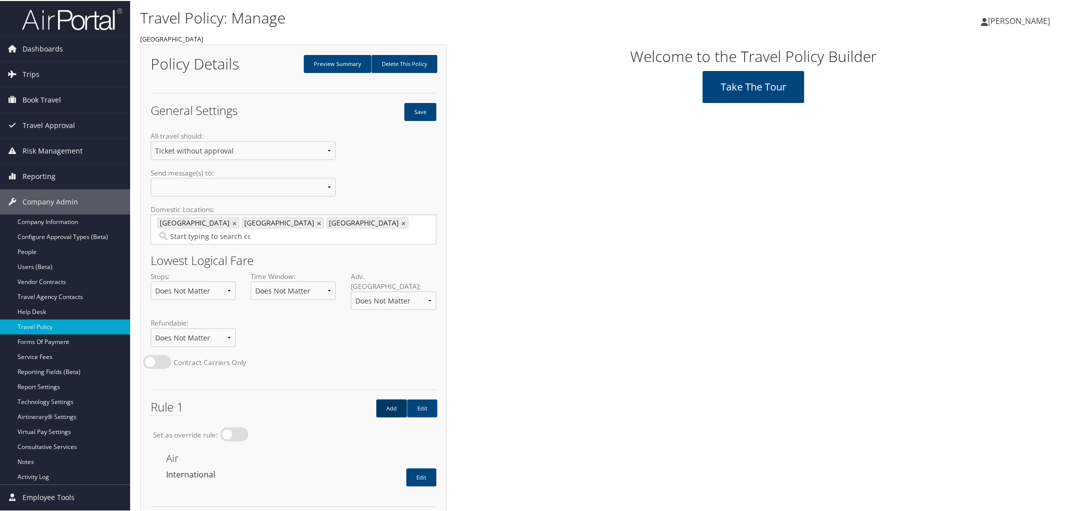
click at [388, 399] on link "Add" at bounding box center [391, 408] width 31 height 18
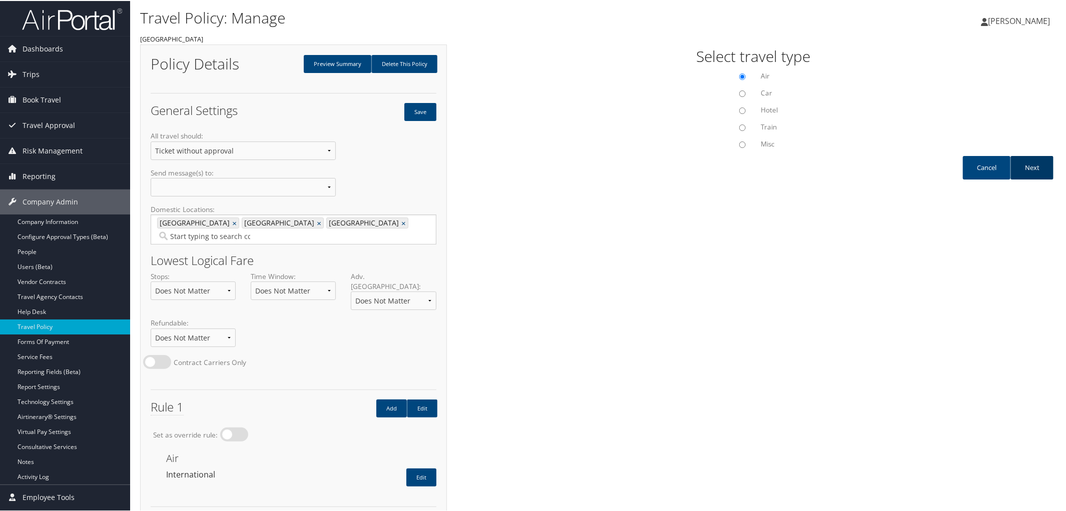
click at [1032, 166] on link "Next" at bounding box center [1031, 167] width 43 height 24
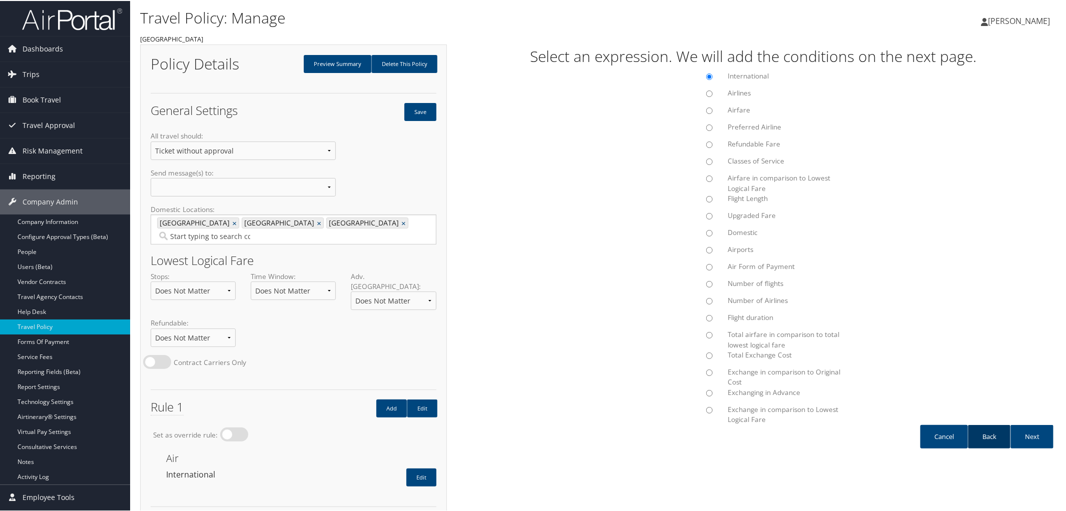
click at [978, 435] on link "Back" at bounding box center [989, 436] width 43 height 24
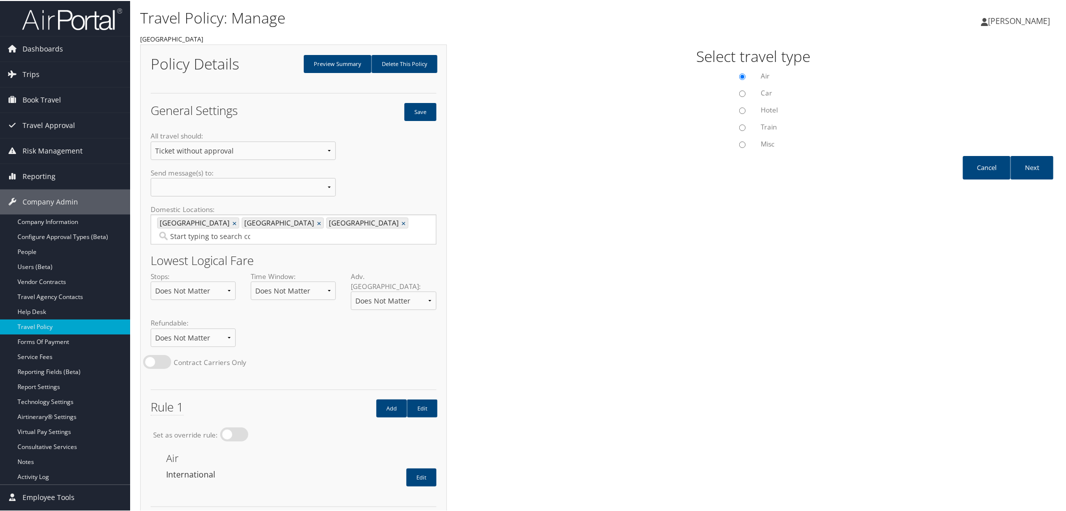
click at [740, 144] on input "Misc" at bounding box center [742, 144] width 7 height 7
radio input "true"
click at [1038, 171] on link "Next" at bounding box center [1031, 167] width 43 height 24
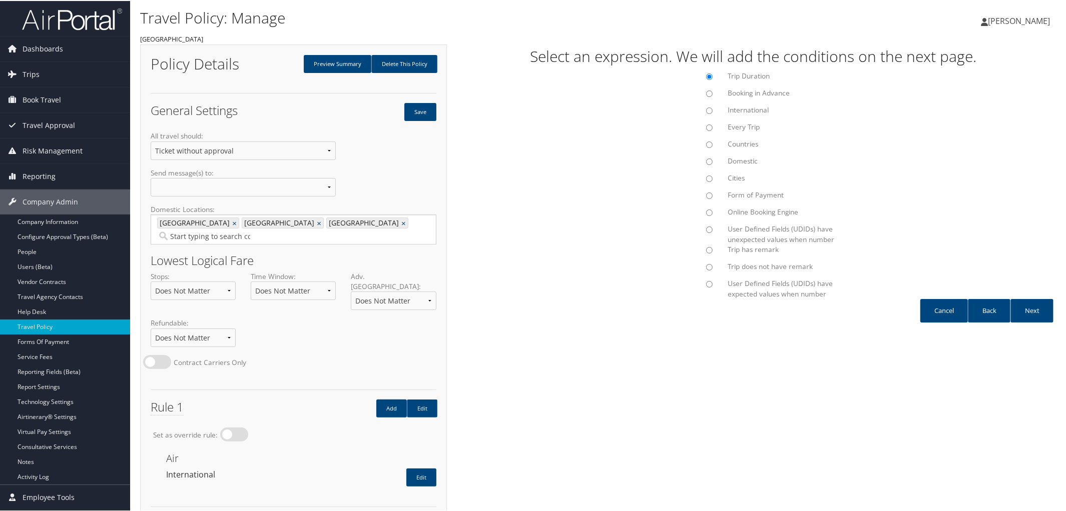
click at [706, 247] on input "Trip has remark" at bounding box center [709, 249] width 7 height 7
radio input "true"
click at [1039, 308] on link "Next" at bounding box center [1031, 310] width 43 height 24
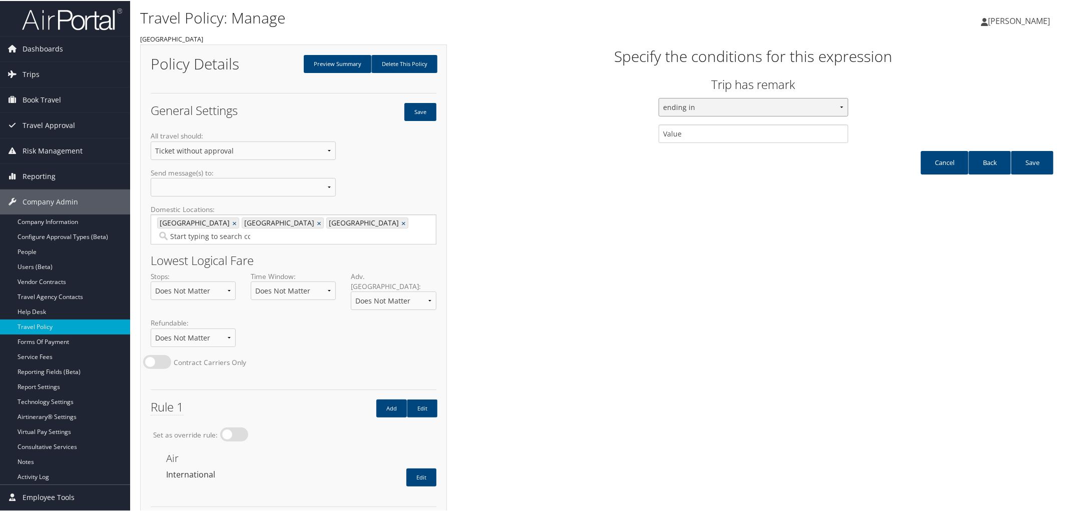
click at [838, 104] on select "ending in containing starting with" at bounding box center [753, 106] width 189 height 19
select select "9"
click at [659, 97] on select "ending in containing starting with" at bounding box center [753, 106] width 189 height 19
click at [696, 132] on input "text" at bounding box center [753, 133] width 189 height 19
type input "U56-STANDARD ACU TRAVELER POLICY"
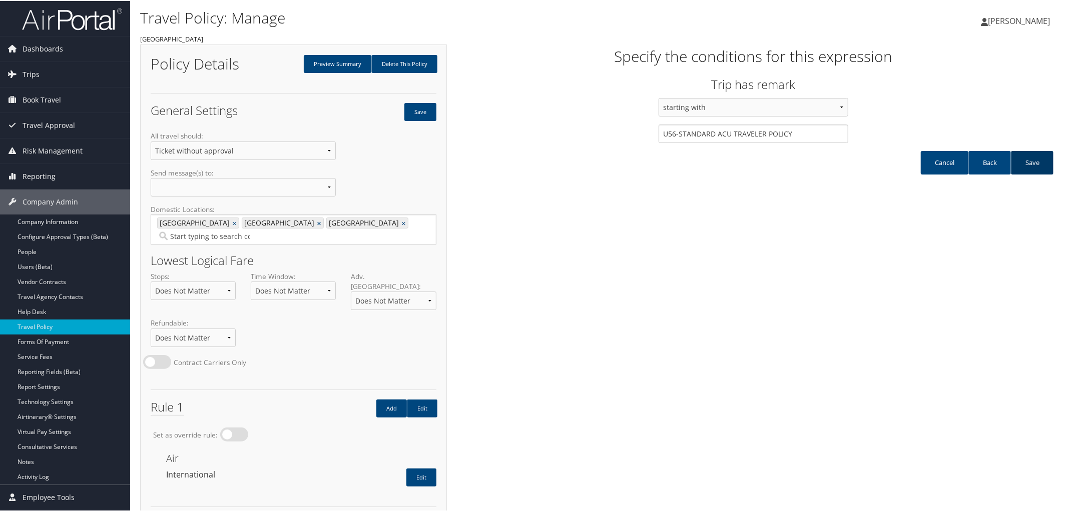
click at [1032, 162] on link "Save" at bounding box center [1032, 162] width 43 height 24
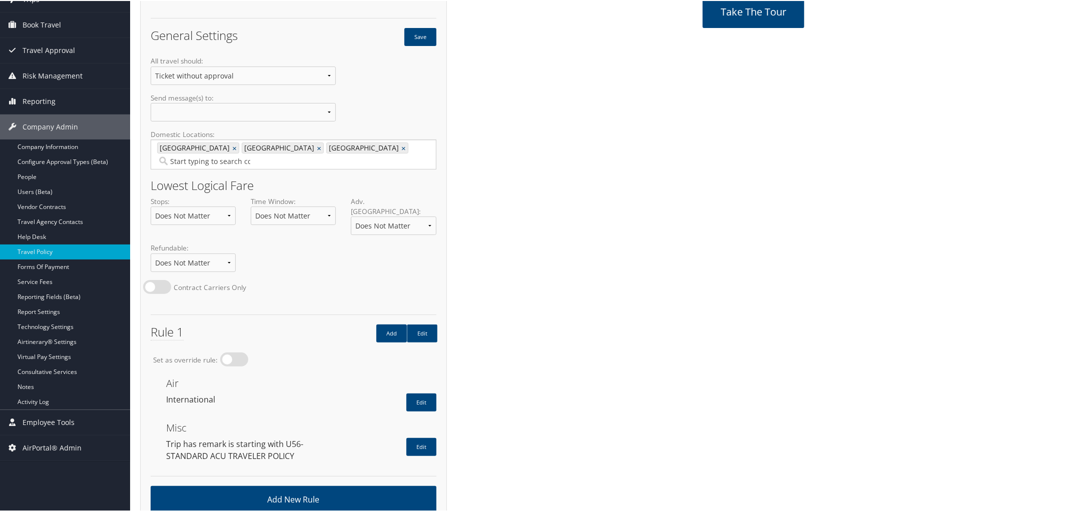
scroll to position [75, 0]
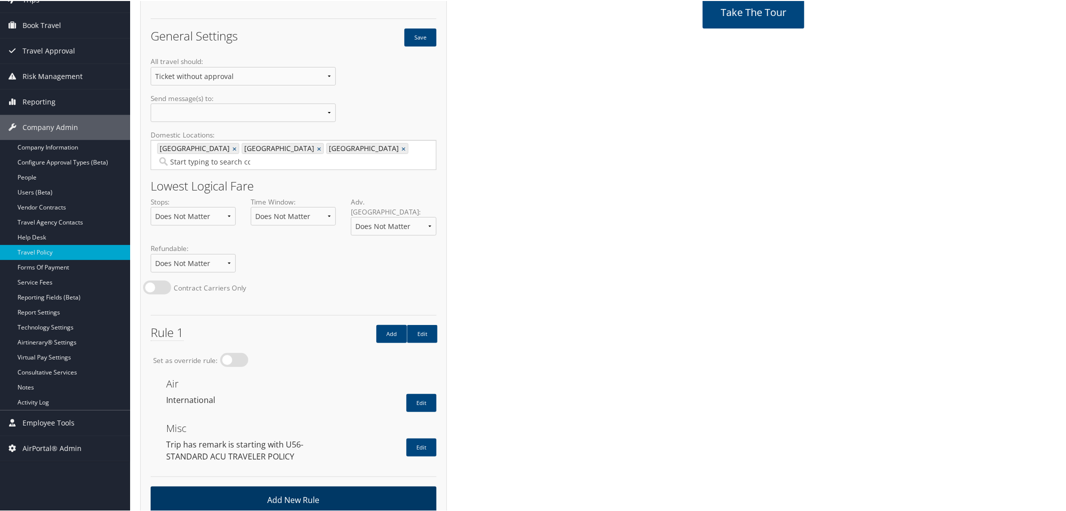
click at [314, 486] on link "Add New Rule" at bounding box center [294, 500] width 286 height 28
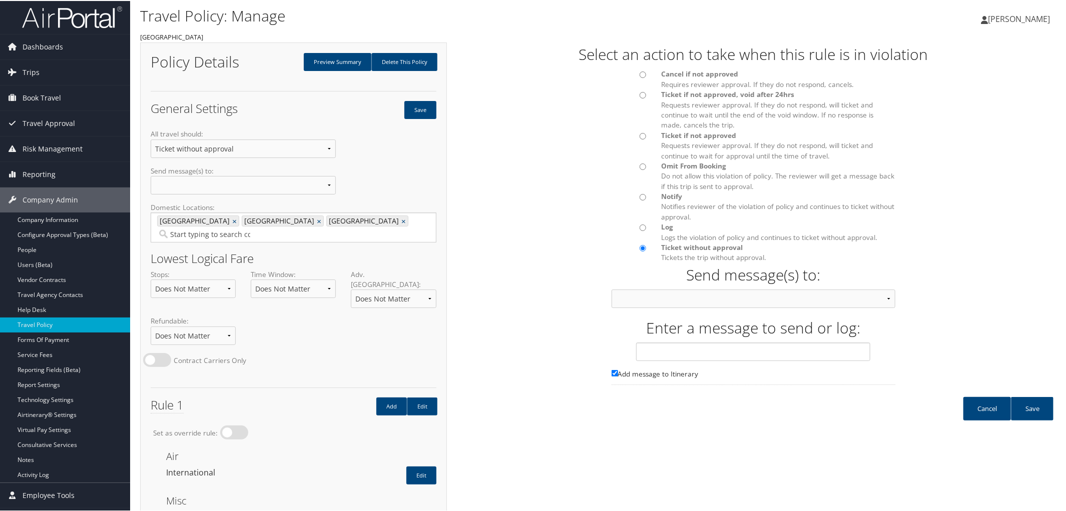
scroll to position [0, 0]
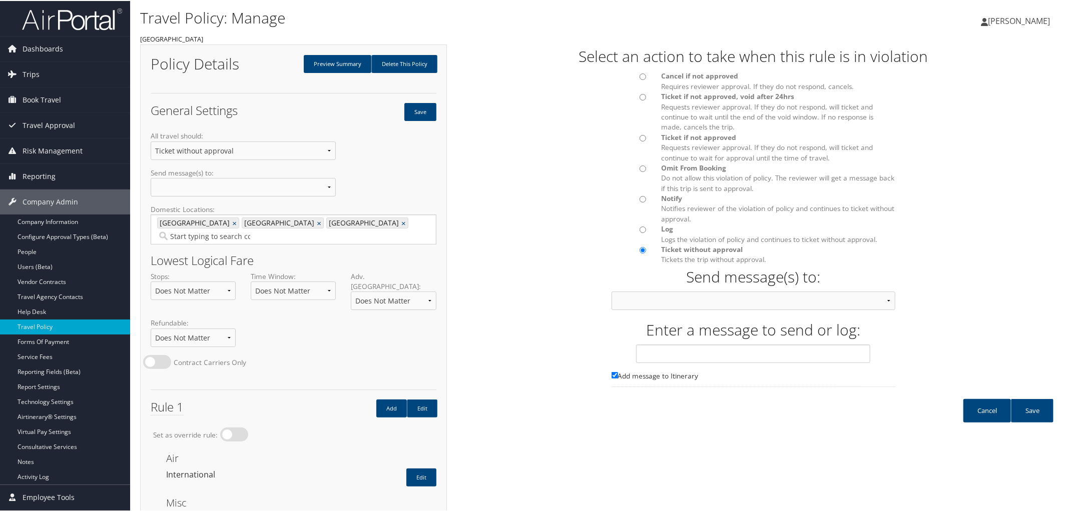
click at [640, 74] on input "Cancel if not approved Requires reviewer approval. If they do not respond, canc…" at bounding box center [643, 76] width 7 height 7
radio input "true"
click at [883, 296] on select "Approver then Traveler Traveler & Approver Person Calling In Traveler Only Appr…" at bounding box center [754, 300] width 284 height 19
select select "21"
click at [612, 291] on select "Approver then Traveler Traveler & Approver Person Calling In Traveler Only Appr…" at bounding box center [754, 300] width 284 height 19
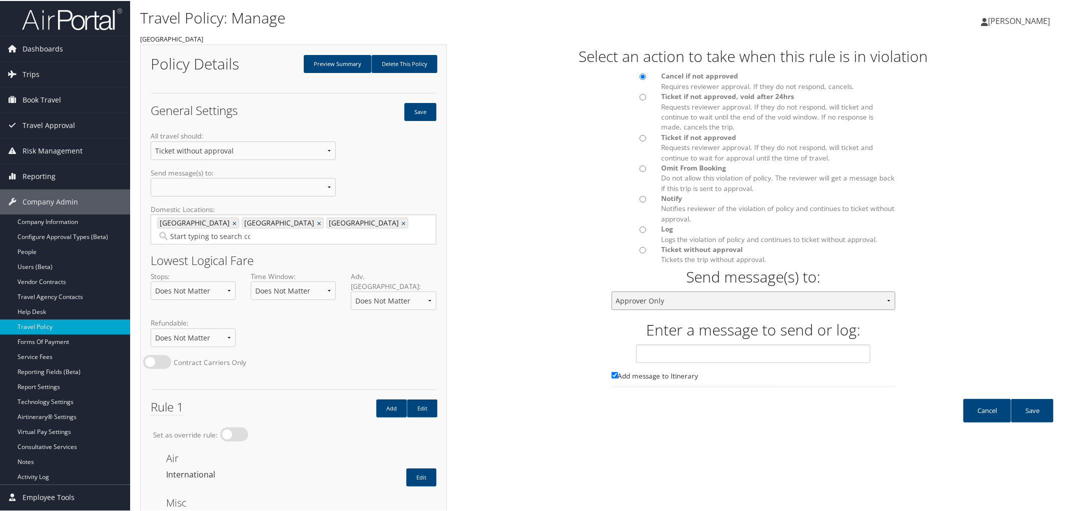
scroll to position [75, 0]
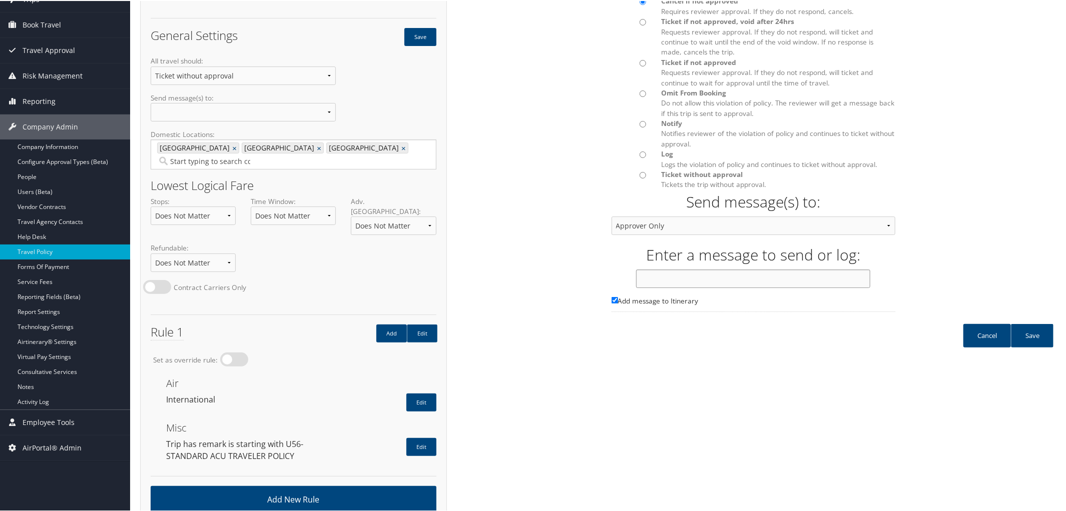
click at [662, 279] on input "text" at bounding box center [753, 278] width 234 height 19
click at [769, 279] on input "Approval Required for All Intl Air Travel" at bounding box center [753, 278] width 234 height 19
type input "Approval Required for All Intl Hotels Based on Rule Class"
click at [1030, 334] on link "Save" at bounding box center [1032, 335] width 43 height 24
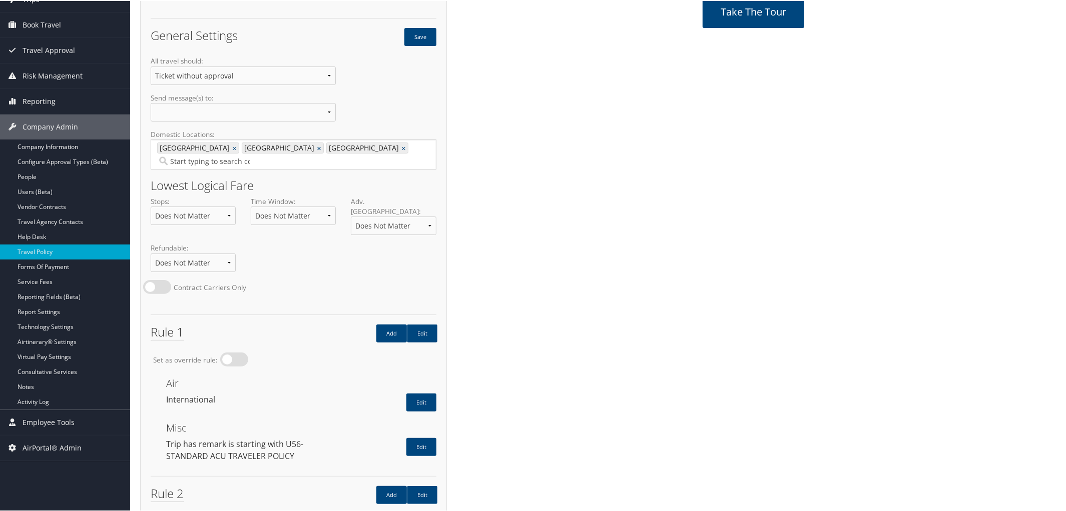
scroll to position [148, 0]
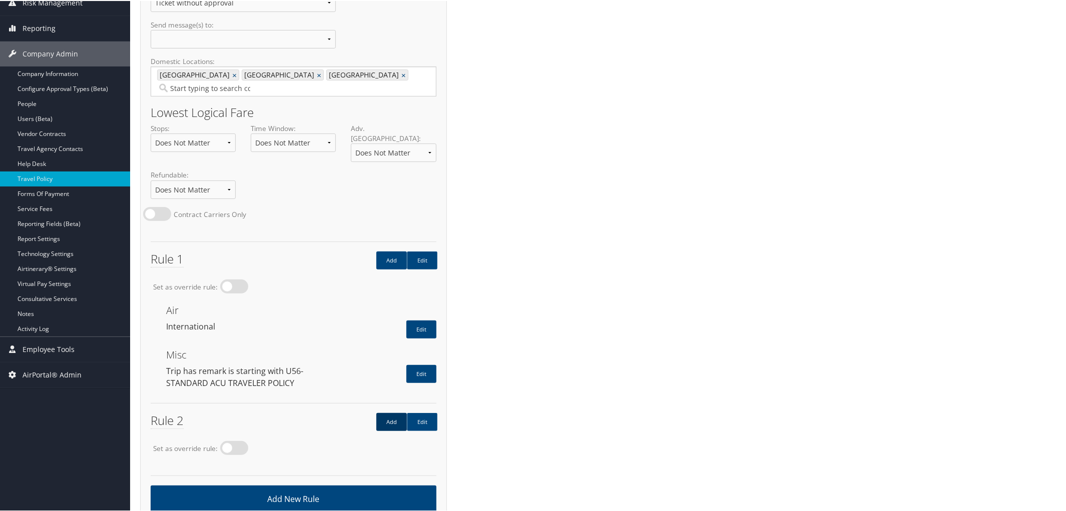
click at [382, 412] on link "Add" at bounding box center [391, 421] width 31 height 18
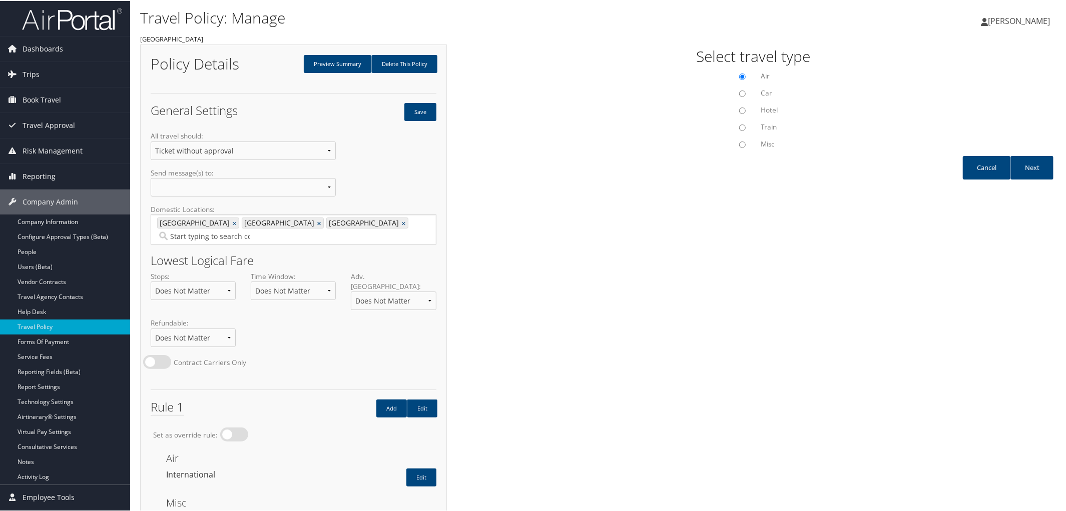
click at [739, 111] on input "Hotel" at bounding box center [742, 110] width 7 height 7
radio input "true"
click at [1027, 169] on link "Next" at bounding box center [1031, 167] width 43 height 24
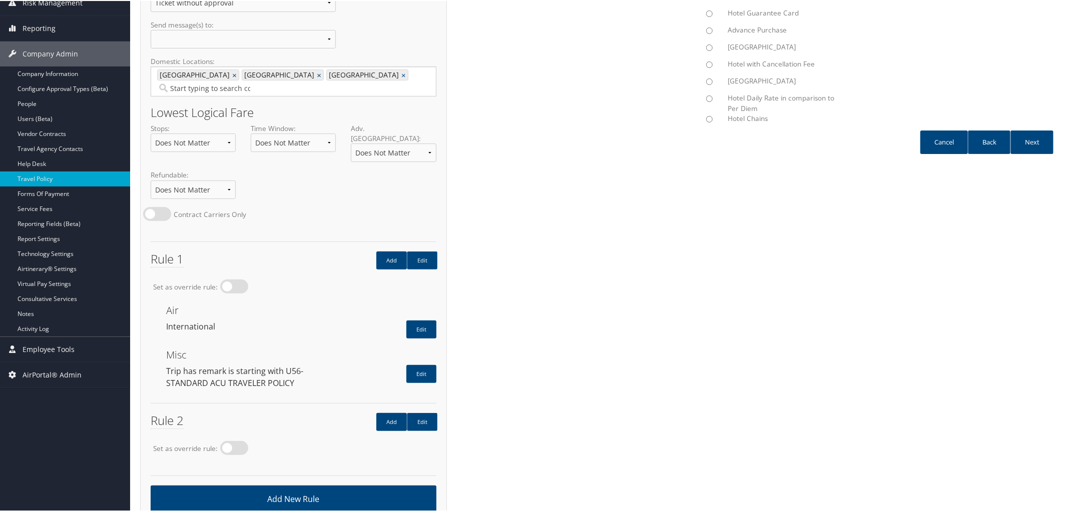
scroll to position [147, 0]
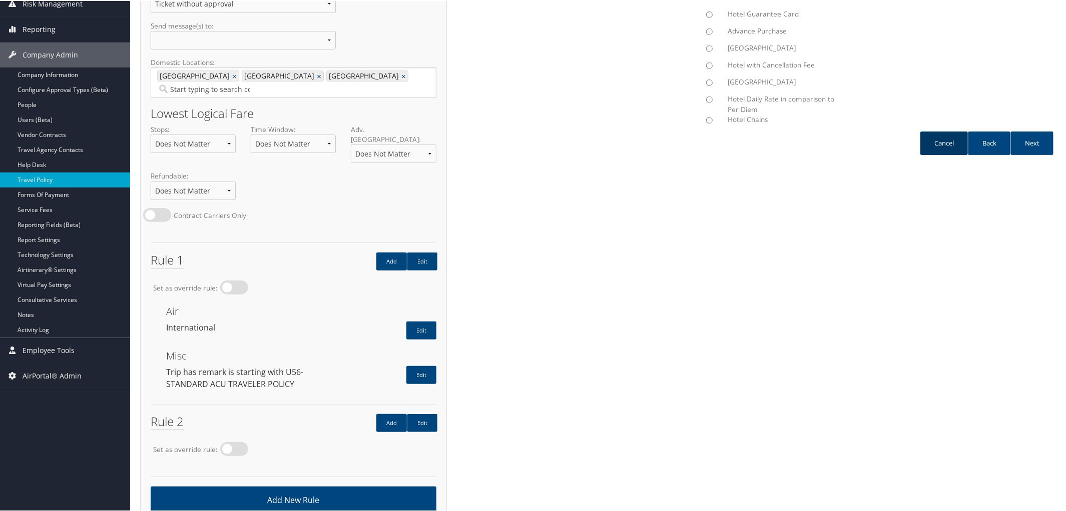
click at [932, 142] on link "Cancel" at bounding box center [944, 143] width 48 height 24
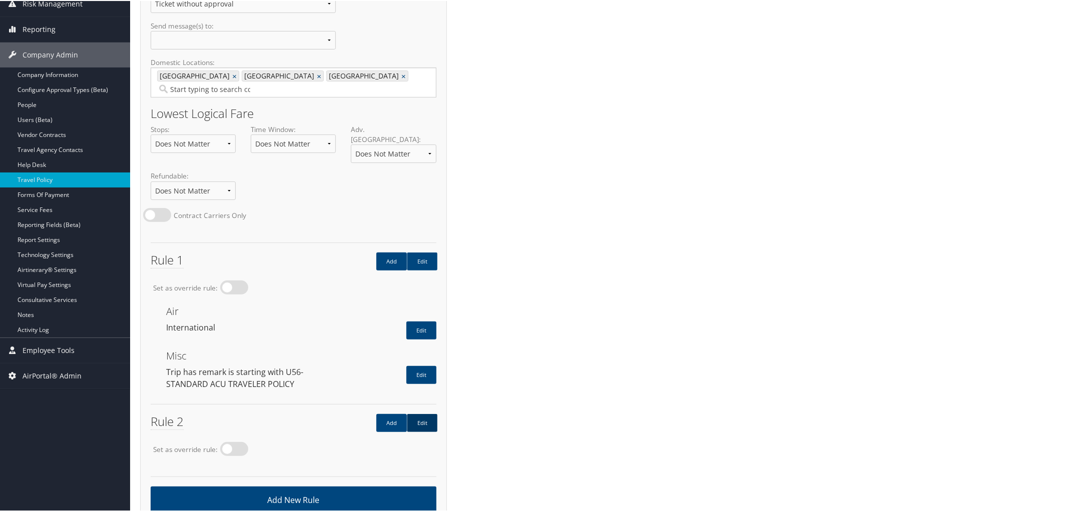
click at [422, 413] on link "Edit" at bounding box center [422, 422] width 31 height 18
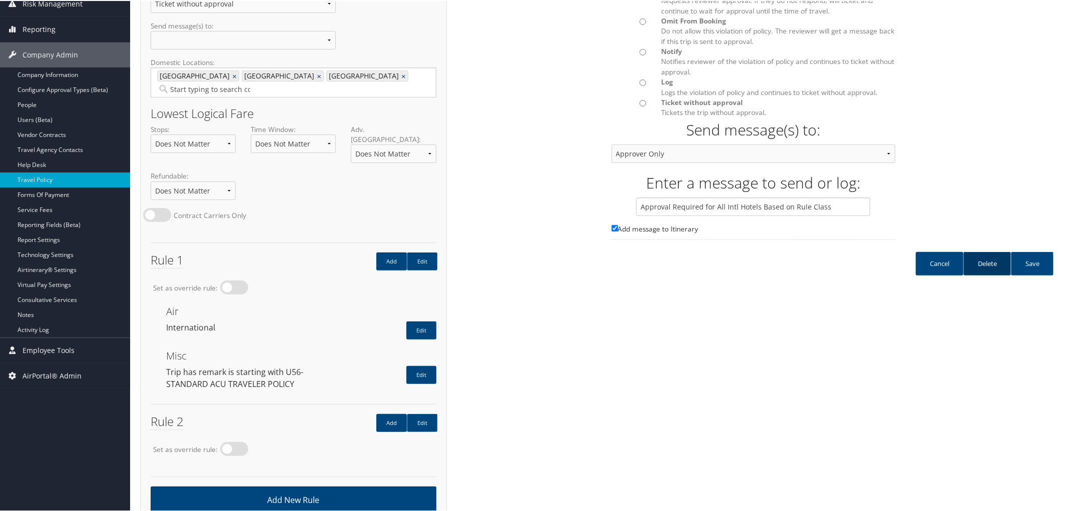
click at [982, 263] on link "Delete" at bounding box center [987, 263] width 48 height 24
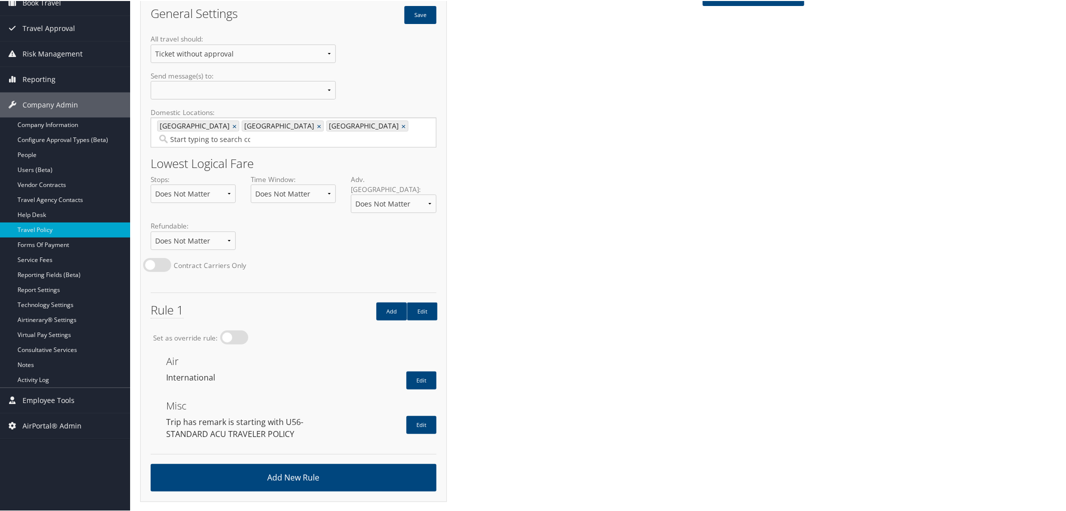
scroll to position [75, 0]
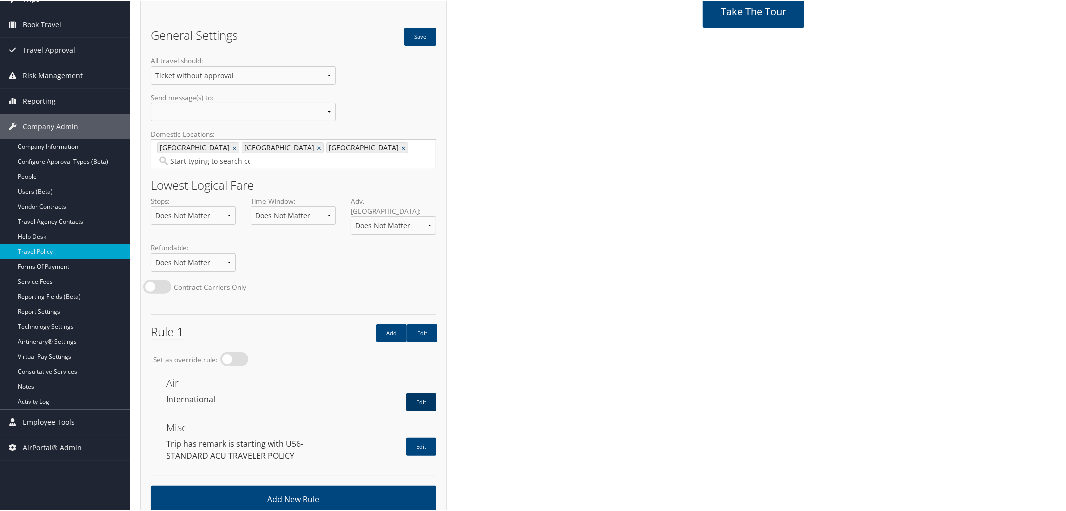
click at [419, 393] on link "Edit" at bounding box center [421, 402] width 30 height 18
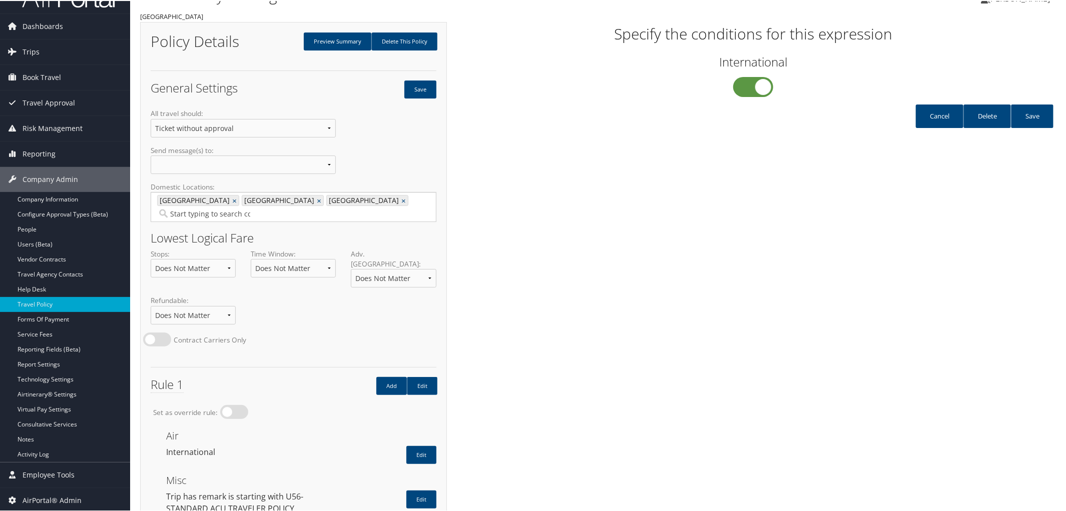
scroll to position [19, 0]
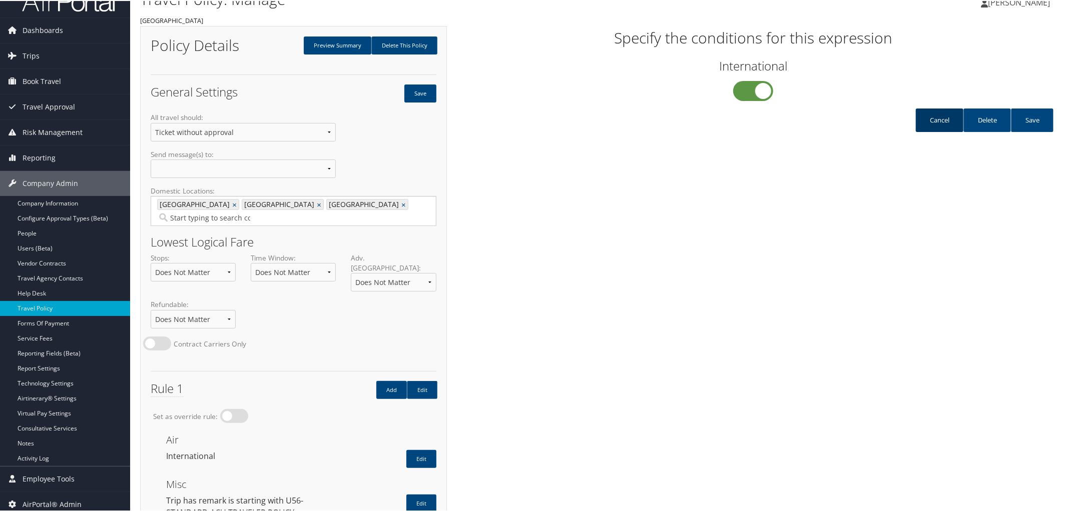
click at [934, 124] on link "Cancel" at bounding box center [940, 120] width 48 height 24
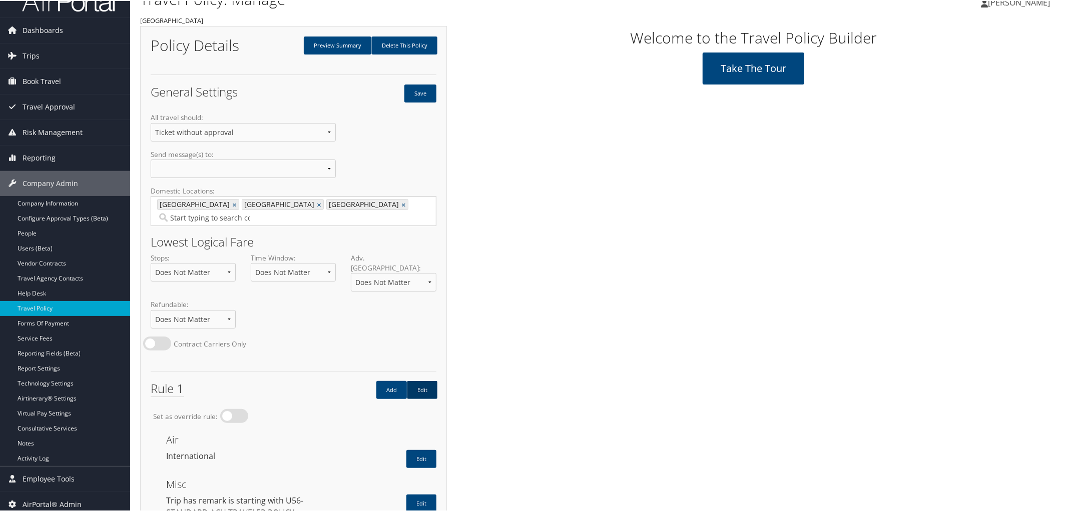
click at [427, 380] on link "Edit" at bounding box center [422, 389] width 31 height 18
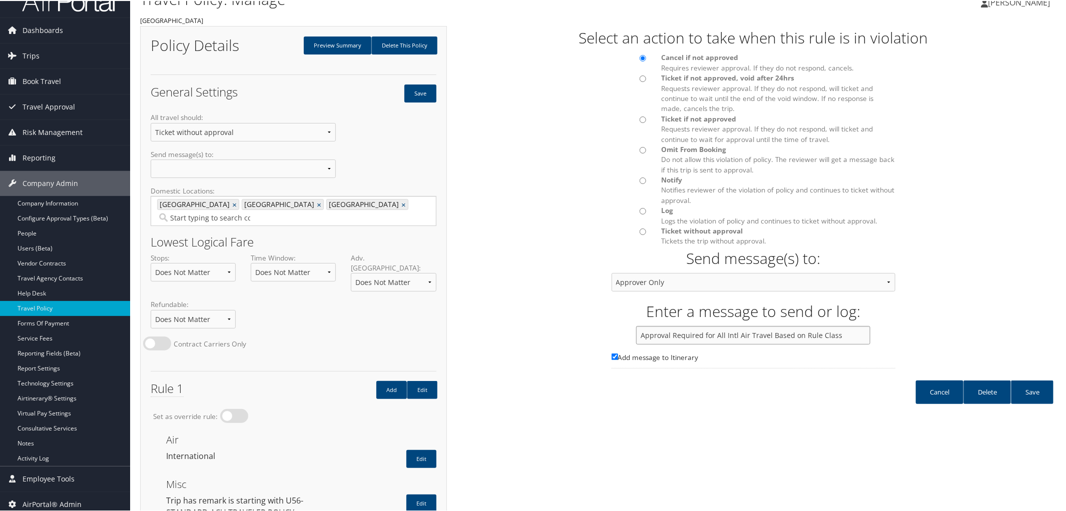
click at [745, 333] on input "Approval Required for All Intl Air Travel Based on Rule Class" at bounding box center [753, 334] width 234 height 19
type input "Approval Required for All Intl Travel Based on Rule Class"
click at [1031, 392] on link "Save" at bounding box center [1032, 392] width 43 height 24
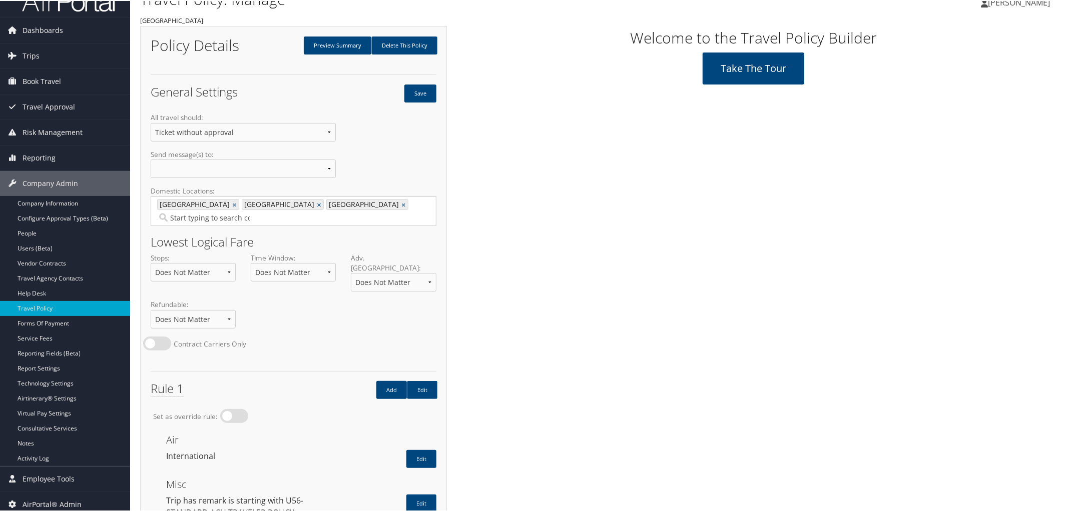
scroll to position [75, 0]
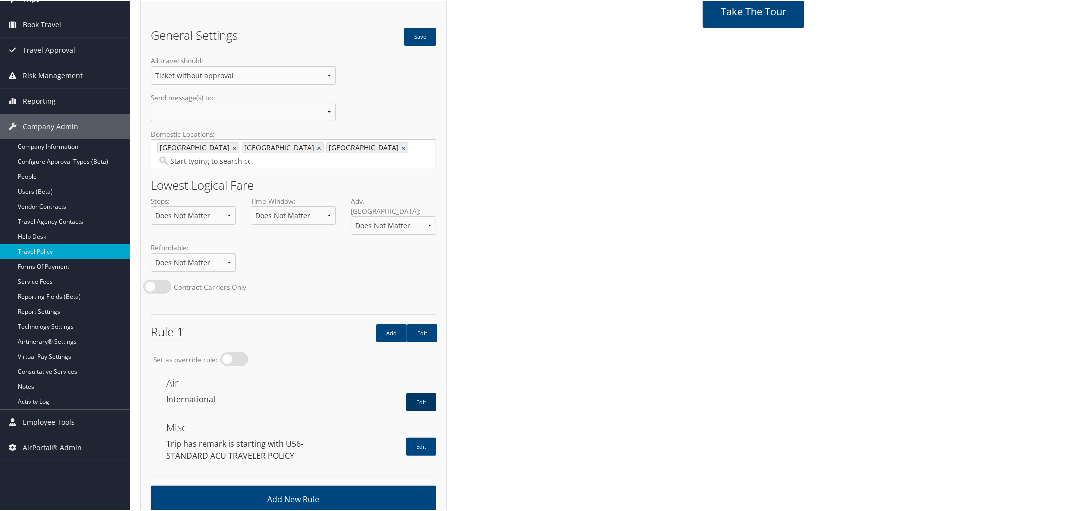
click at [422, 393] on link "Edit" at bounding box center [421, 402] width 30 height 18
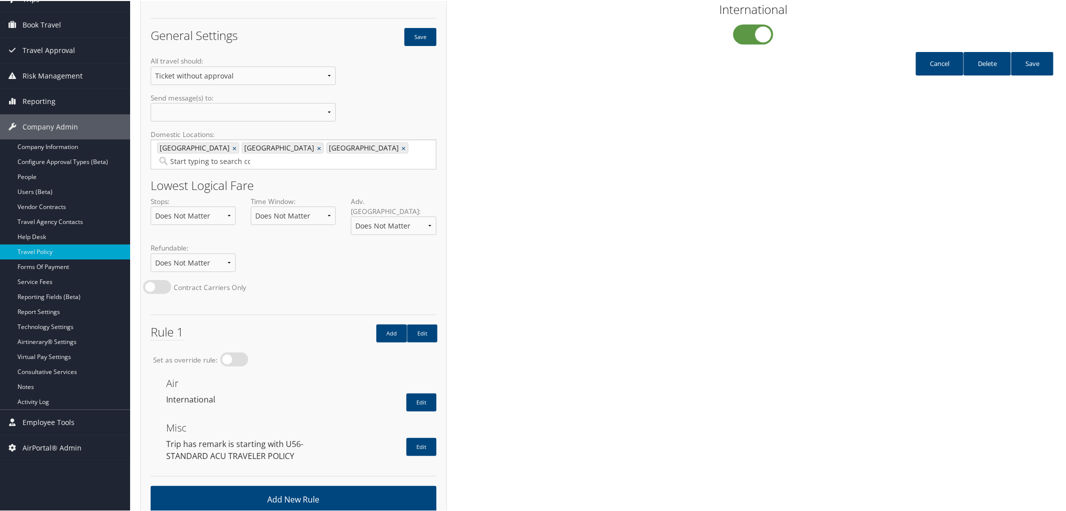
scroll to position [28, 0]
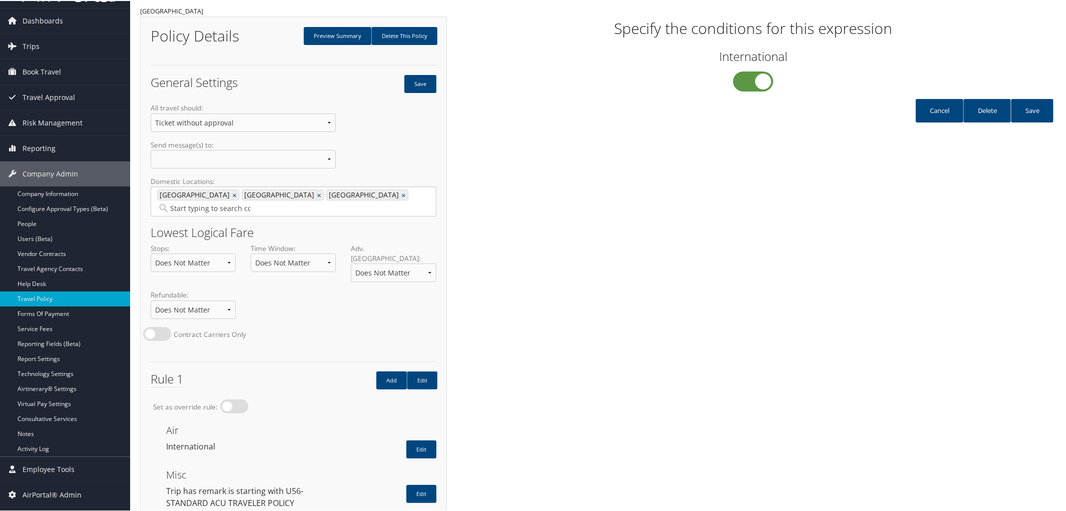
click at [741, 74] on label "Yes" at bounding box center [753, 81] width 40 height 20
click at [670, 74] on input "Yes" at bounding box center [667, 77] width 7 height 7
checkbox input "false"
click at [999, 101] on link "Delete" at bounding box center [987, 110] width 48 height 24
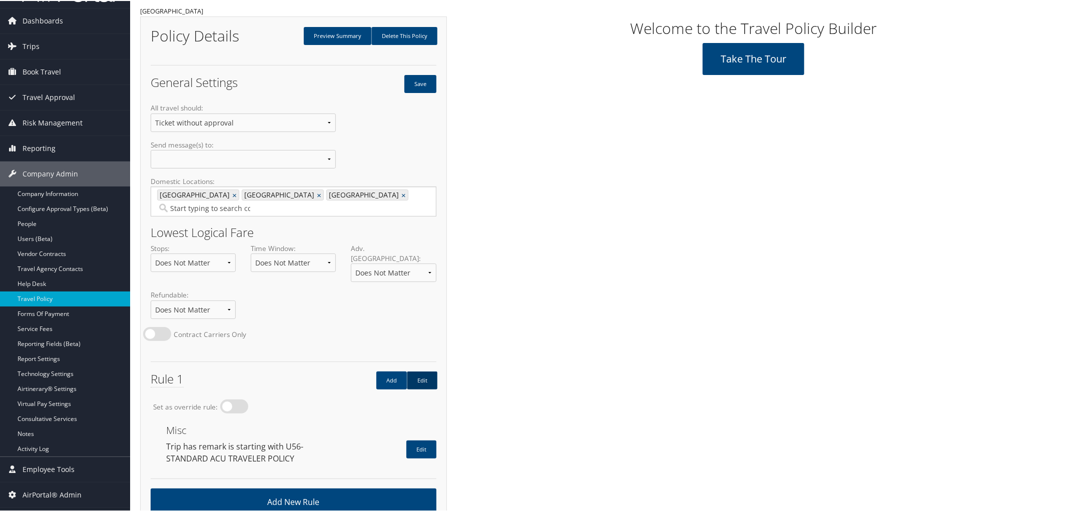
click at [418, 371] on link "Edit" at bounding box center [422, 380] width 31 height 18
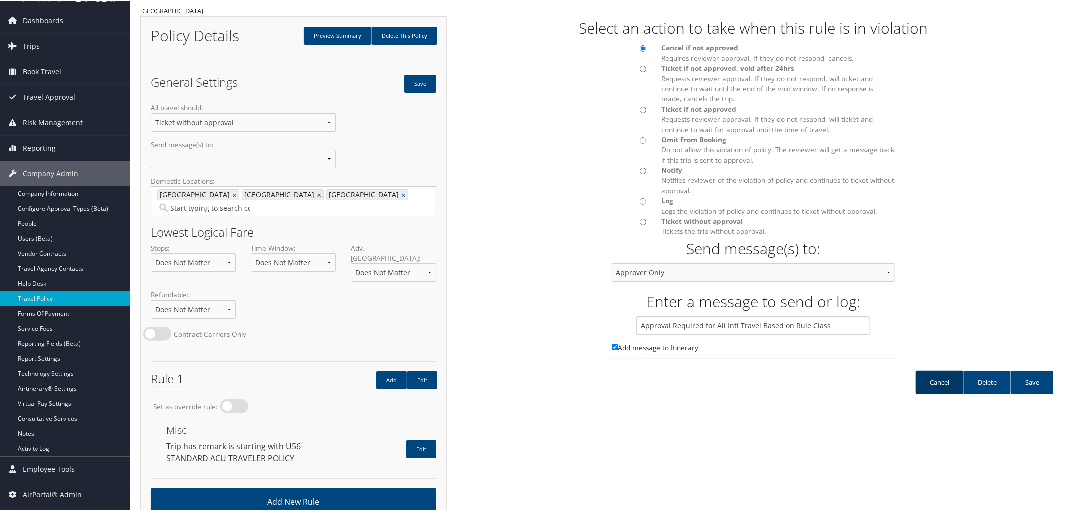
click at [934, 382] on link "Cancel" at bounding box center [940, 382] width 48 height 24
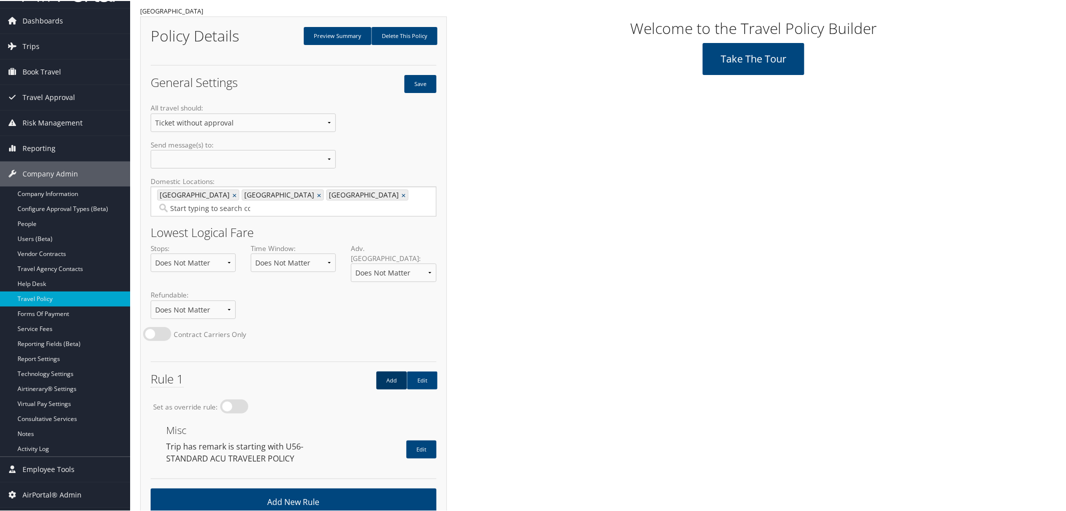
click at [383, 371] on link "Add" at bounding box center [391, 380] width 31 height 18
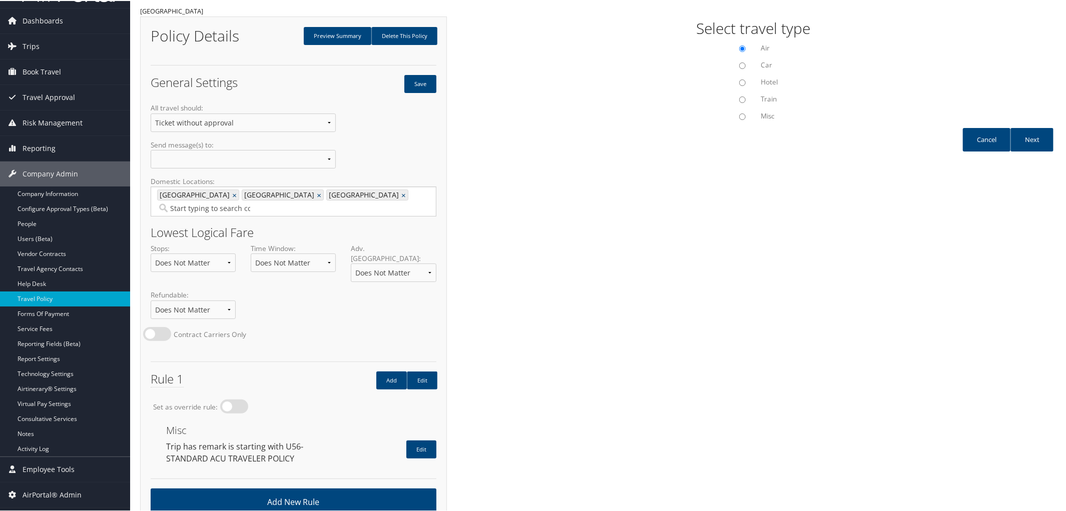
click at [740, 113] on input "Misc" at bounding box center [742, 116] width 7 height 7
radio input "true"
click at [1025, 135] on link "Next" at bounding box center [1031, 139] width 43 height 24
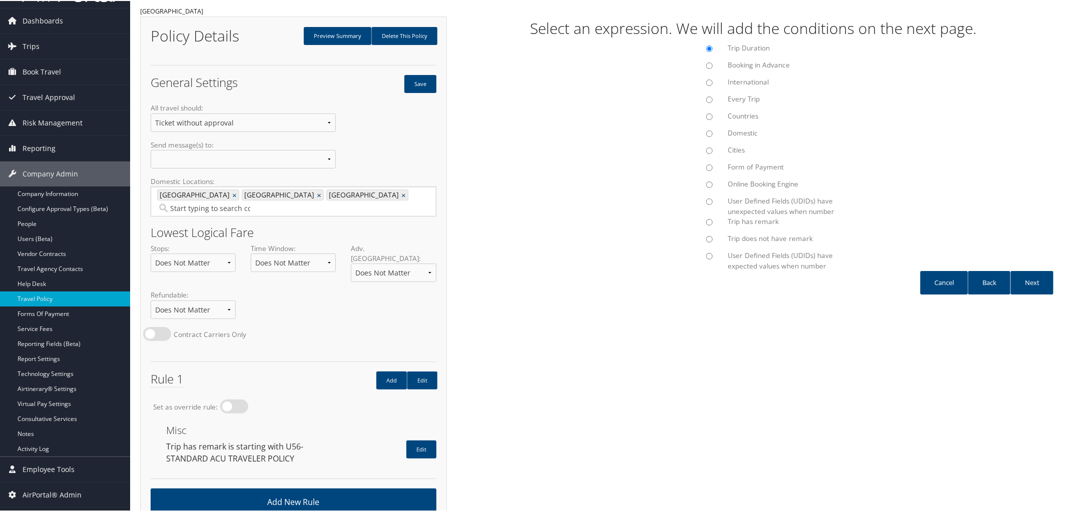
click at [706, 80] on input "International" at bounding box center [709, 82] width 7 height 7
radio input "true"
click at [1022, 283] on link "Next" at bounding box center [1031, 282] width 43 height 24
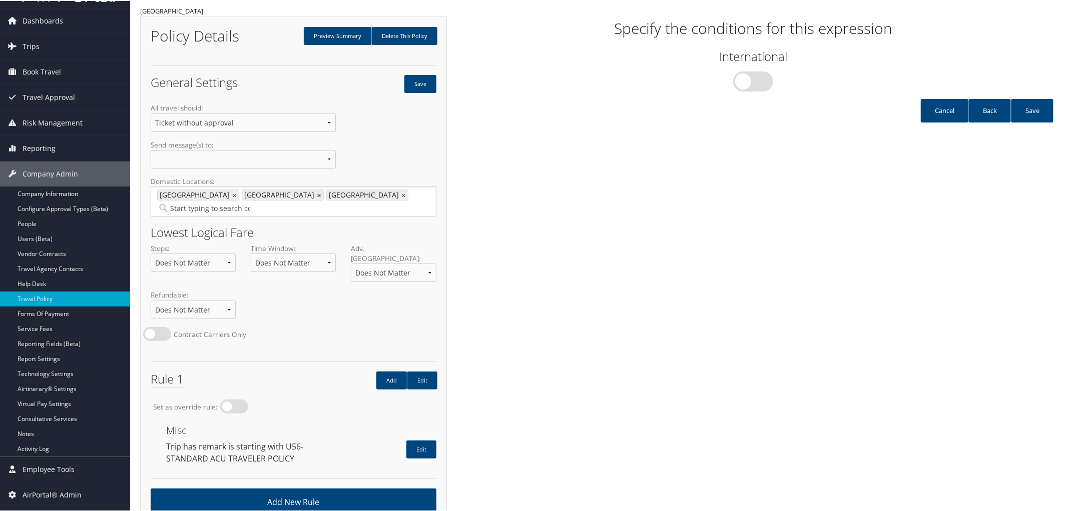
drag, startPoint x: 771, startPoint y: 82, endPoint x: 762, endPoint y: 78, distance: 10.5
click at [762, 78] on div "Yes" at bounding box center [753, 80] width 189 height 22
click at [762, 78] on label "Yes" at bounding box center [753, 81] width 40 height 20
click at [670, 78] on input "Yes" at bounding box center [667, 77] width 7 height 7
checkbox input "true"
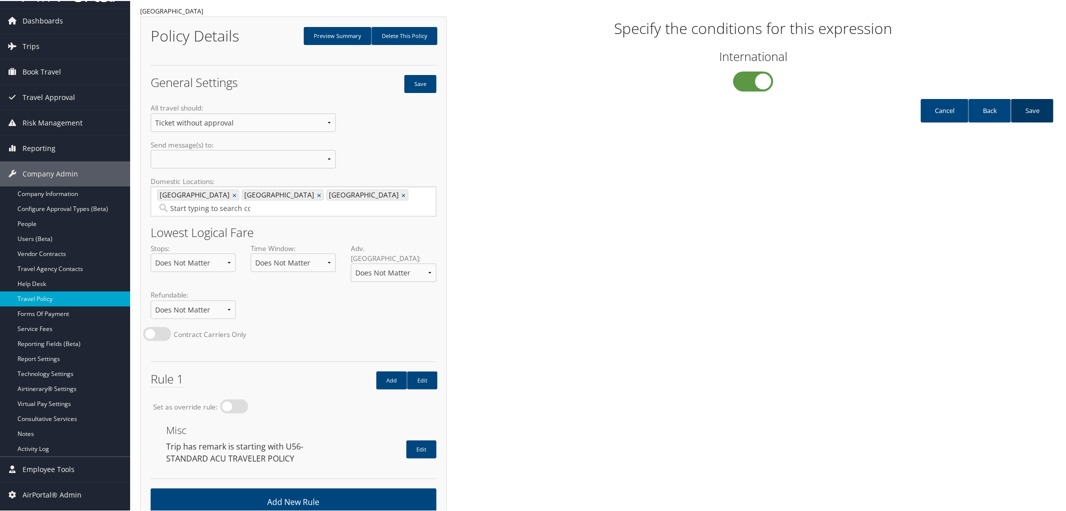
click at [1037, 105] on link "Save" at bounding box center [1032, 110] width 43 height 24
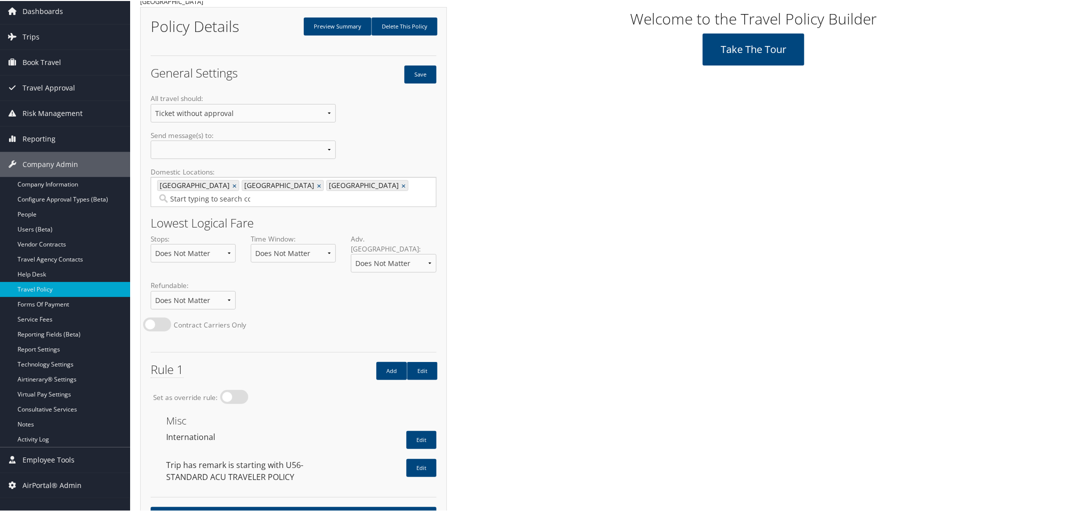
scroll to position [58, 0]
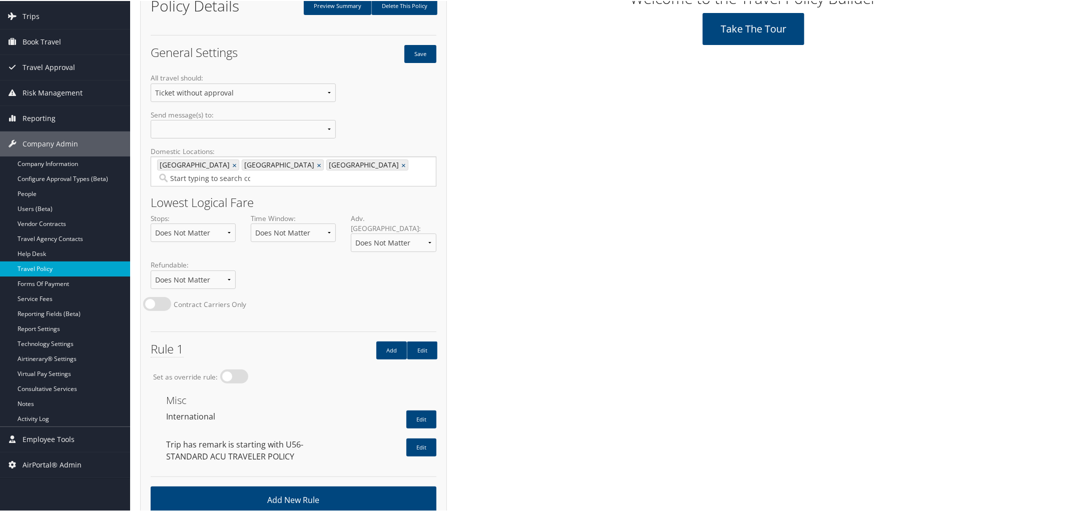
click at [24, 267] on link "Travel Policy" at bounding box center [65, 268] width 130 height 15
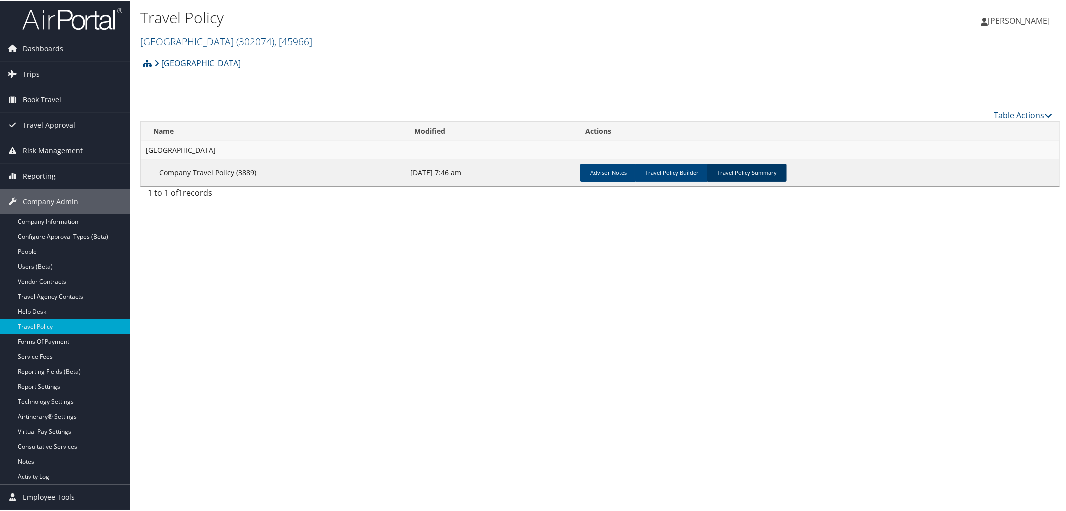
click at [748, 173] on link "Travel Policy Summary" at bounding box center [747, 172] width 80 height 18
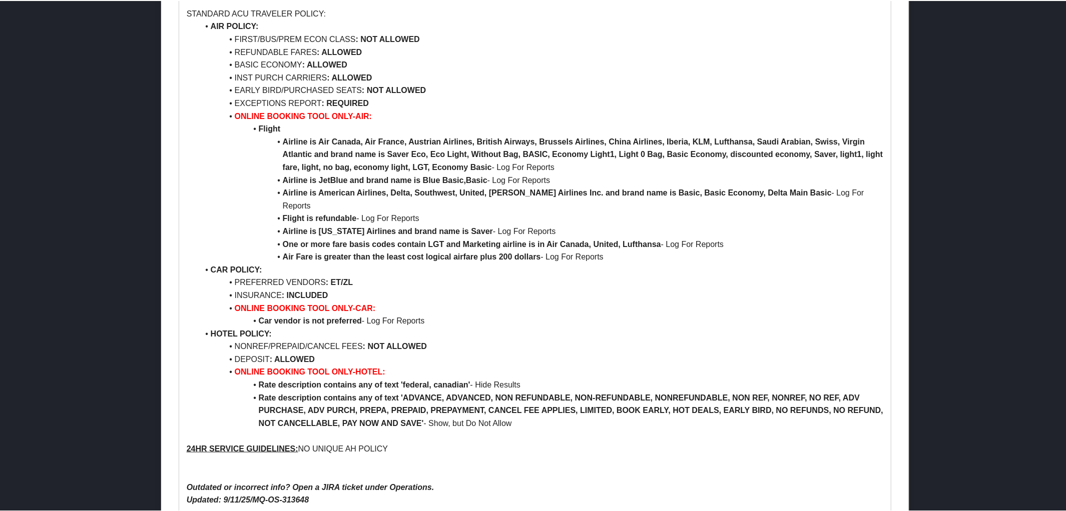
scroll to position [862, 0]
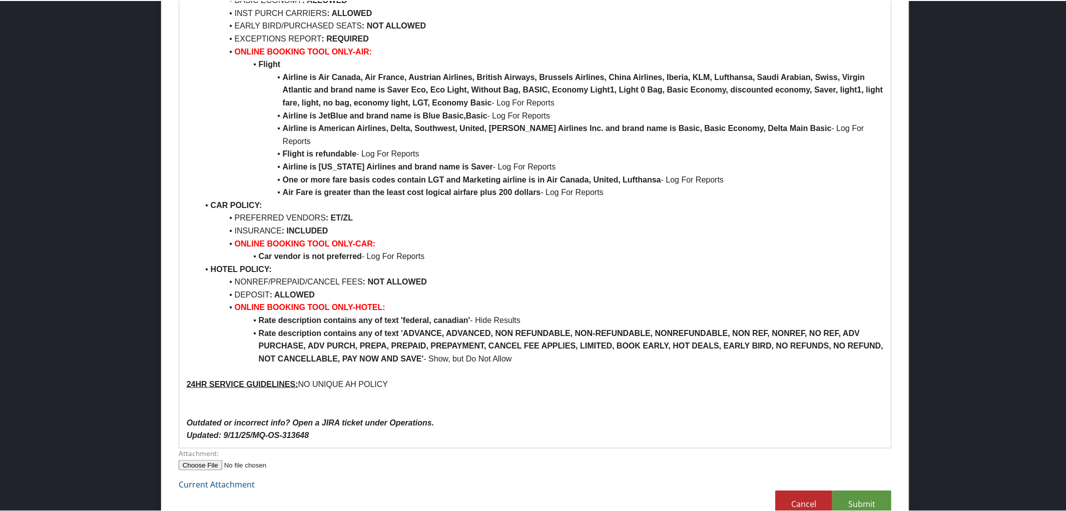
click at [396, 377] on p "24HR SERVICE GUIDELINES: NO UNIQUE AH POLICY" at bounding box center [535, 383] width 697 height 13
click at [856, 490] on link "Submit" at bounding box center [861, 504] width 59 height 28
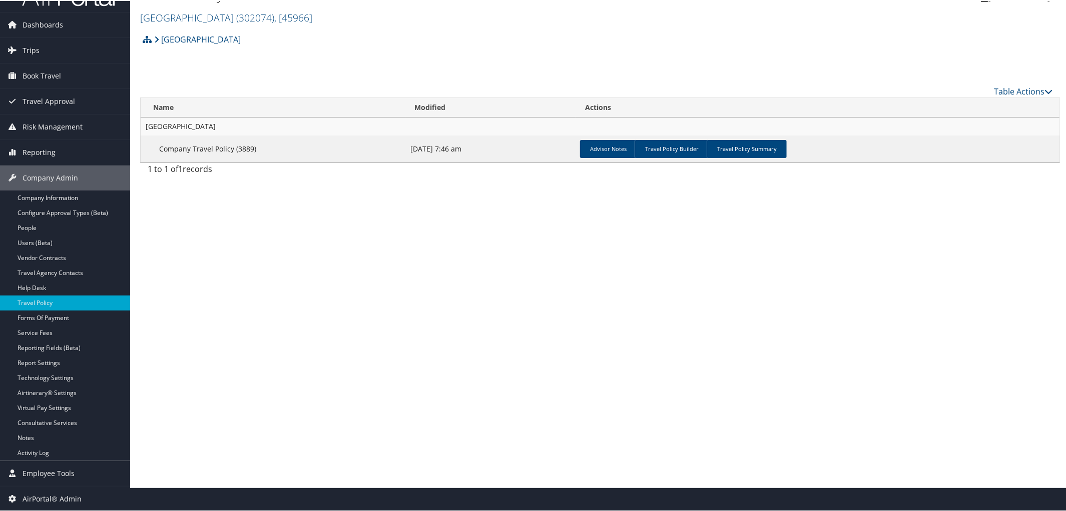
scroll to position [24, 0]
click at [748, 145] on link "Travel Policy Summary" at bounding box center [747, 149] width 80 height 18
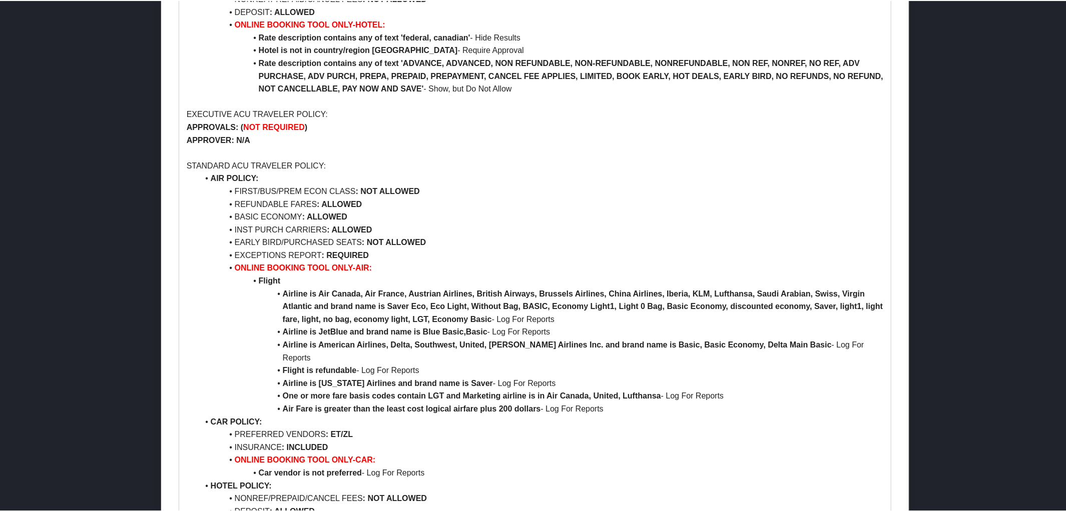
scroll to position [667, 0]
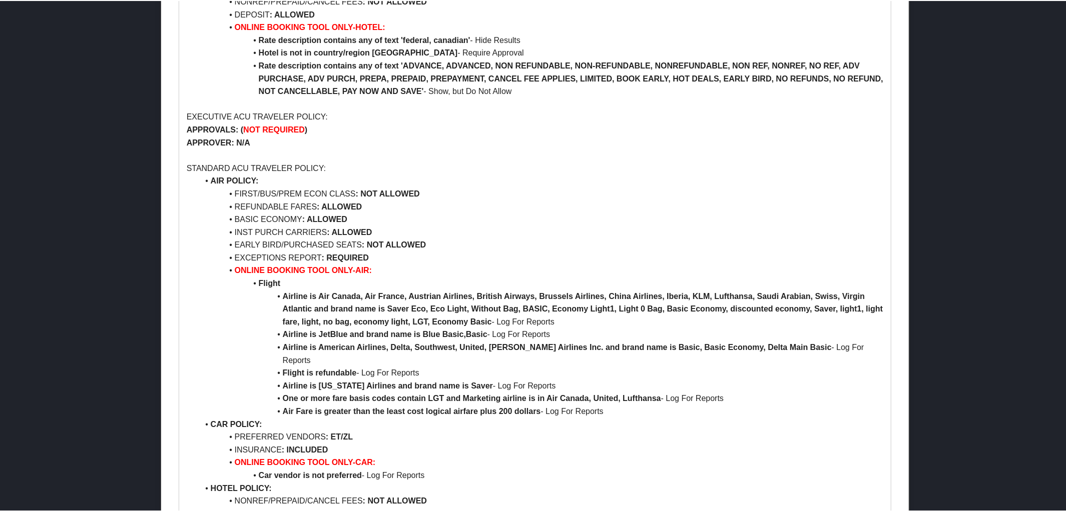
click at [228, 161] on p "STANDARD ACU TRAVELER POLICY:" at bounding box center [535, 167] width 697 height 13
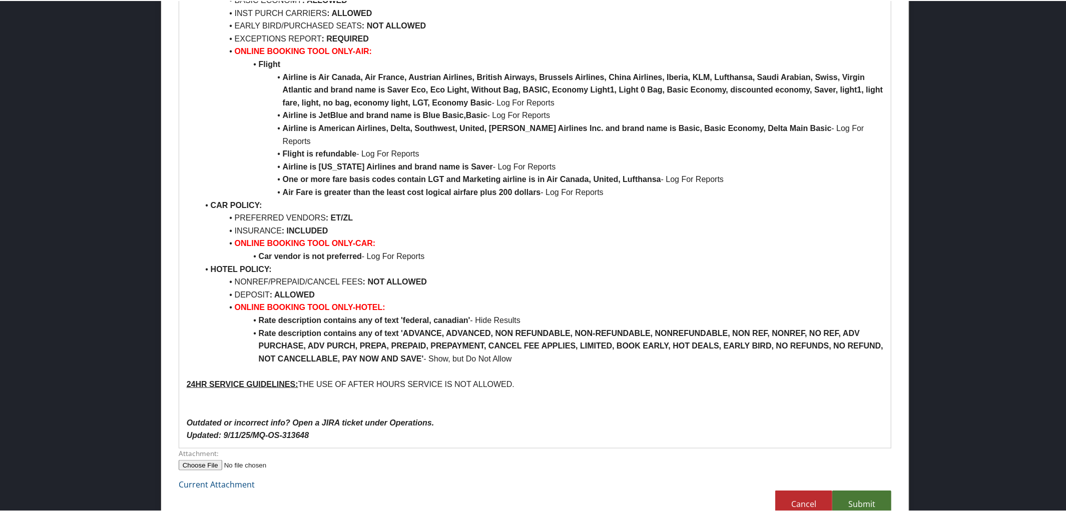
click at [862, 490] on link "Submit" at bounding box center [861, 504] width 59 height 28
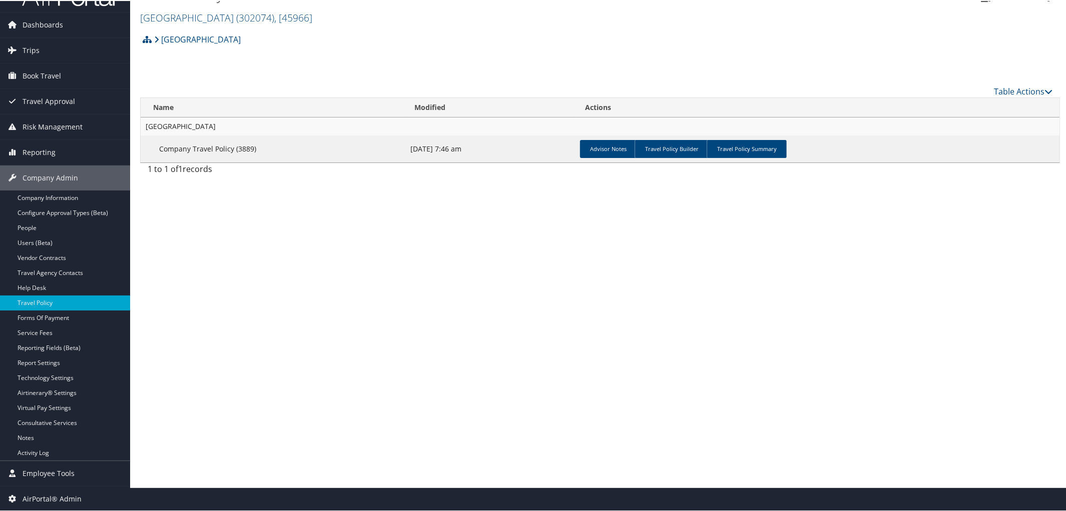
scroll to position [24, 0]
click at [749, 148] on link "Travel Policy Summary" at bounding box center [747, 149] width 80 height 18
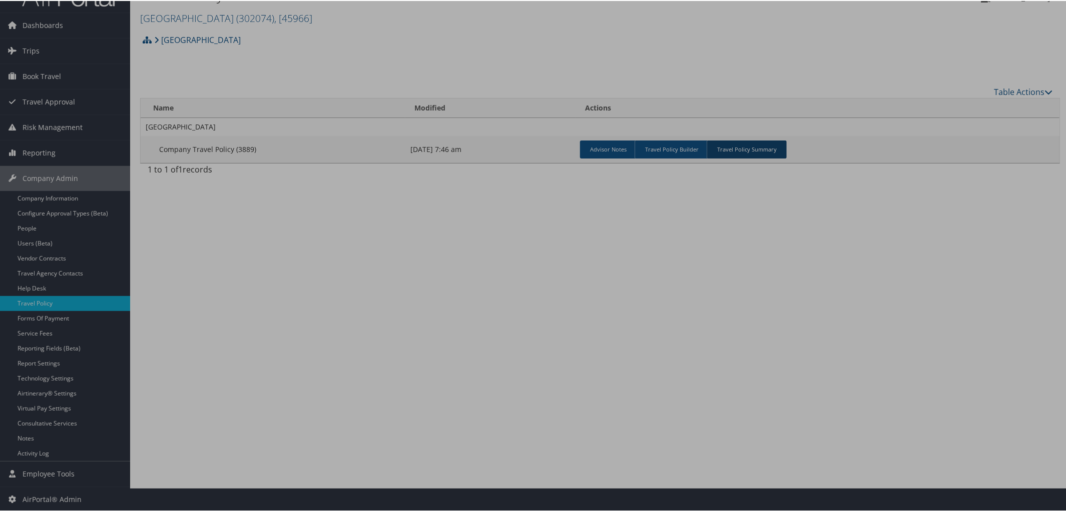
scroll to position [886, 0]
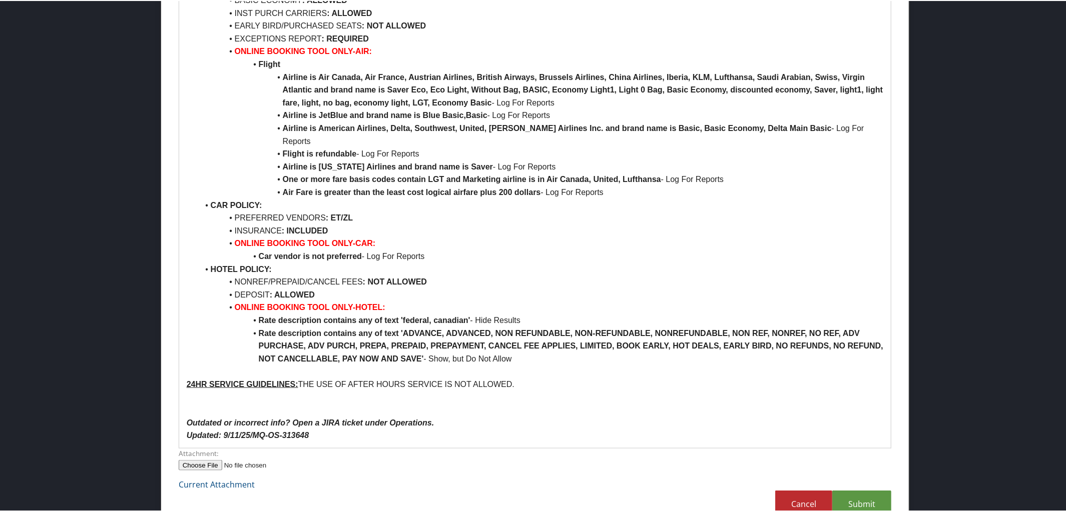
click at [685, 364] on p at bounding box center [535, 370] width 697 height 13
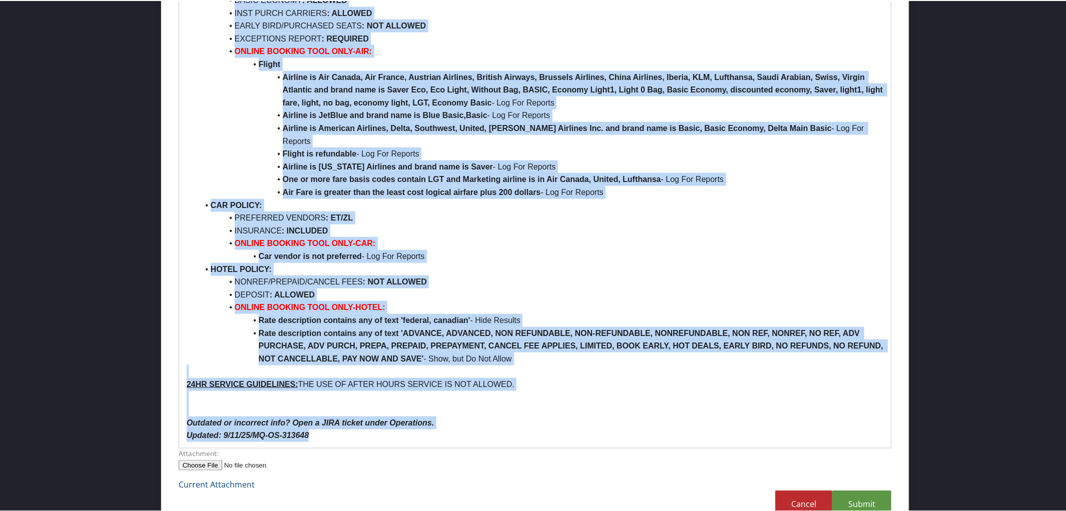
click at [686, 364] on p at bounding box center [535, 370] width 697 height 13
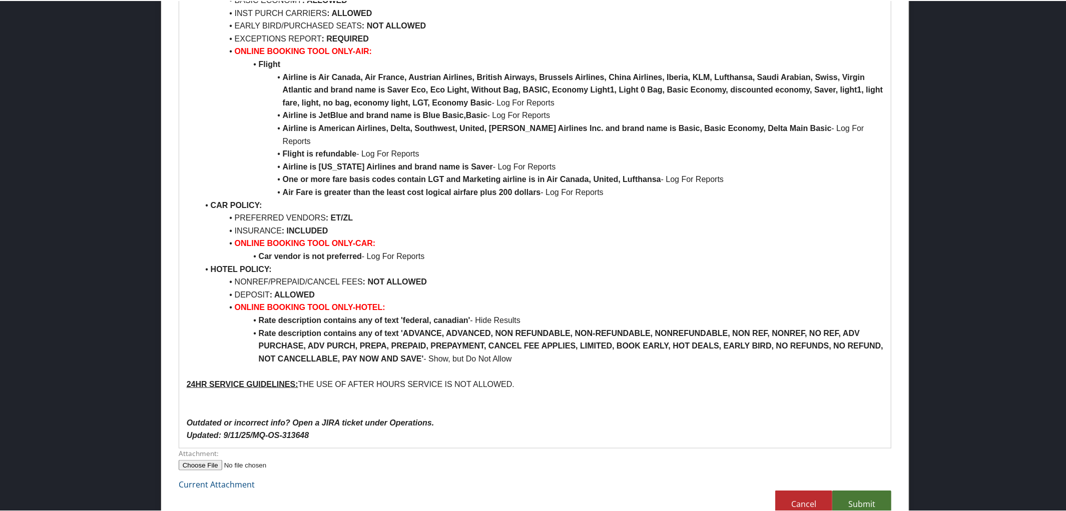
click at [855, 490] on link "Submit" at bounding box center [861, 504] width 59 height 28
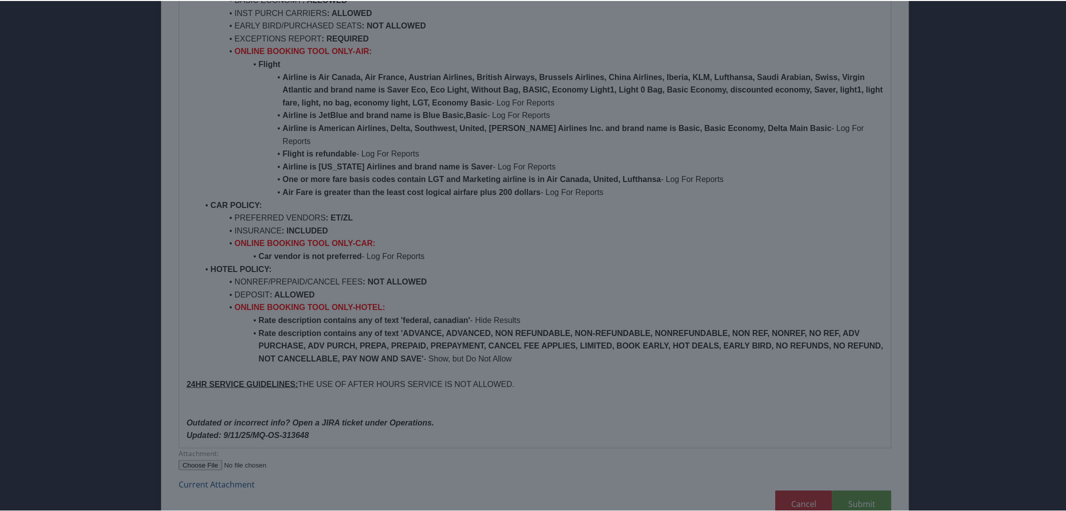
scroll to position [24, 0]
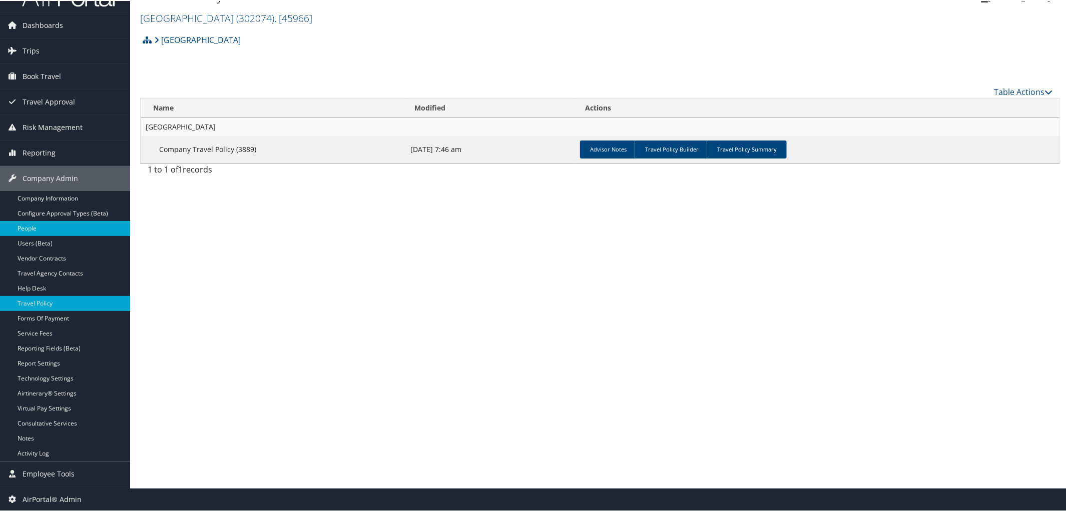
click at [92, 227] on link "People" at bounding box center [65, 227] width 130 height 15
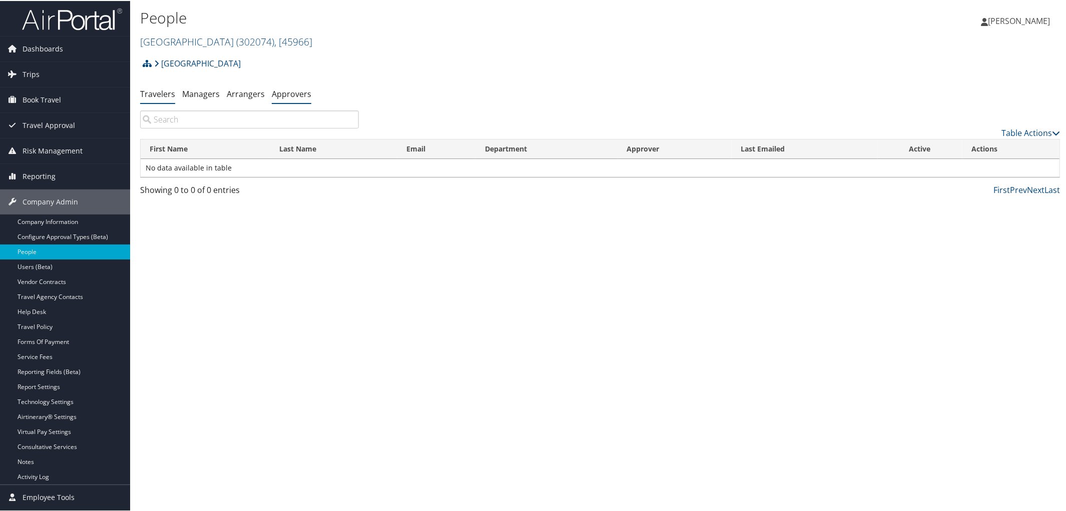
click at [286, 96] on link "Approvers" at bounding box center [292, 93] width 40 height 11
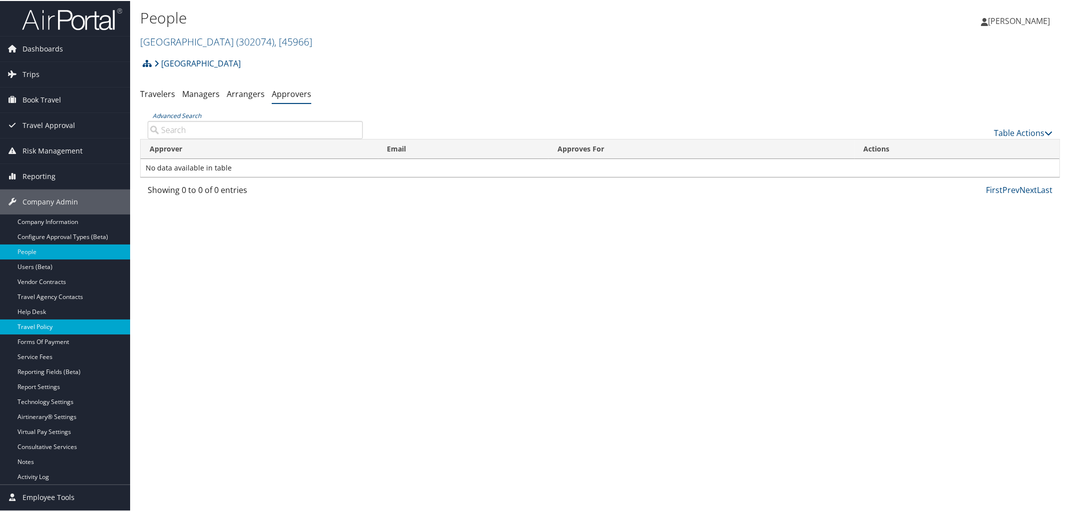
click at [46, 329] on link "Travel Policy" at bounding box center [65, 326] width 130 height 15
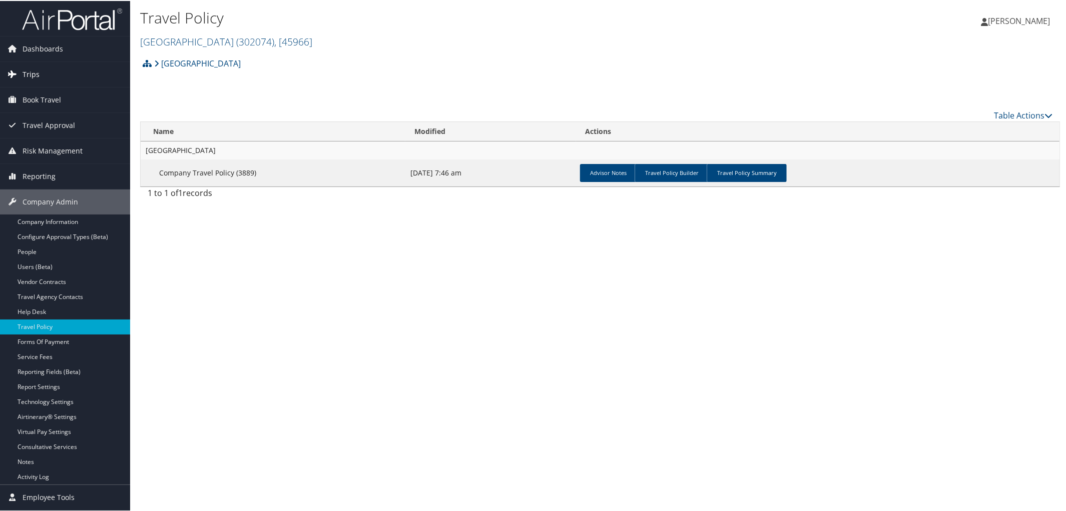
click at [22, 76] on link "Trips" at bounding box center [65, 73] width 130 height 25
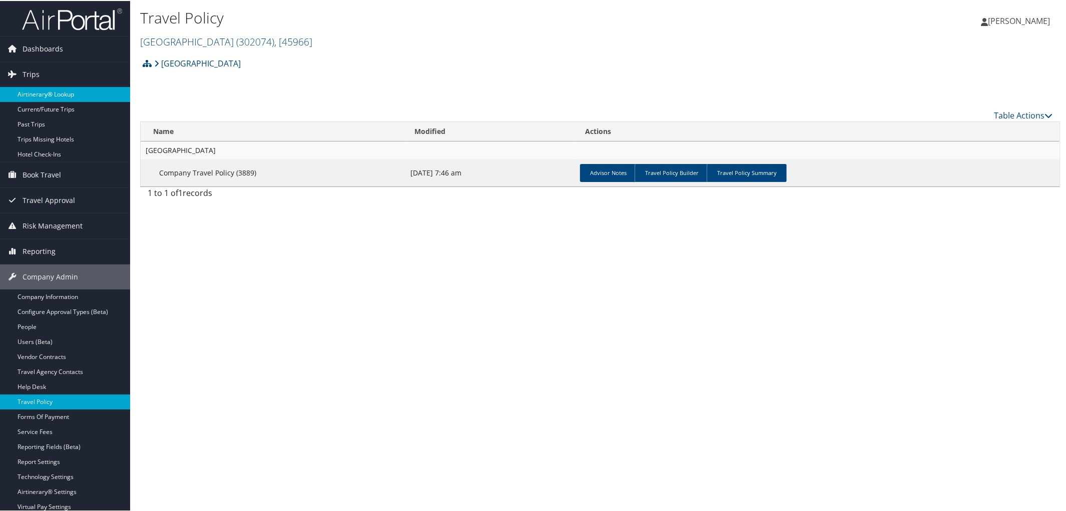
click at [43, 94] on link "Airtinerary® Lookup" at bounding box center [65, 93] width 130 height 15
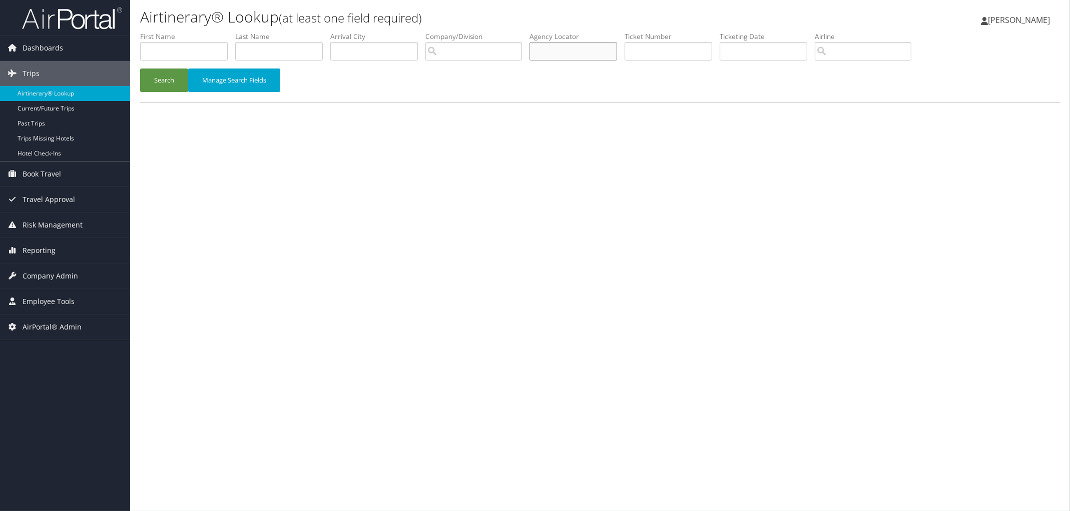
click at [575, 46] on input "text" at bounding box center [573, 51] width 88 height 19
paste input "DD0QLY"
type input "DD0QLY"
click at [163, 76] on button "Search" at bounding box center [164, 81] width 48 height 24
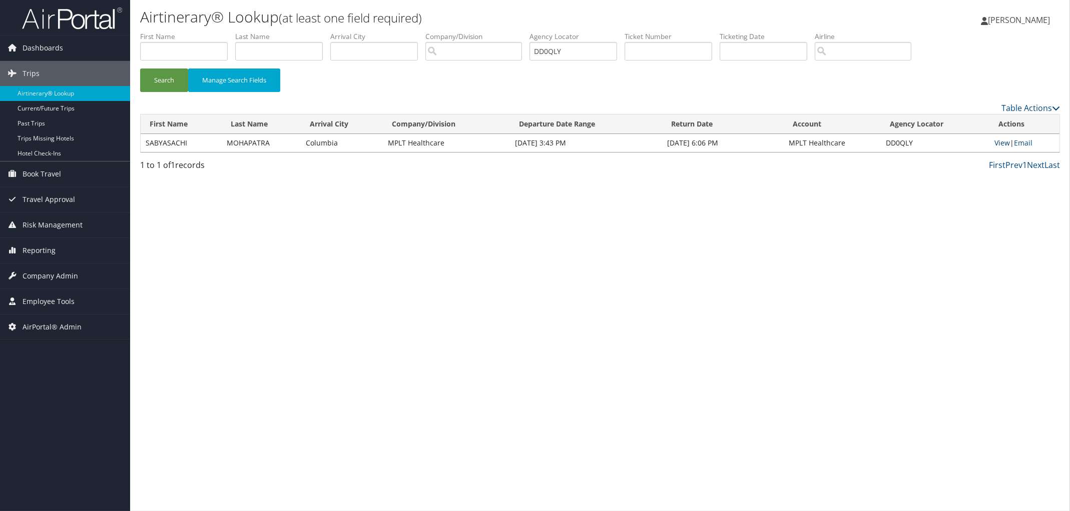
click at [1002, 142] on link "View" at bounding box center [1002, 143] width 16 height 10
click at [1003, 146] on link "View" at bounding box center [1002, 143] width 16 height 10
click at [43, 279] on span "Company Admin" at bounding box center [51, 276] width 56 height 25
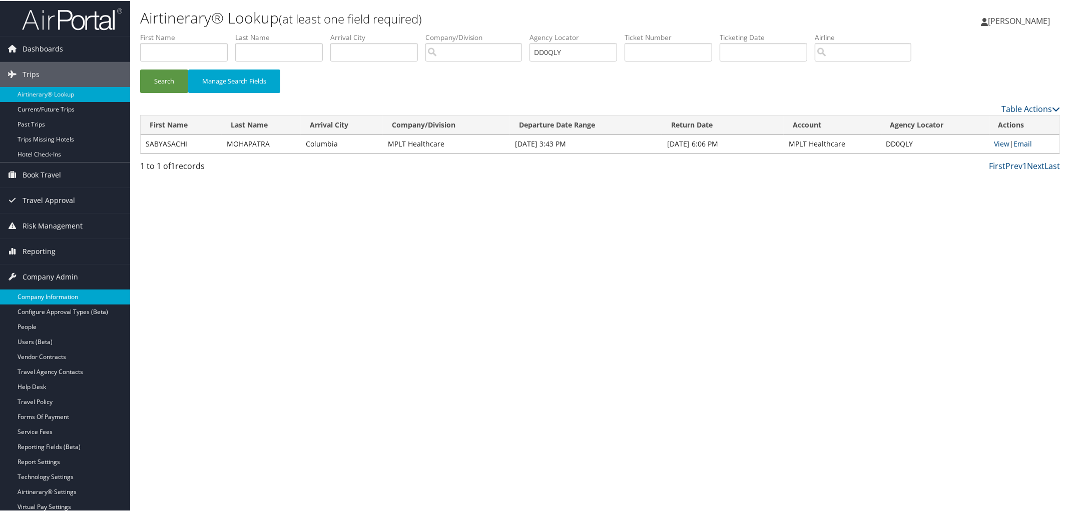
click at [51, 293] on link "Company Information" at bounding box center [65, 296] width 130 height 15
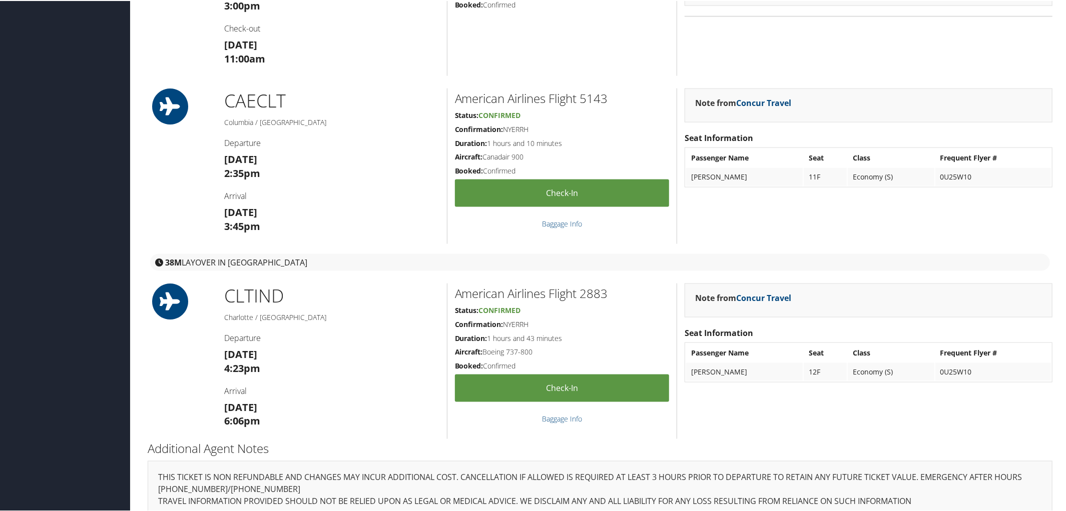
scroll to position [1100, 0]
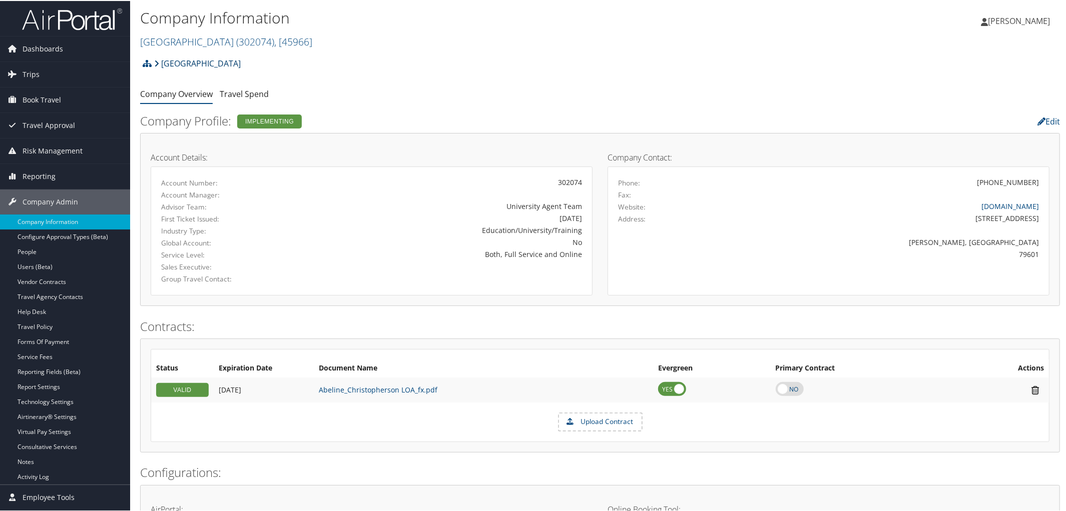
click at [195, 63] on link "[GEOGRAPHIC_DATA]" at bounding box center [197, 63] width 87 height 20
click at [201, 39] on link "[GEOGRAPHIC_DATA][DEMOGRAPHIC_DATA] ( 302074 ) , [ 45966 ]" at bounding box center [226, 41] width 172 height 14
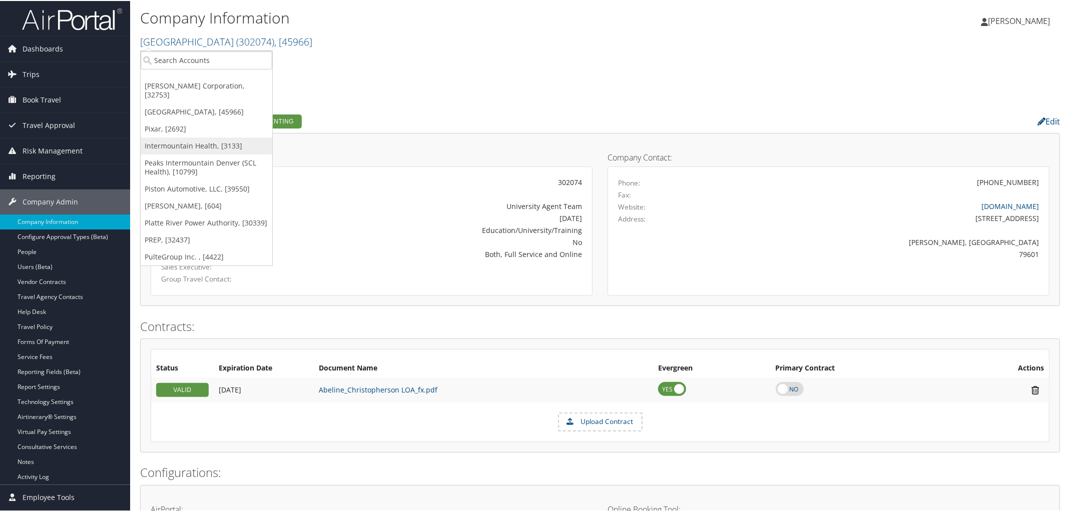
click at [189, 137] on link "Intermountain Health, [3133]" at bounding box center [207, 145] width 132 height 17
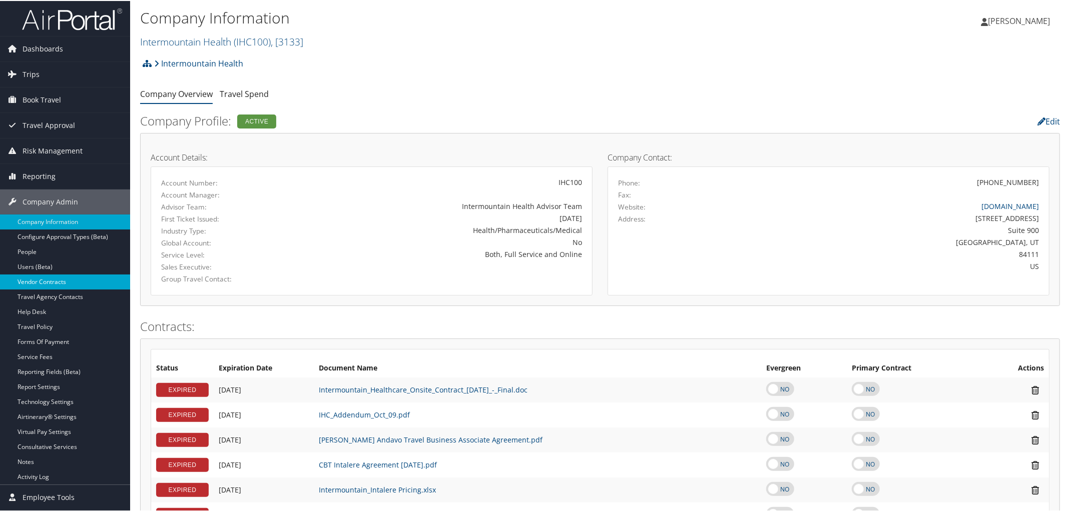
click at [46, 287] on link "Vendor Contracts" at bounding box center [65, 281] width 130 height 15
